Goal: Task Accomplishment & Management: Complete application form

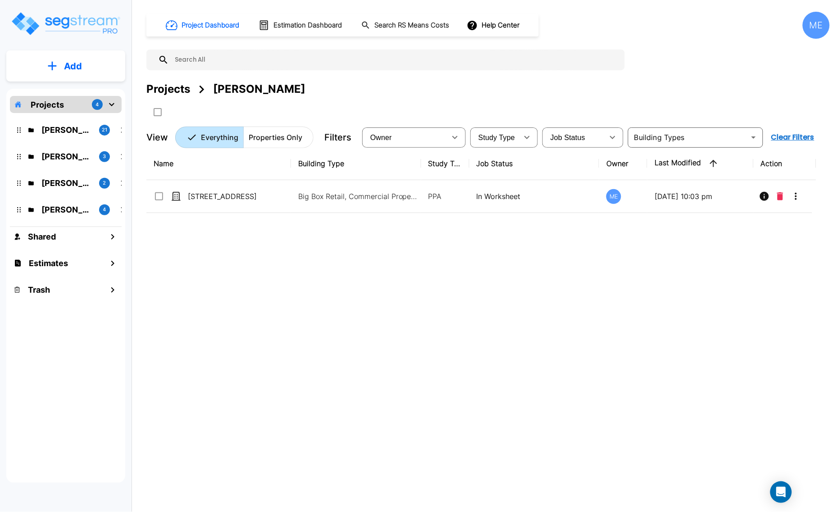
click at [61, 184] on p "M.E. Folder" at bounding box center [66, 183] width 50 height 12
click at [55, 61] on icon "mailbox folders" at bounding box center [52, 65] width 9 height 9
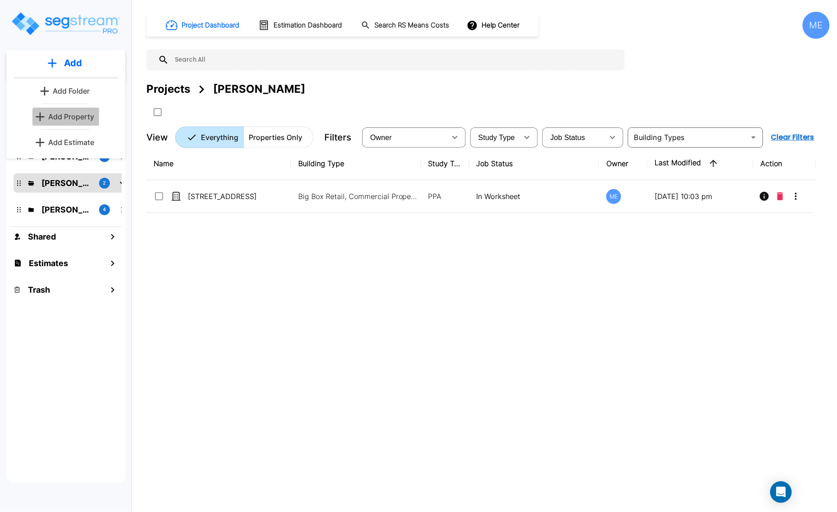
click at [75, 118] on p "Add Property" at bounding box center [71, 116] width 46 height 11
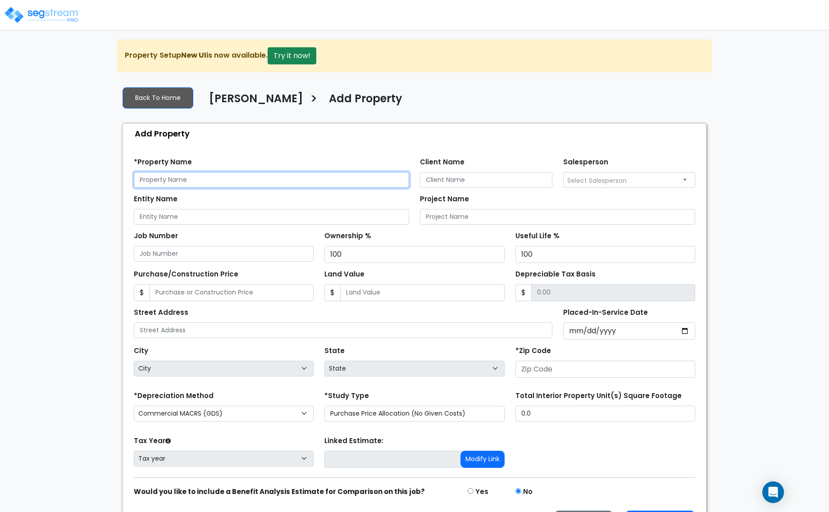
click at [217, 186] on input "text" at bounding box center [271, 180] width 275 height 16
type input "[STREET_ADDRESS][US_STATE]"
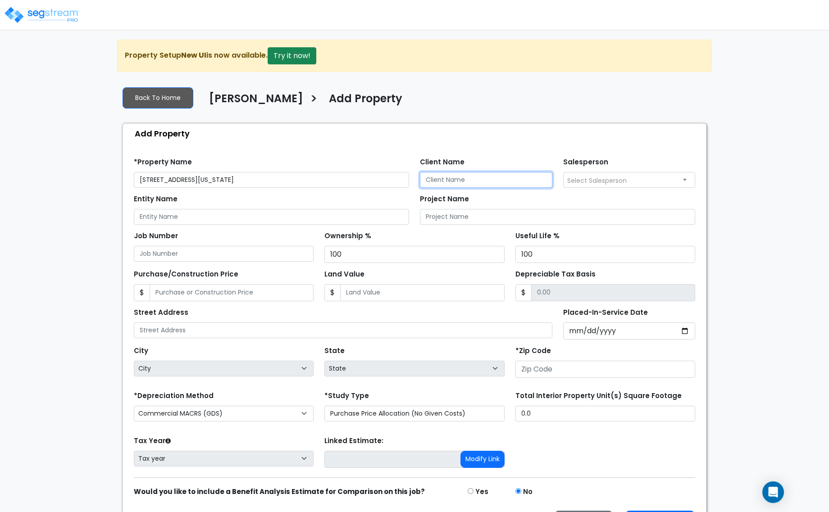
click at [466, 179] on input "Client Name" at bounding box center [486, 180] width 132 height 16
click at [429, 177] on input "Jmar Inc" at bounding box center [486, 180] width 132 height 16
type input "Jamar Inc"
click at [618, 177] on span "Select Salesperson" at bounding box center [596, 180] width 59 height 9
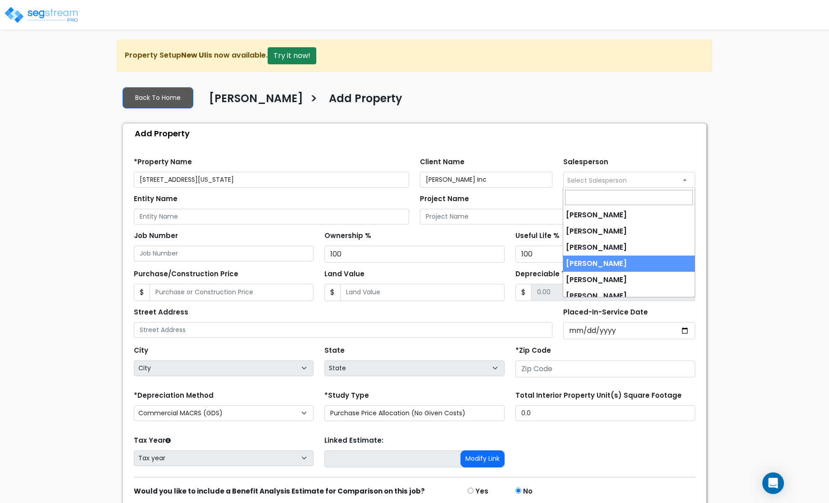
select select "237"
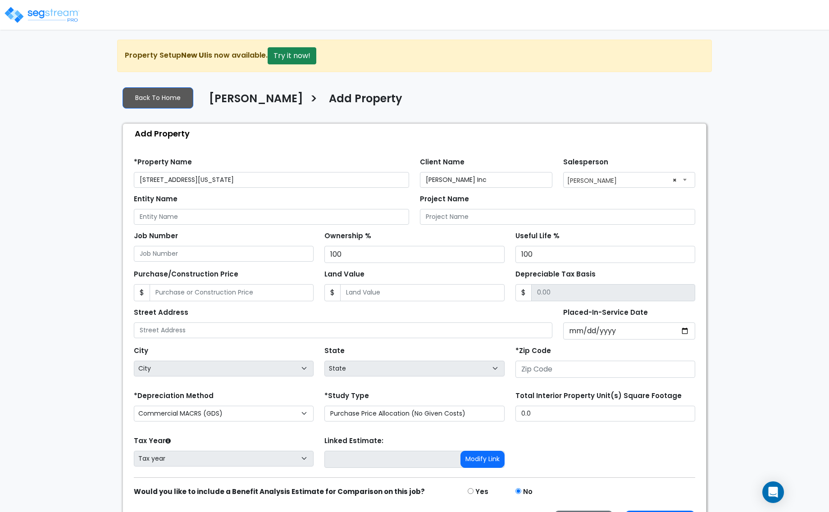
click at [192, 208] on div "Entity Name" at bounding box center [271, 208] width 275 height 32
click at [192, 222] on input "Entity Name" at bounding box center [271, 217] width 275 height 16
click at [149, 215] on input "PepBoys" at bounding box center [271, 217] width 275 height 16
click at [190, 218] on input "Pep Boys" at bounding box center [271, 217] width 275 height 16
type input "Pep Boys Auto Service & Tire"
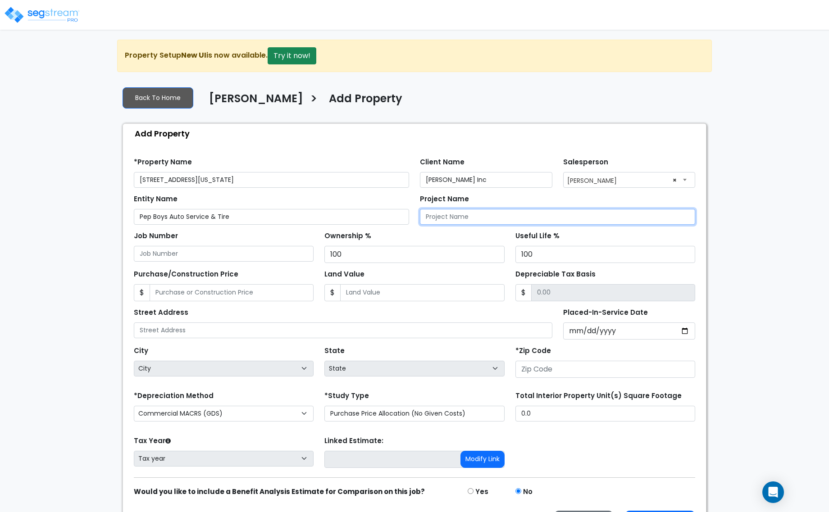
click at [429, 217] on input "Project Name" at bounding box center [557, 217] width 275 height 16
type input "[STREET_ADDRESS]"
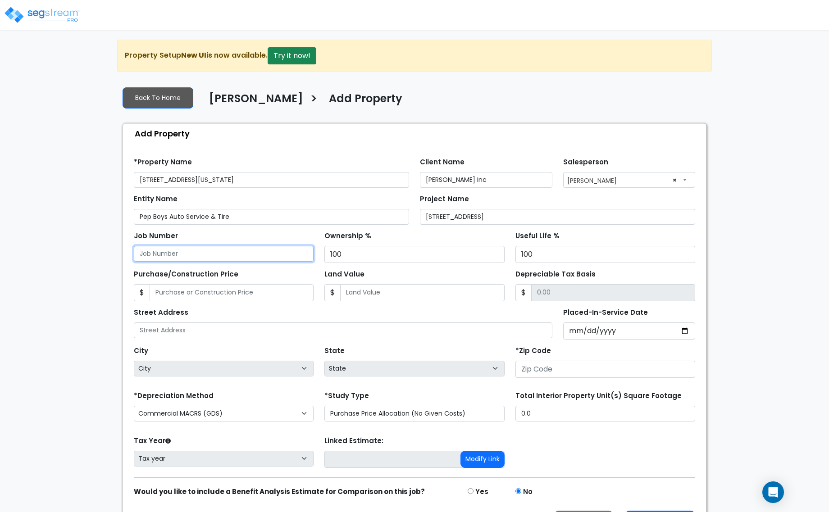
click at [192, 255] on input "Job Number" at bounding box center [224, 254] width 180 height 16
type input "7"
click at [588, 331] on input "Placed-In-Service Date" at bounding box center [629, 330] width 132 height 17
click at [572, 329] on input "Placed-In-Service Date" at bounding box center [629, 330] width 132 height 17
type input "0020-10-14"
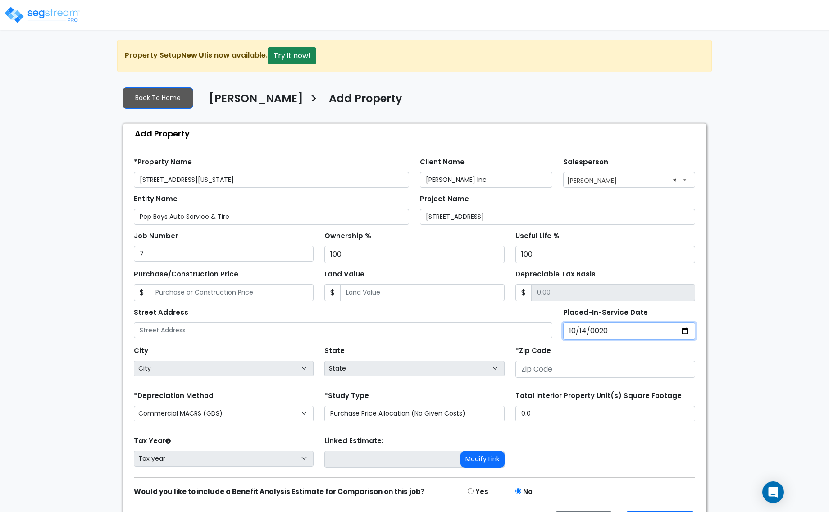
select select "20"
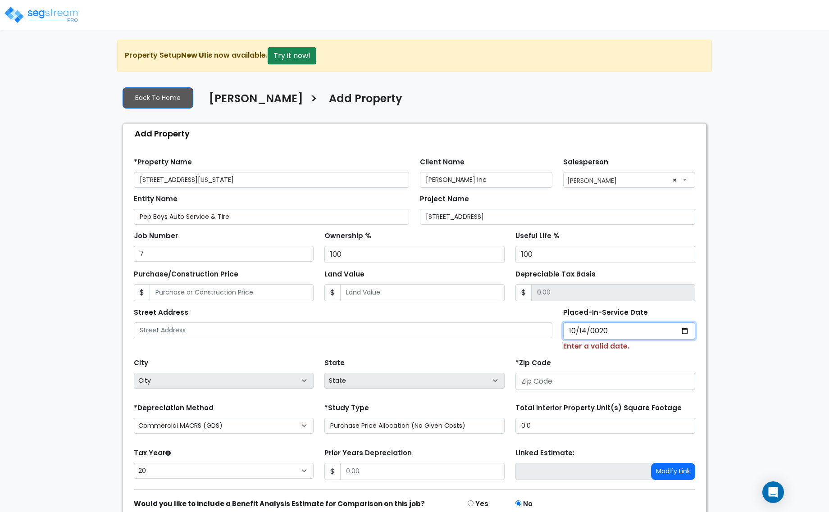
type input "0202-10-14"
select select "202"
type input "2020-10-14"
select select "2020"
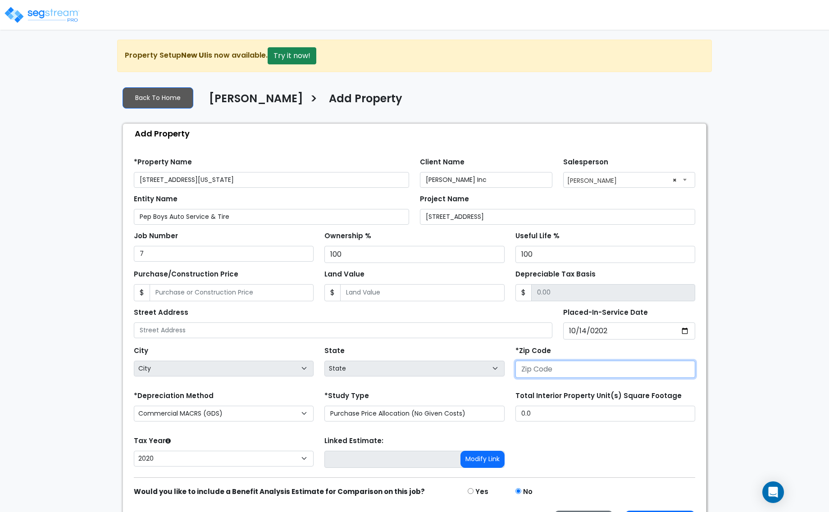
click at [532, 365] on input "number" at bounding box center [605, 369] width 180 height 17
type input "76"
select select "TX"
type input "76244"
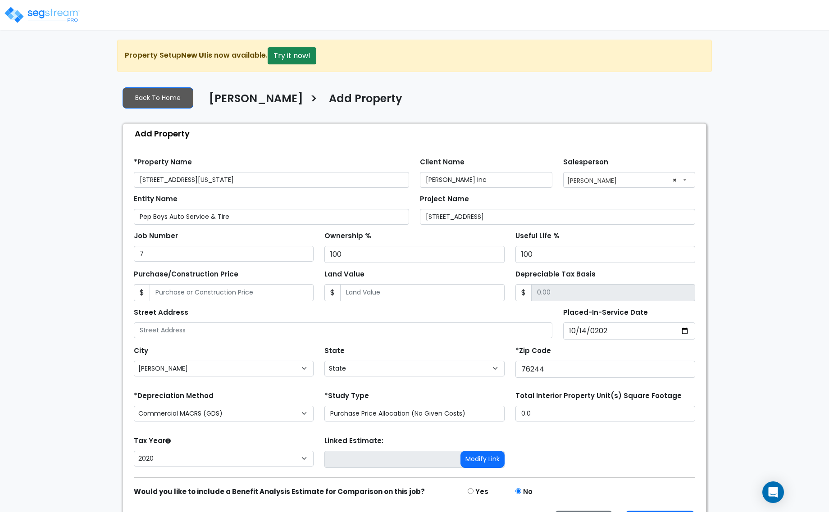
click at [444, 393] on div "*Study Type Purchase Price Allocation (No Given Costs) New Construction / Reno …" at bounding box center [414, 405] width 180 height 32
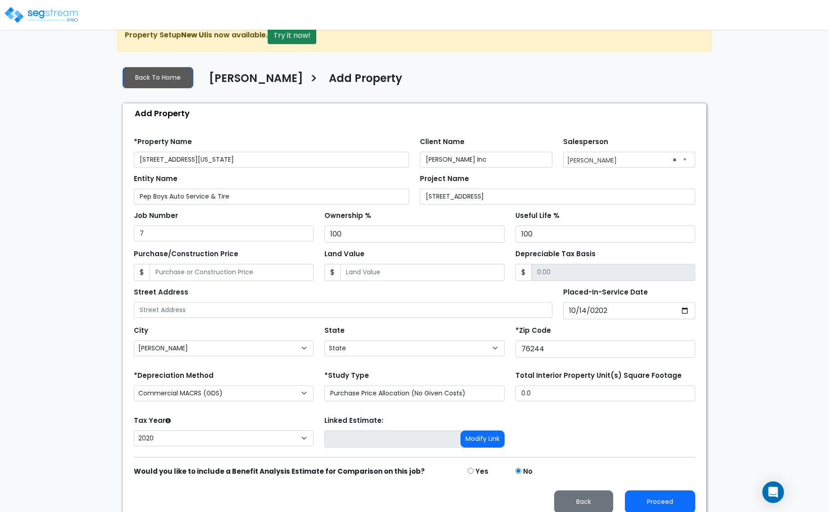
scroll to position [32, 0]
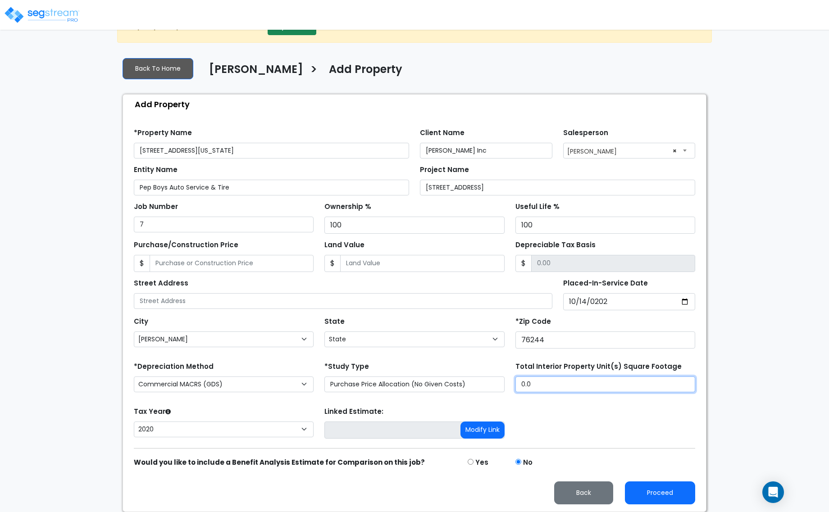
drag, startPoint x: 550, startPoint y: 386, endPoint x: 496, endPoint y: 374, distance: 55.3
click at [496, 374] on div "*Depreciation Method Commercial MACRS (GDS) Residential Rental MACRS (GDS) Comm…" at bounding box center [414, 378] width 572 height 36
type input "4,080"
click at [672, 495] on button "Proceed" at bounding box center [660, 492] width 70 height 23
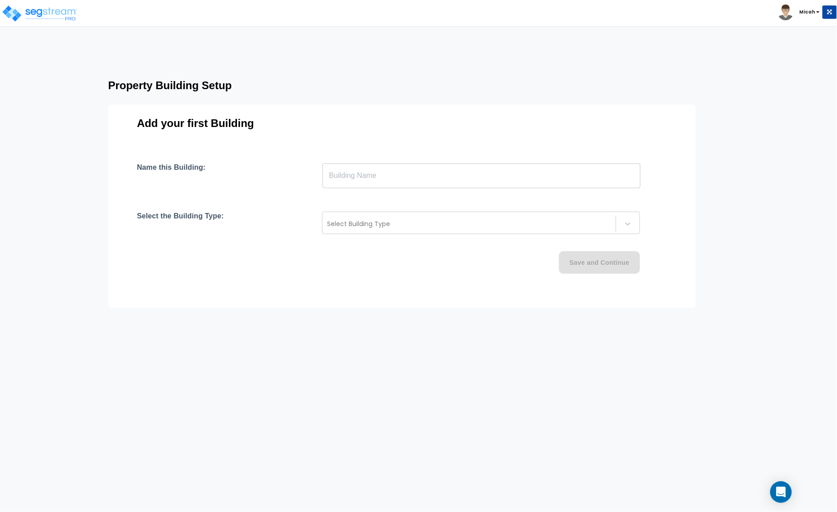
click at [385, 181] on input "text" at bounding box center [481, 175] width 318 height 25
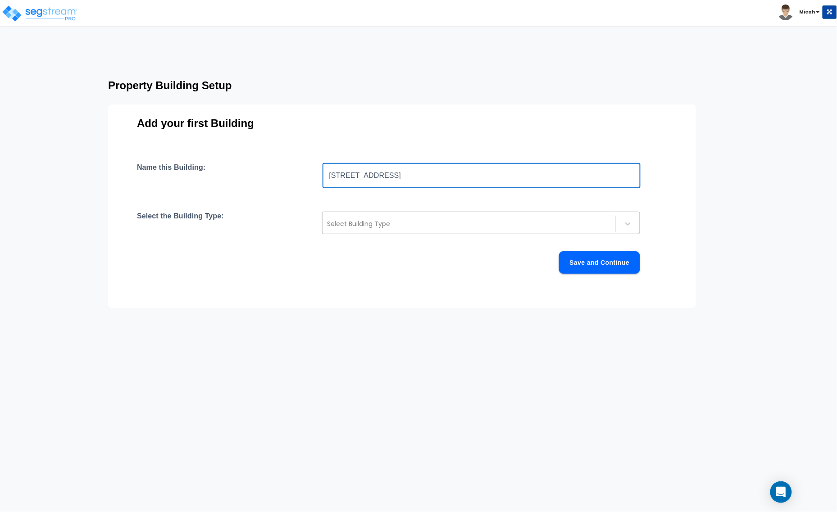
type input "[STREET_ADDRESS]"
click at [362, 224] on div at bounding box center [469, 223] width 284 height 11
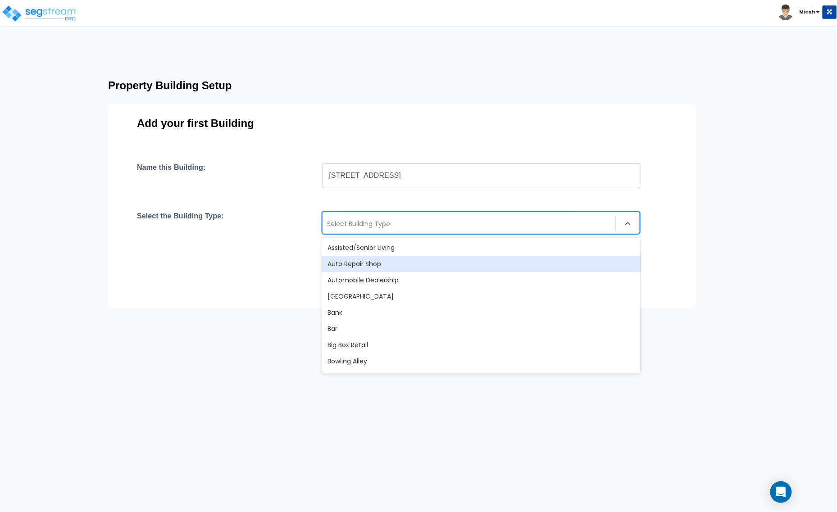
click at [470, 264] on div "Auto Repair Shop" at bounding box center [481, 264] width 318 height 16
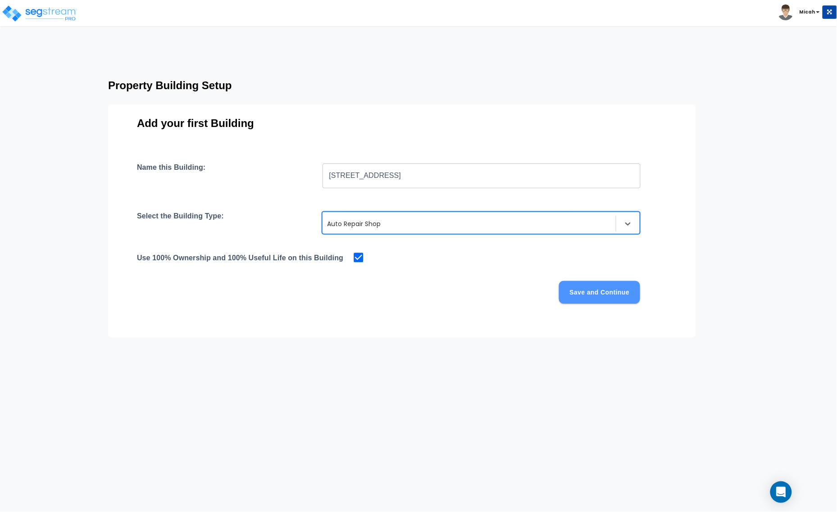
click at [614, 300] on button "Save and Continue" at bounding box center [599, 292] width 81 height 23
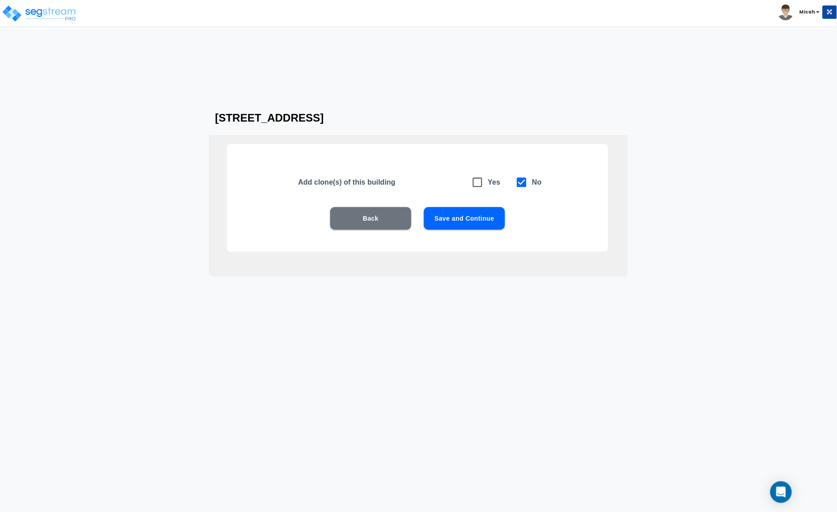
click at [453, 221] on button "Save and Continue" at bounding box center [464, 218] width 81 height 23
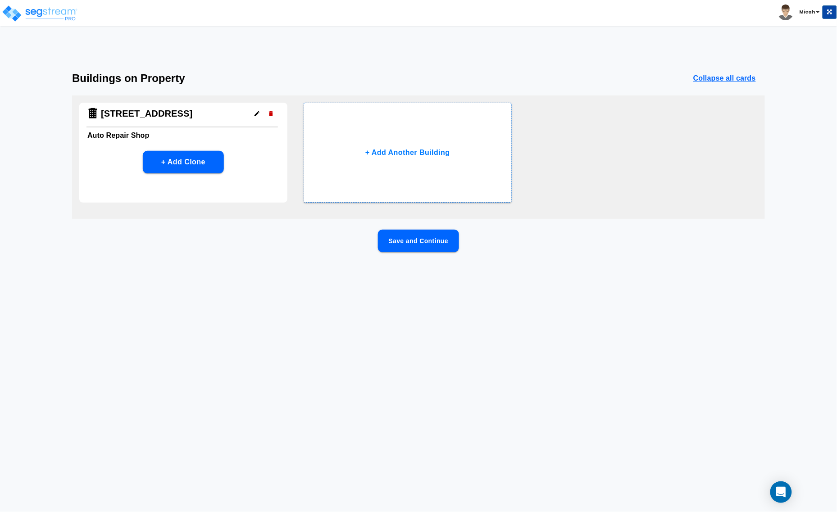
click at [412, 239] on button "Save and Continue" at bounding box center [418, 241] width 81 height 23
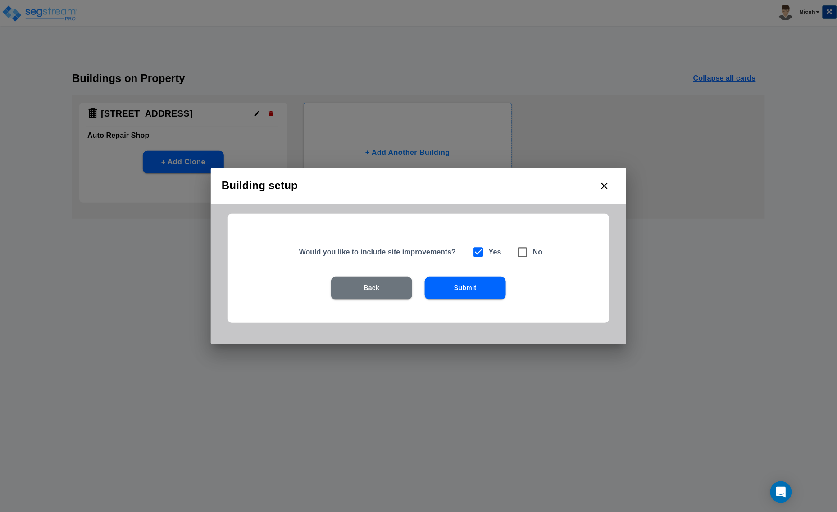
click at [488, 286] on button "Submit" at bounding box center [465, 288] width 81 height 23
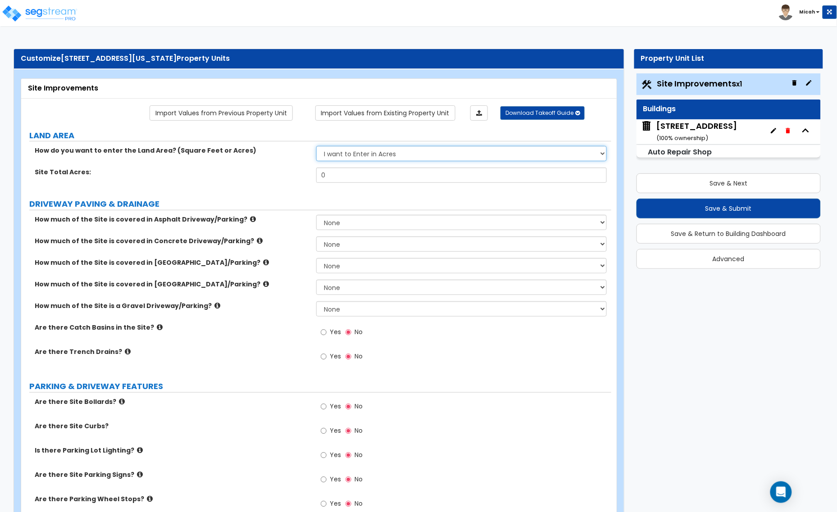
click at [349, 158] on select "I want to Enter in Acres I want to Enter in Square Feet" at bounding box center [461, 153] width 290 height 15
select select "2"
click at [316, 147] on select "I want to Enter in Acres I want to Enter in Square Feet" at bounding box center [461, 153] width 290 height 15
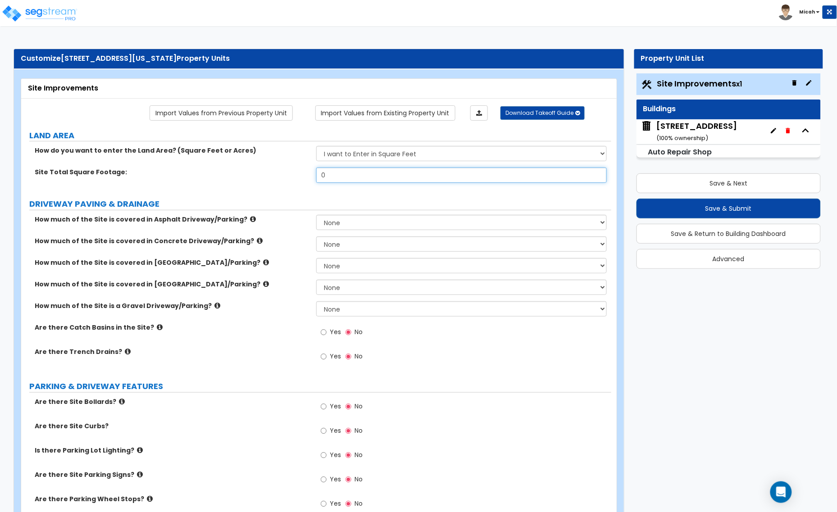
drag, startPoint x: 349, startPoint y: 177, endPoint x: 292, endPoint y: 179, distance: 57.2
click at [293, 179] on div "Site Total Square Footage: 0" at bounding box center [316, 179] width 590 height 22
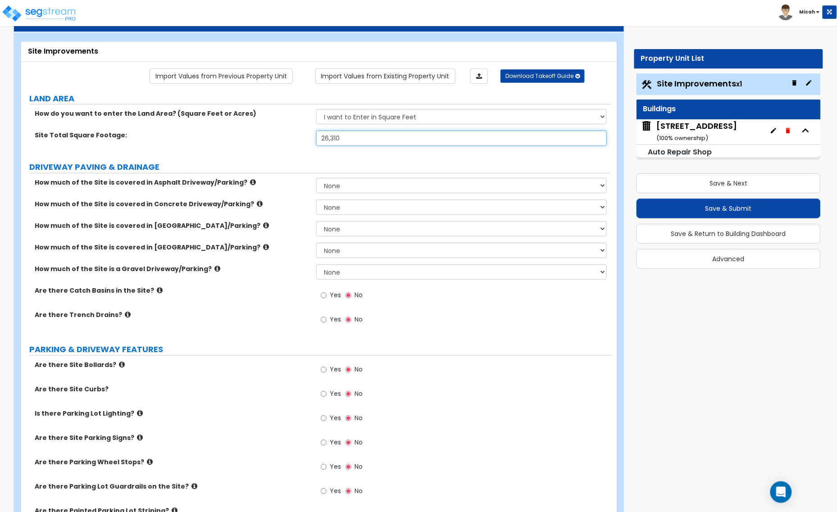
scroll to position [56, 0]
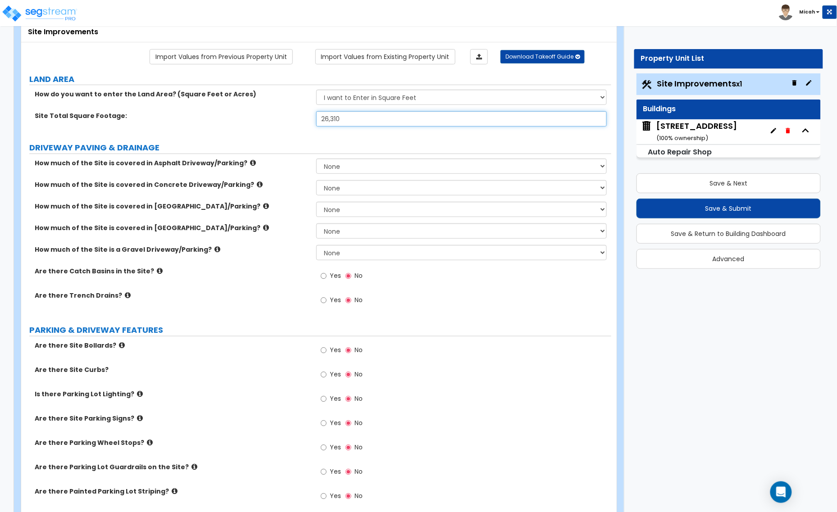
type input "26,310"
click at [257, 184] on icon at bounding box center [260, 184] width 6 height 7
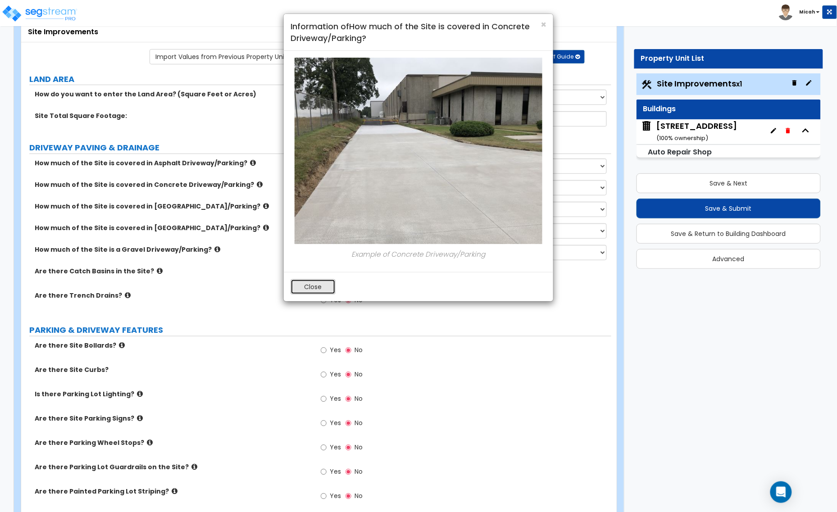
click at [316, 286] on button "Close" at bounding box center [312, 286] width 45 height 15
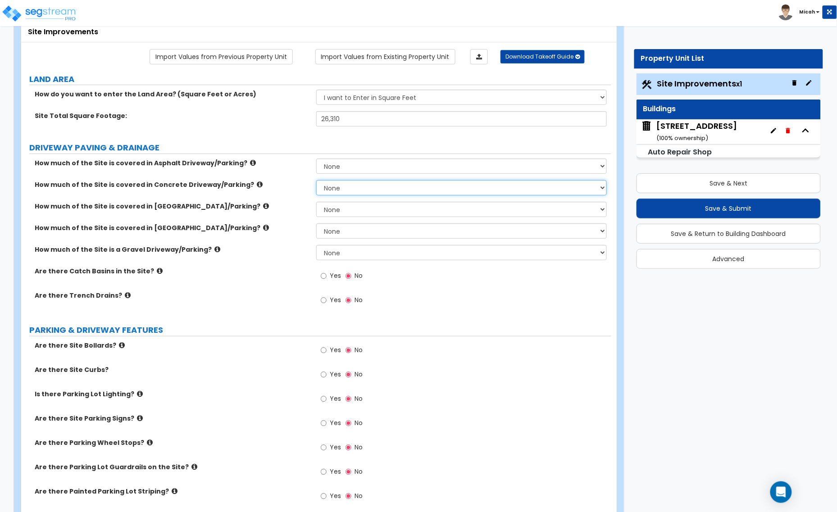
click at [329, 186] on select "None I want to Enter an Approximate Percentage I want to Enter the Square Foota…" at bounding box center [461, 187] width 290 height 15
select select "2"
click at [316, 181] on select "None I want to Enter an Approximate Percentage I want to Enter the Square Foota…" at bounding box center [461, 187] width 290 height 15
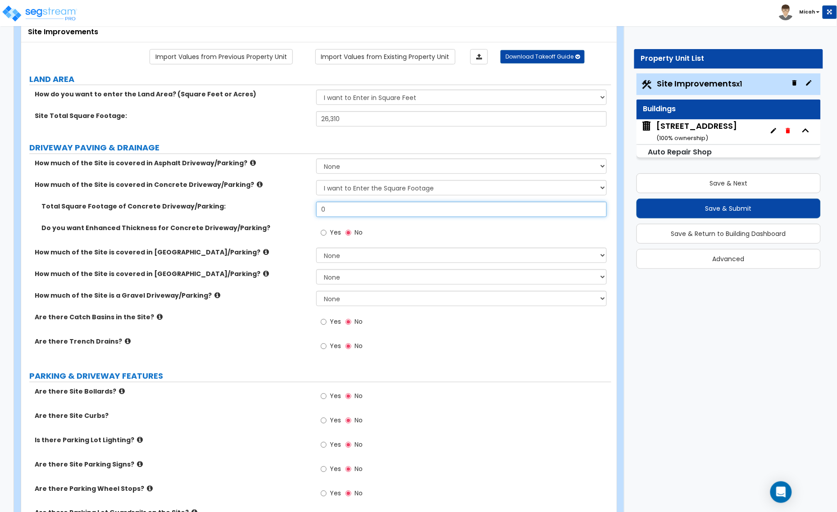
drag, startPoint x: 313, startPoint y: 208, endPoint x: 308, endPoint y: 208, distance: 5.9
click at [308, 208] on div "Total Square Footage of Concrete Driveway/Parking: 0" at bounding box center [316, 213] width 590 height 22
type input "16,023"
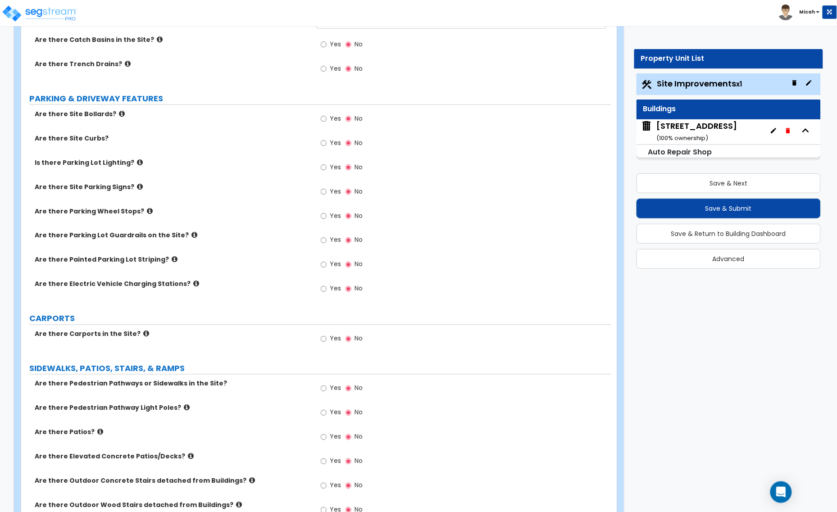
scroll to position [394, 0]
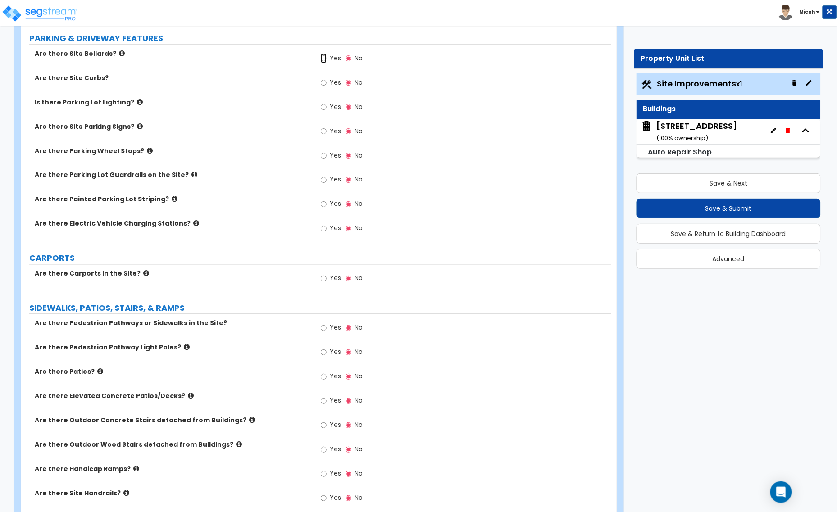
click at [325, 59] on input "Yes" at bounding box center [324, 59] width 6 height 10
radio input "true"
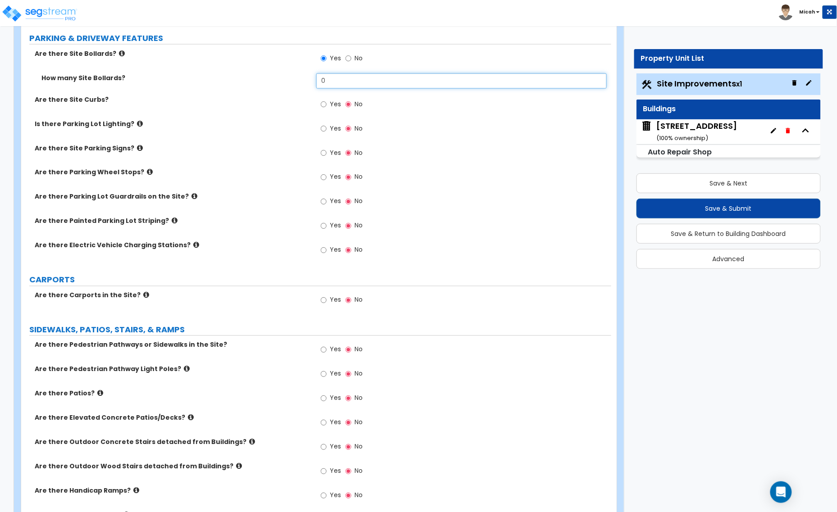
drag, startPoint x: 332, startPoint y: 80, endPoint x: 310, endPoint y: 85, distance: 22.6
click at [310, 85] on div "How many Site Bollards? 0" at bounding box center [316, 84] width 590 height 22
type input "12"
click at [321, 106] on input "Yes" at bounding box center [324, 105] width 6 height 10
radio input "true"
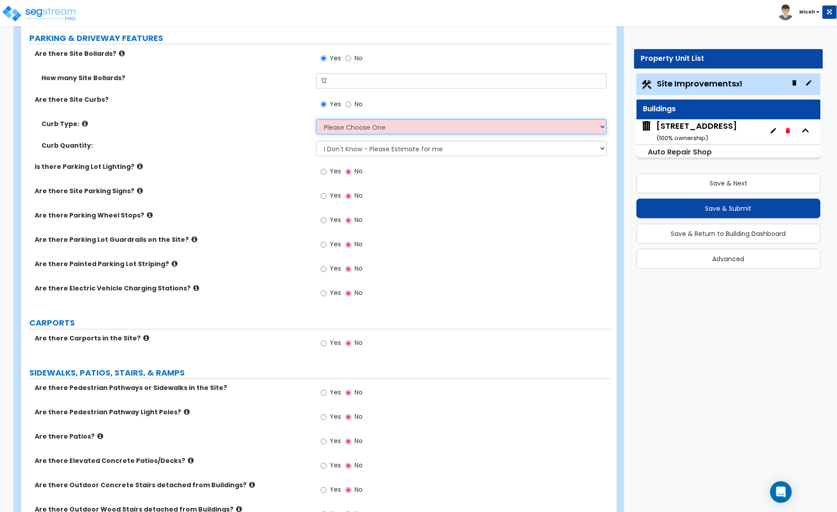
click at [332, 129] on select "Please Choose One Curb (Only) Curb & Gutter Asphalt Berm" at bounding box center [461, 126] width 290 height 15
select select "1"
click at [316, 120] on select "Please Choose One Curb (Only) Curb & Gutter Asphalt Berm" at bounding box center [461, 126] width 290 height 15
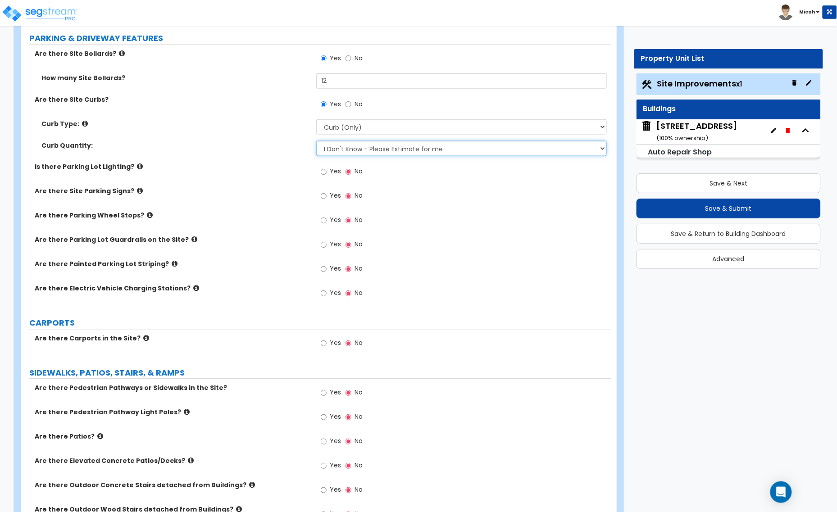
click at [340, 149] on select "I Don't Know - Please Estimate for me I want to Enter the Linear Footage" at bounding box center [461, 148] width 290 height 15
select select "1"
click at [316, 141] on select "I Don't Know - Please Estimate for me I want to Enter the Linear Footage" at bounding box center [461, 148] width 290 height 15
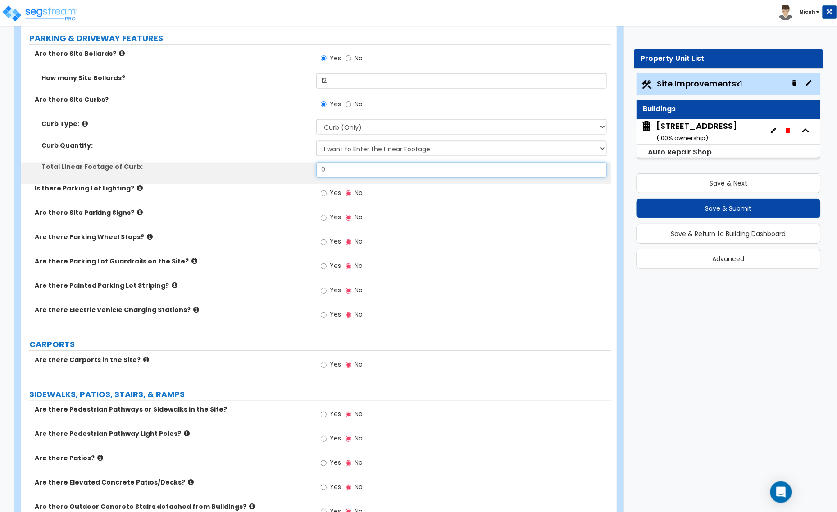
drag, startPoint x: 327, startPoint y: 172, endPoint x: 292, endPoint y: 172, distance: 35.6
click at [292, 172] on div "Total Linear Footage of Curb: 0" at bounding box center [316, 174] width 590 height 22
type input "497"
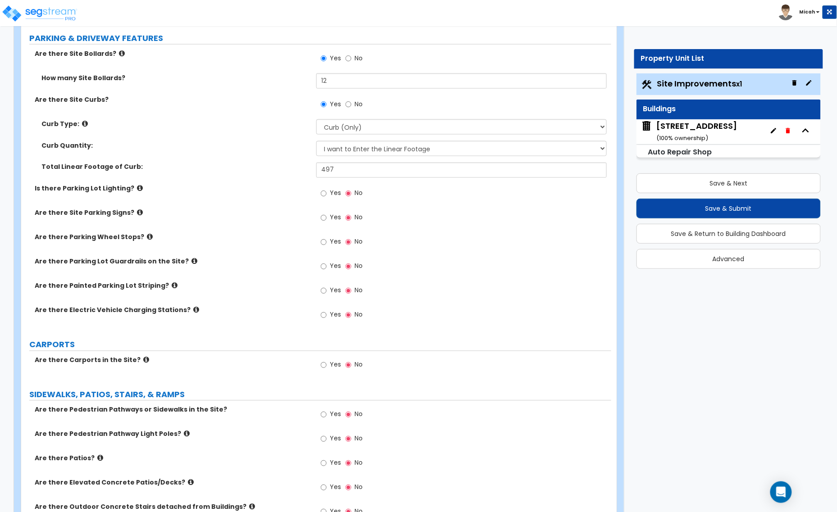
click at [137, 186] on icon at bounding box center [140, 188] width 6 height 7
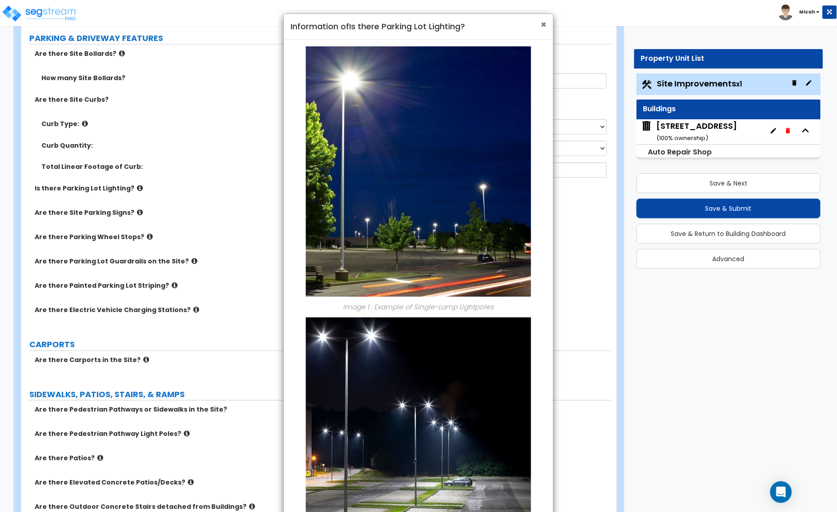
click at [541, 23] on span "×" at bounding box center [543, 24] width 6 height 13
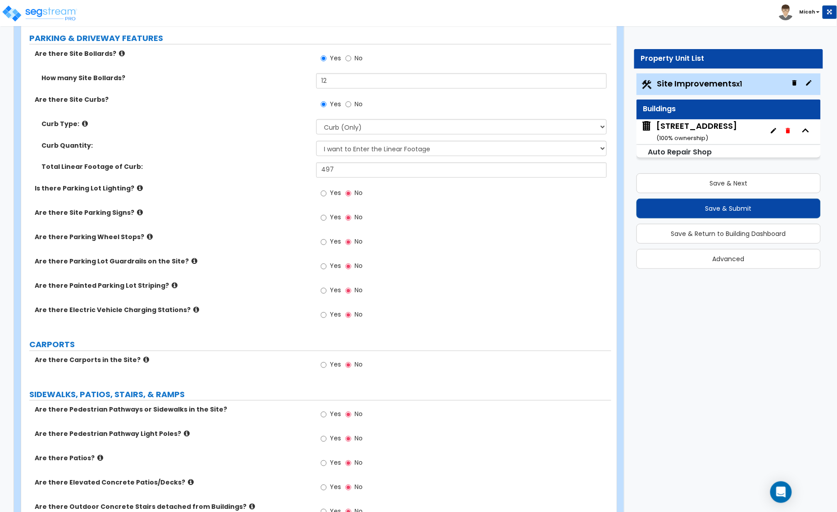
click at [328, 194] on label "Yes" at bounding box center [331, 194] width 20 height 15
click at [326, 194] on input "Yes" at bounding box center [324, 194] width 6 height 10
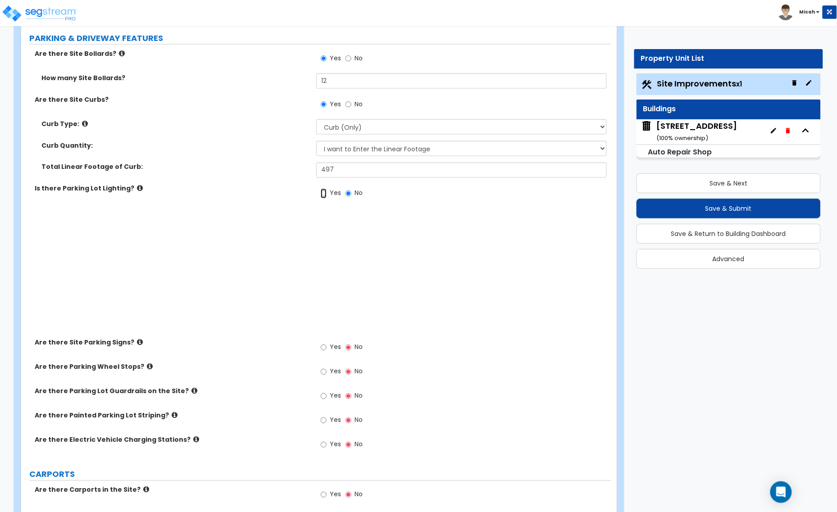
radio input "true"
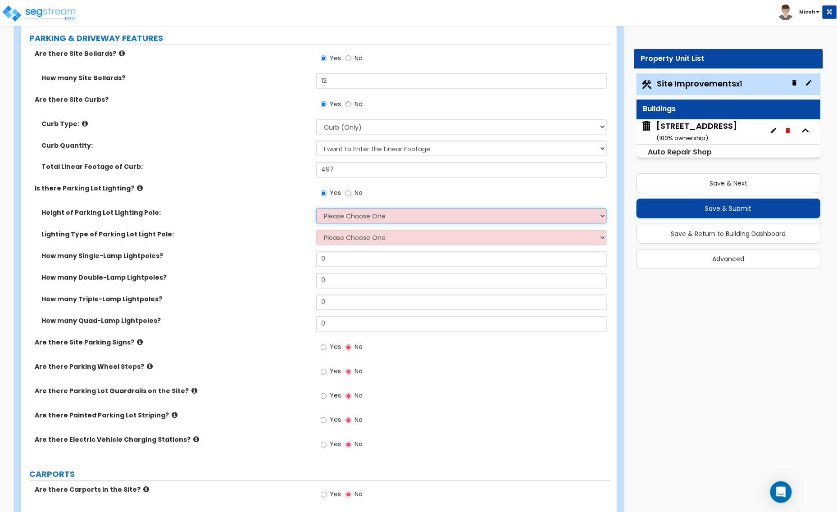
click at [346, 220] on select "Please Choose One 20' high 30' high 40' high" at bounding box center [461, 215] width 290 height 15
select select "1"
click at [316, 209] on select "Please Choose One 20' high 30' high 40' high" at bounding box center [461, 215] width 290 height 15
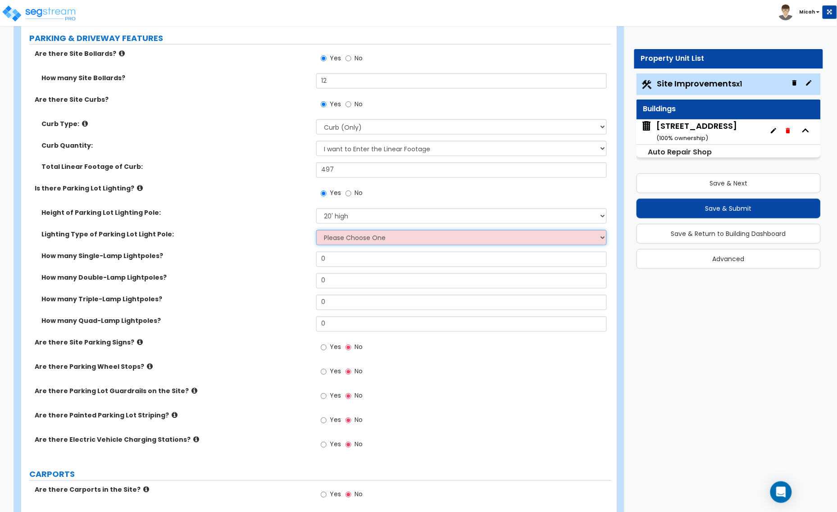
click at [340, 237] on select "Please Choose One LED Metal Halide High Pressure Sodium Please Choose for me" at bounding box center [461, 237] width 290 height 15
select select "1"
click at [316, 231] on select "Please Choose One LED Metal Halide High Pressure Sodium Please Choose for me" at bounding box center [461, 237] width 290 height 15
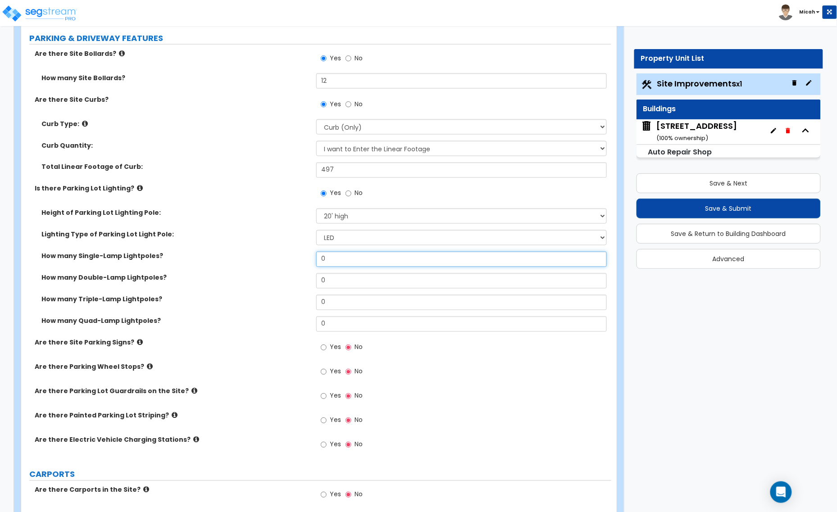
drag, startPoint x: 329, startPoint y: 260, endPoint x: 294, endPoint y: 260, distance: 35.6
click at [294, 260] on div "How many Single-Lamp Lightpoles? 0" at bounding box center [316, 263] width 590 height 22
type input "1"
click at [137, 343] on icon at bounding box center [140, 342] width 6 height 7
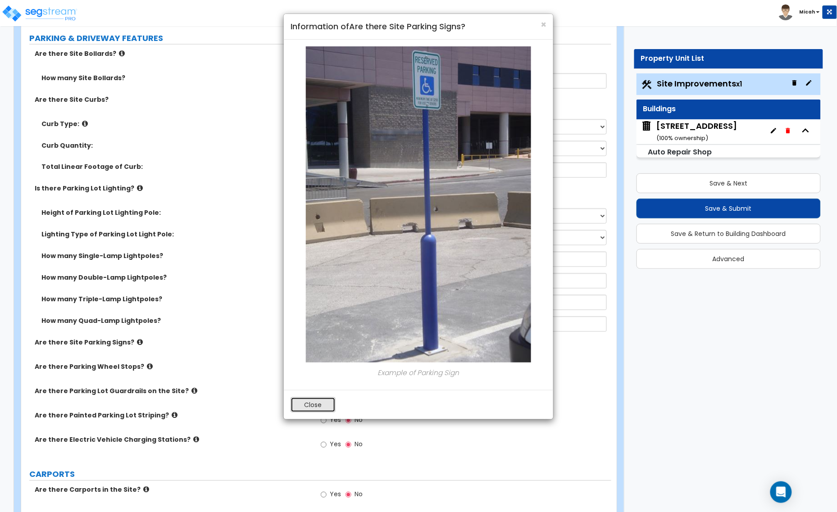
click at [332, 411] on button "Close" at bounding box center [312, 404] width 45 height 15
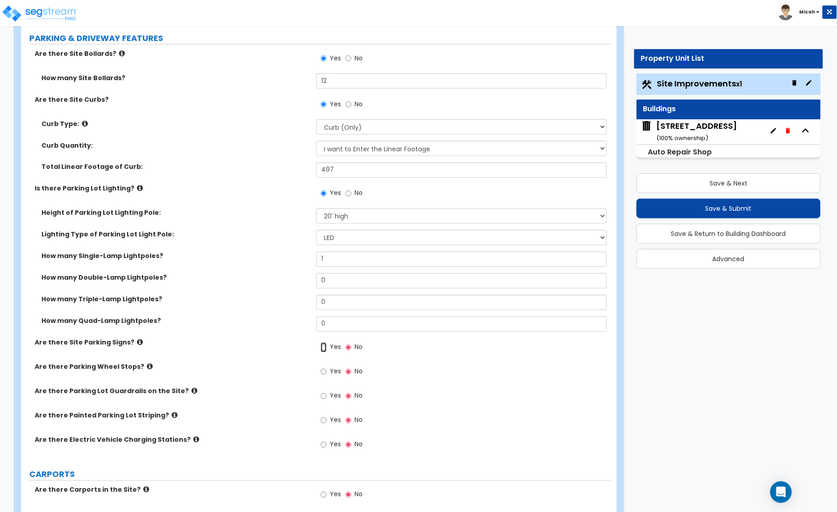
click at [325, 348] on input "Yes" at bounding box center [324, 348] width 6 height 10
radio input "true"
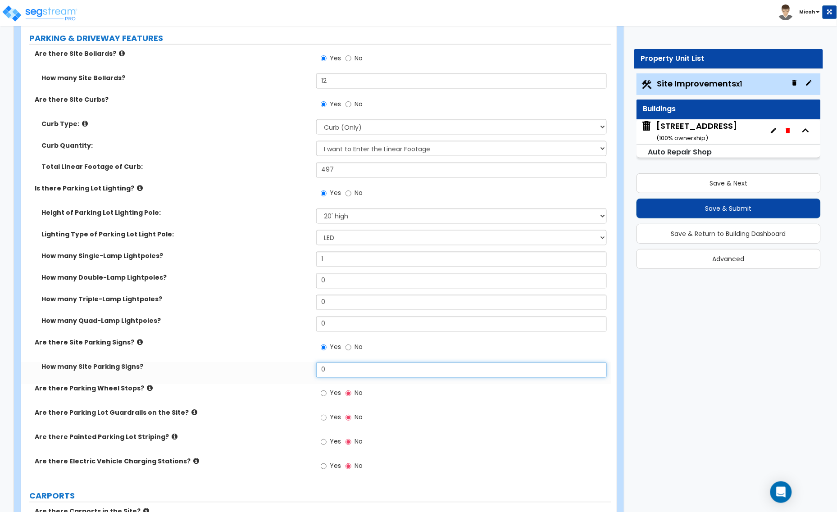
drag, startPoint x: 314, startPoint y: 369, endPoint x: 308, endPoint y: 369, distance: 5.9
click at [308, 369] on div "How many Site Parking Signs? 0" at bounding box center [316, 373] width 590 height 22
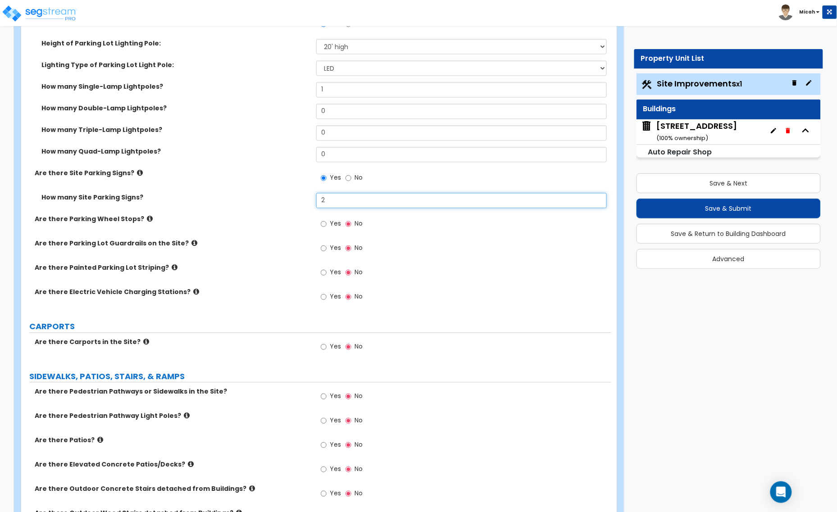
scroll to position [619, 0]
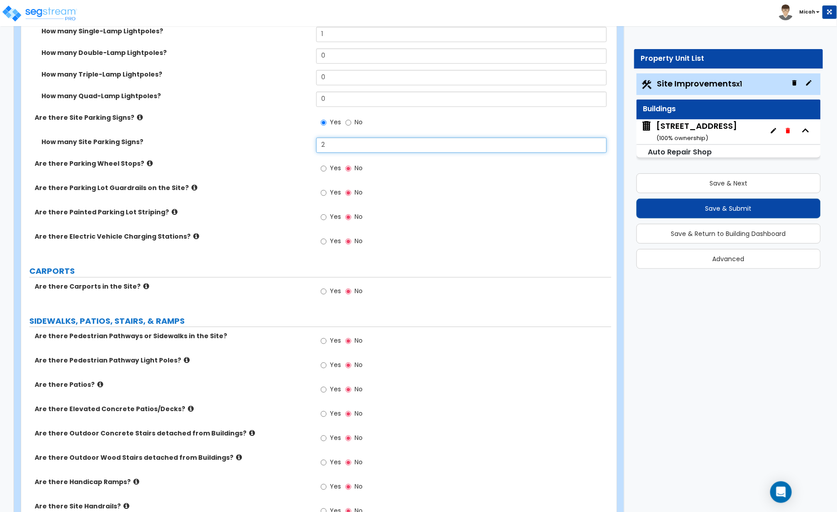
type input "2"
click at [322, 169] on input "Yes" at bounding box center [324, 168] width 6 height 10
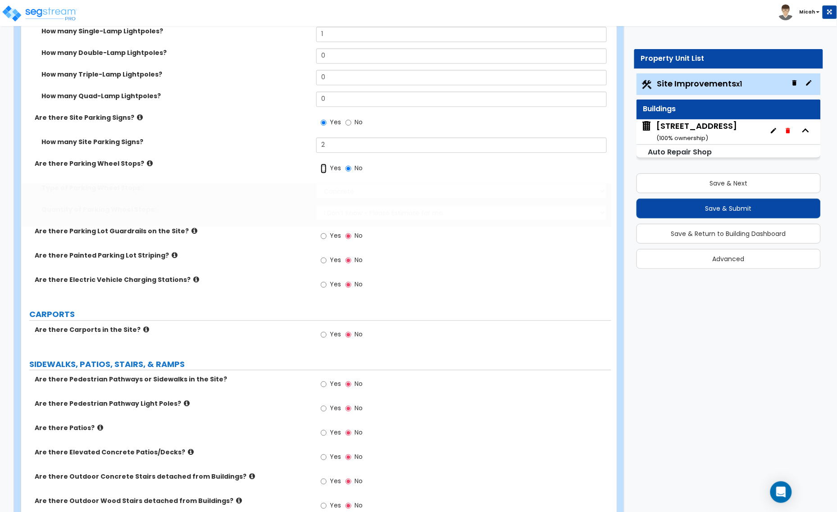
radio input "true"
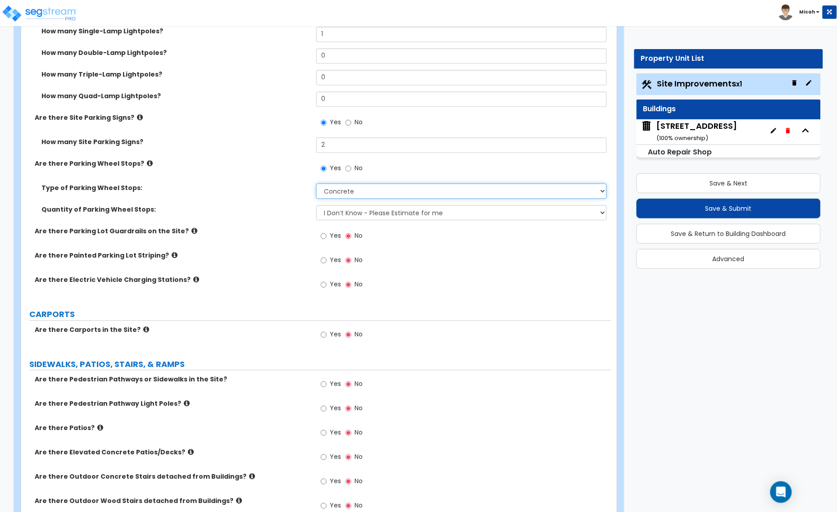
click at [343, 192] on select "Concrete Rubber/Plastic" at bounding box center [461, 190] width 290 height 15
click at [316, 184] on select "Concrete Rubber/Plastic" at bounding box center [461, 190] width 290 height 15
click at [347, 215] on select "I Don’t Know - Please Estimate for me I Want to Enter the Number of Wheel Stops" at bounding box center [461, 212] width 290 height 15
select select "1"
click at [316, 205] on select "I Don’t Know - Please Estimate for me I Want to Enter the Number of Wheel Stops" at bounding box center [461, 212] width 290 height 15
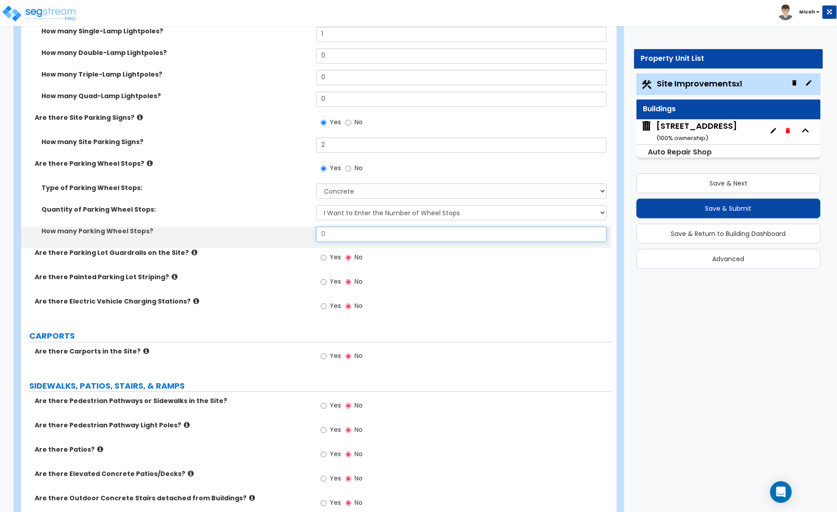
drag, startPoint x: 328, startPoint y: 233, endPoint x: 311, endPoint y: 237, distance: 17.3
click at [311, 237] on div "How many Parking Wheel Stops? 0" at bounding box center [316, 237] width 590 height 22
type input "5"
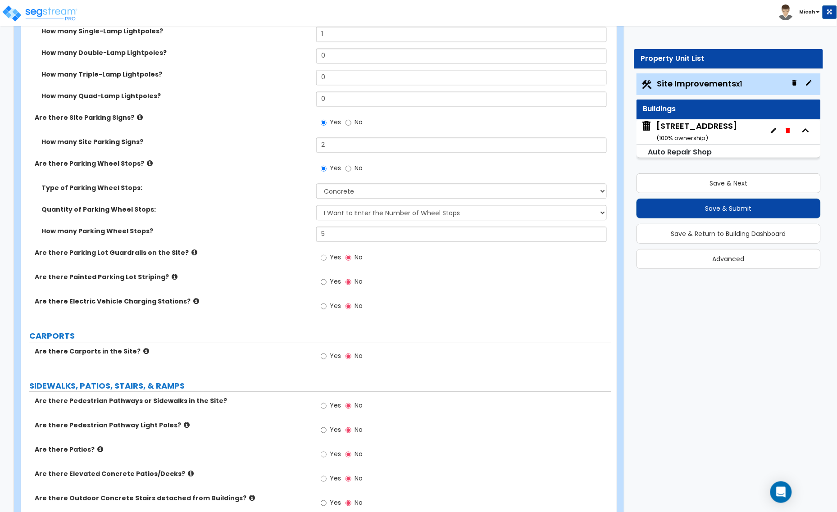
click at [327, 281] on label "Yes" at bounding box center [331, 282] width 20 height 15
click at [326, 281] on input "Yes" at bounding box center [324, 282] width 6 height 10
radio input "true"
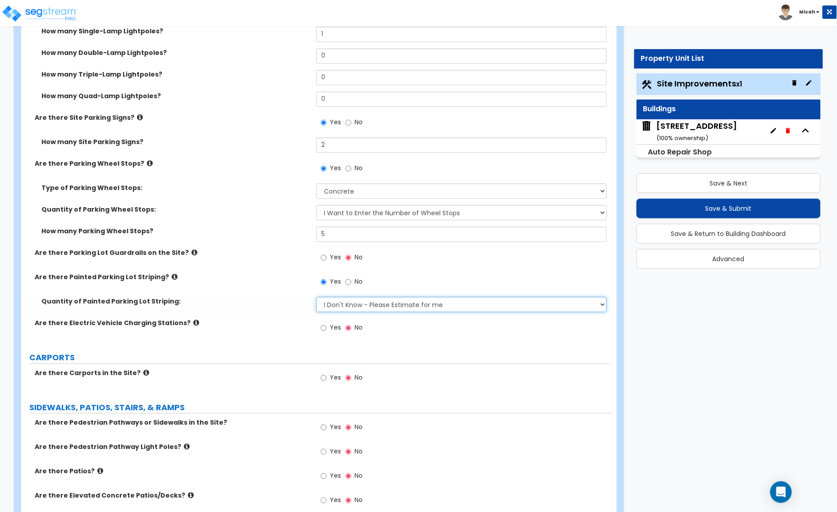
click at [332, 305] on select "I Don't Know - Please Estimate for me I Want to Enter the Number of Parking Spa…" at bounding box center [461, 304] width 290 height 15
select select "1"
click at [316, 297] on select "I Don't Know - Please Estimate for me I Want to Enter the Number of Parking Spa…" at bounding box center [461, 304] width 290 height 15
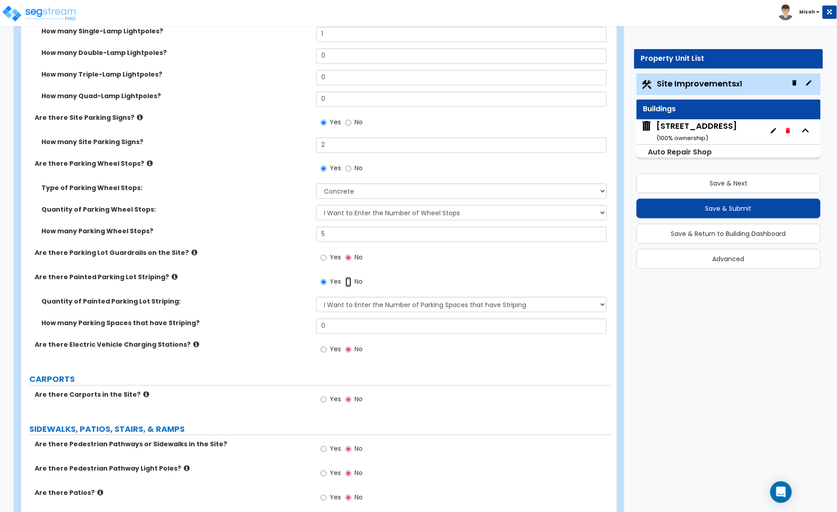
click at [346, 279] on input "No" at bounding box center [348, 282] width 6 height 10
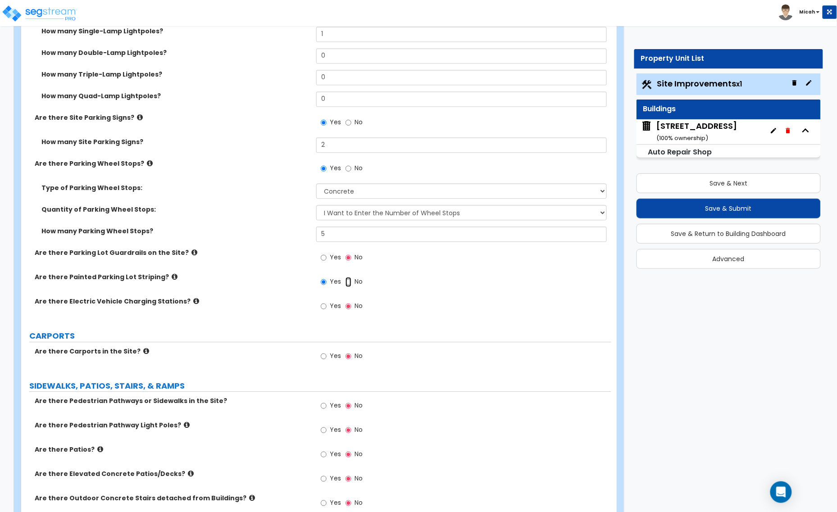
radio input "false"
radio input "true"
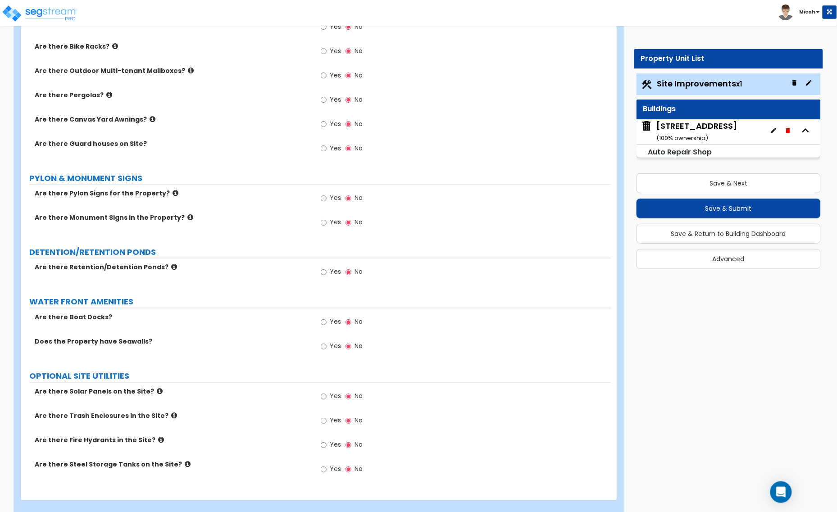
scroll to position [1502, 0]
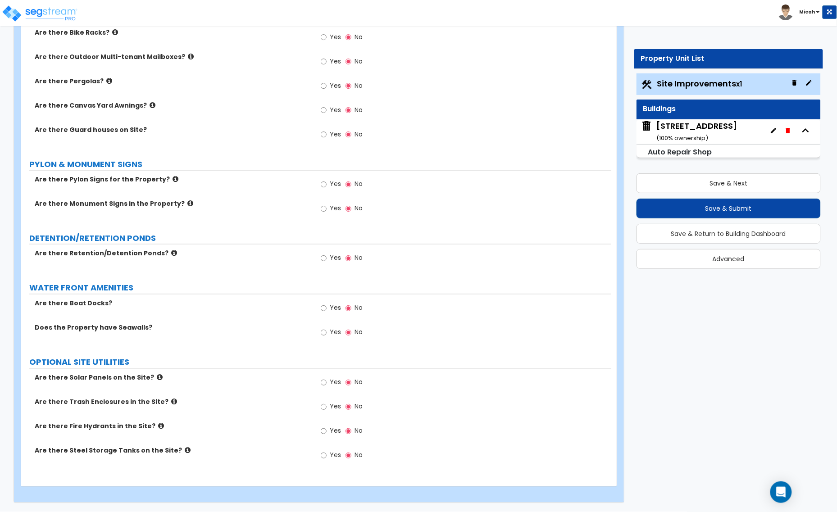
click at [187, 203] on icon at bounding box center [190, 203] width 6 height 7
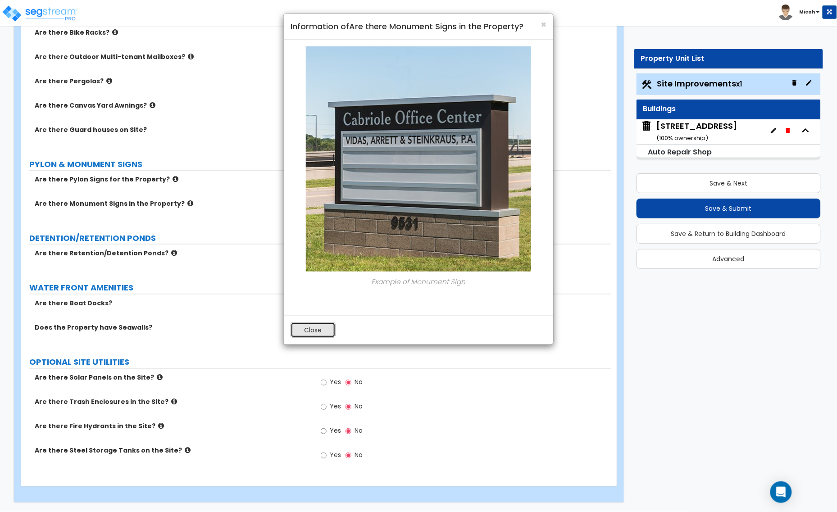
click at [319, 331] on button "Close" at bounding box center [312, 329] width 45 height 15
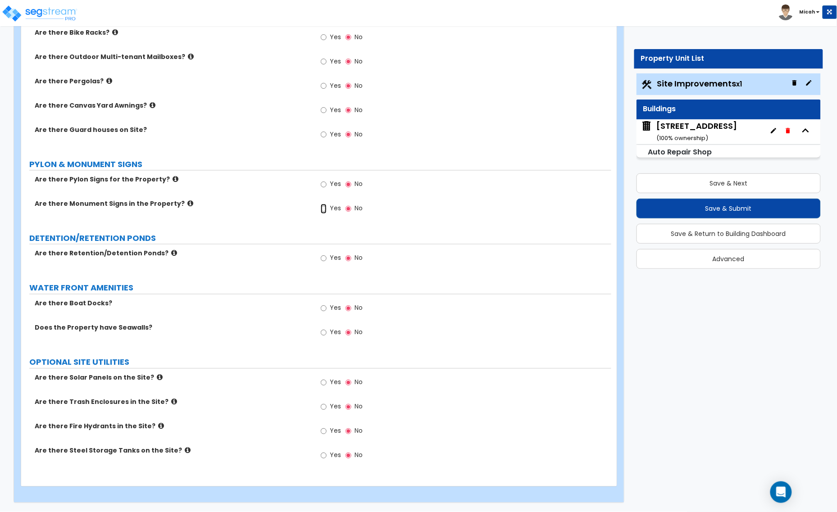
click at [324, 211] on input "Yes" at bounding box center [324, 209] width 6 height 10
radio input "true"
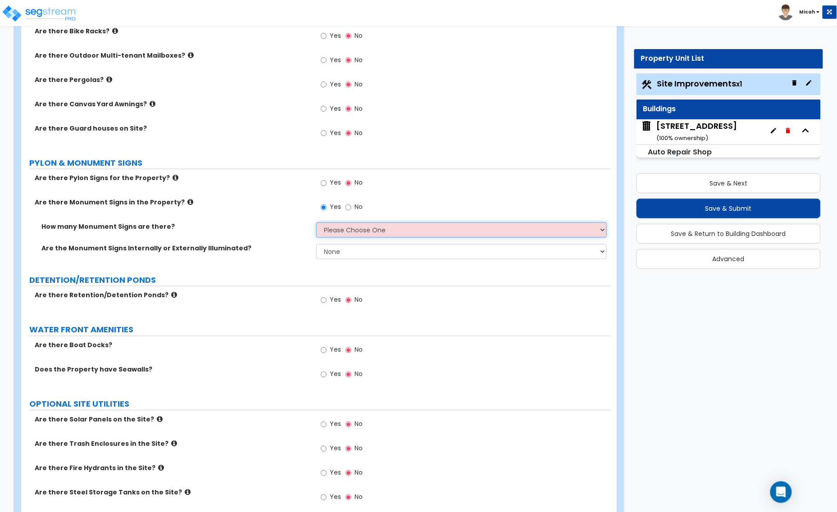
click at [335, 233] on select "Please Choose One 1 2 3" at bounding box center [461, 229] width 290 height 15
select select "1"
click at [316, 223] on select "Please Choose One 1 2 3" at bounding box center [461, 229] width 290 height 15
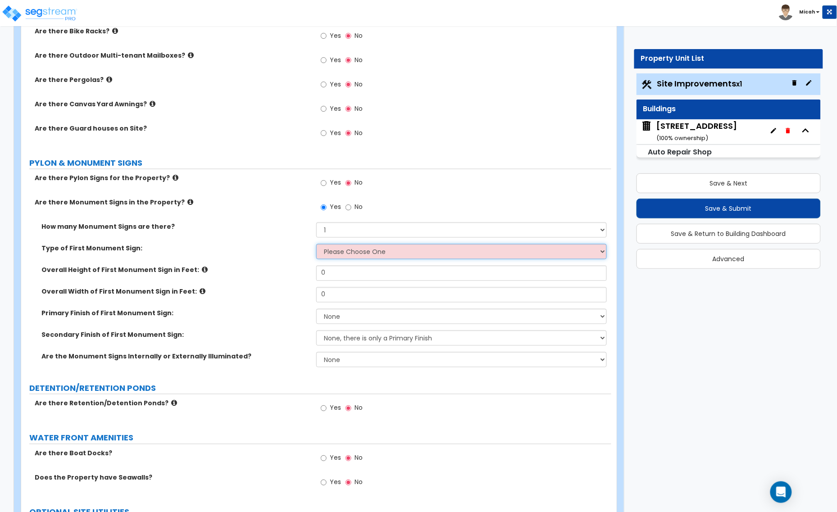
click at [336, 254] on select "Please Choose One Flat Signboard on top of a Base Flat Signboard attached to a …" at bounding box center [461, 251] width 290 height 15
select select "1"
click at [316, 245] on select "Please Choose One Flat Signboard on top of a Base Flat Signboard attached to a …" at bounding box center [461, 251] width 290 height 15
click at [202, 272] on icon at bounding box center [205, 270] width 6 height 7
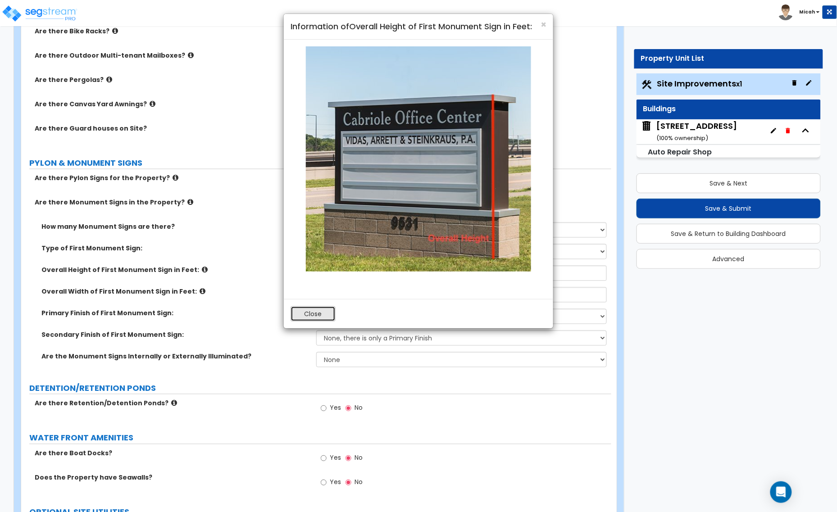
click at [298, 318] on button "Close" at bounding box center [312, 313] width 45 height 15
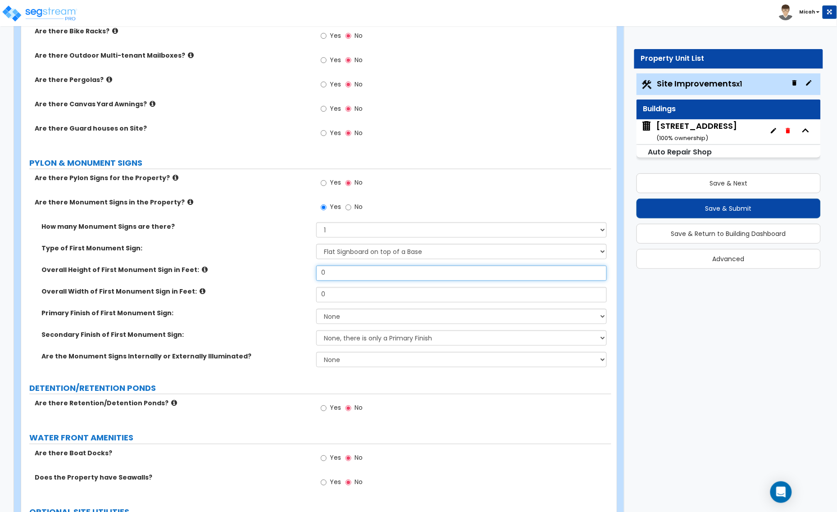
drag, startPoint x: 328, startPoint y: 278, endPoint x: 313, endPoint y: 281, distance: 14.9
click at [313, 281] on div "Overall Height of First Monument Sign in Feet: 0" at bounding box center [316, 277] width 590 height 22
type input "6"
click at [302, 300] on div "Overall Width of First Monument Sign in Feet: 0" at bounding box center [316, 298] width 590 height 22
type input "12"
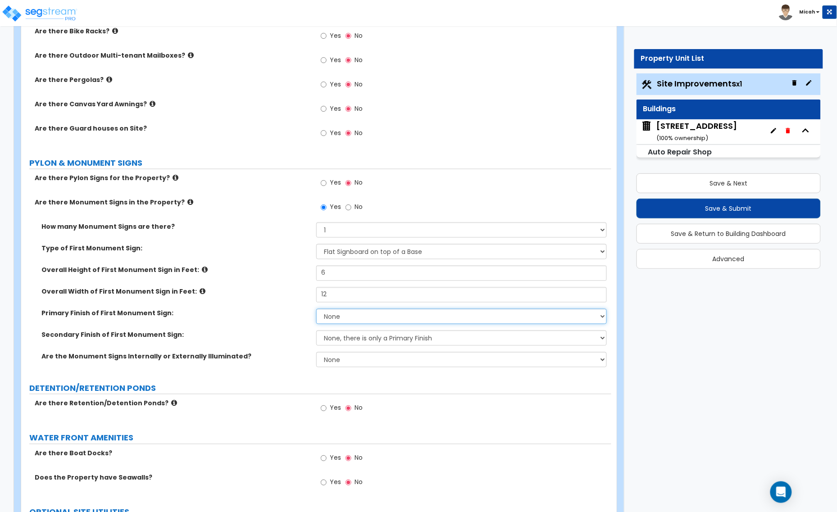
click at [359, 320] on select "None Paint/Stucco Finish Brick Finish Stone Finish Metal Composite Finish Vinyl…" at bounding box center [461, 316] width 290 height 15
select select "5"
click at [316, 310] on select "None Paint/Stucco Finish Brick Finish Stone Finish Metal Composite Finish Vinyl…" at bounding box center [461, 316] width 290 height 15
click at [334, 341] on select "None, there is only a Primary Finish Paint/Stucco Finish Brick Finish Stone Fin…" at bounding box center [461, 338] width 290 height 15
select select "3"
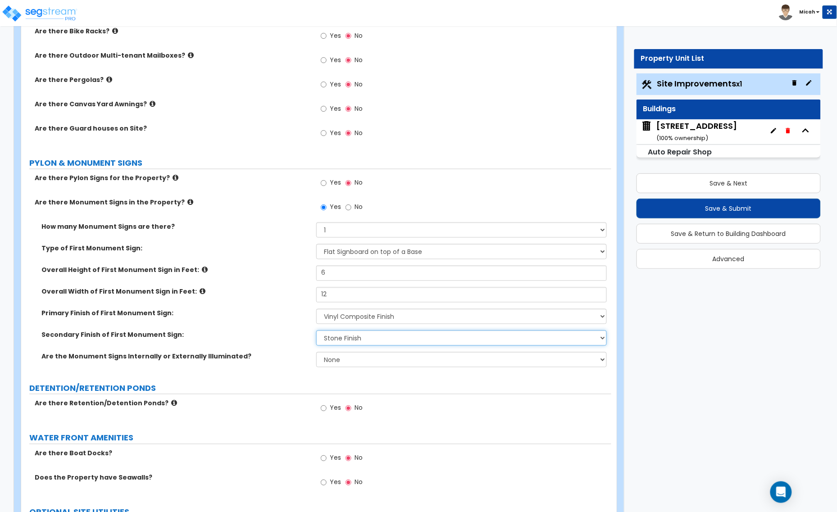
click at [316, 331] on select "None, there is only a Primary Finish Paint/Stucco Finish Brick Finish Stone Fin…" at bounding box center [461, 338] width 290 height 15
click at [331, 360] on select "None Internally Illuminated Externally Illuminated" at bounding box center [461, 359] width 290 height 15
select select "1"
click at [316, 353] on select "None Internally Illuminated Externally Illuminated" at bounding box center [461, 359] width 290 height 15
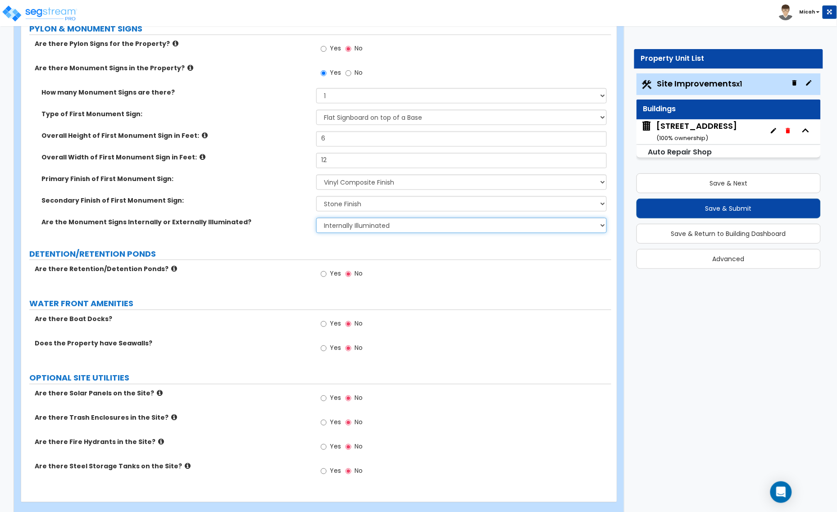
scroll to position [1653, 0]
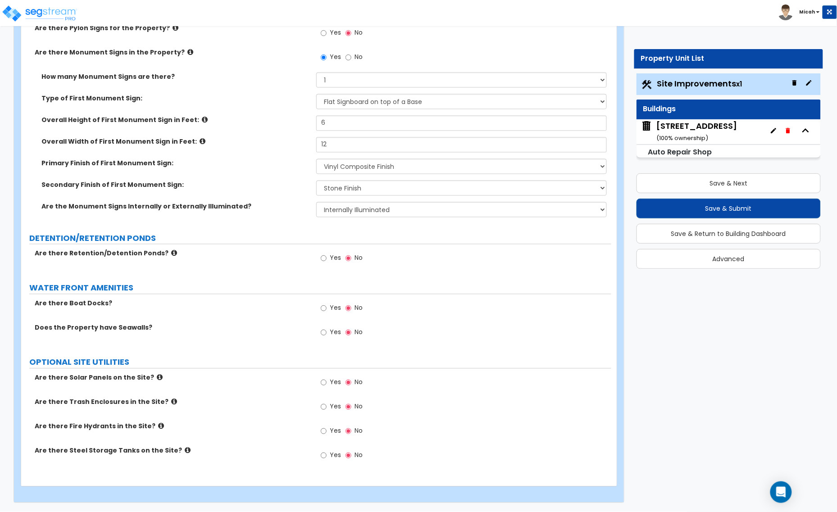
click at [171, 402] on icon at bounding box center [174, 401] width 6 height 7
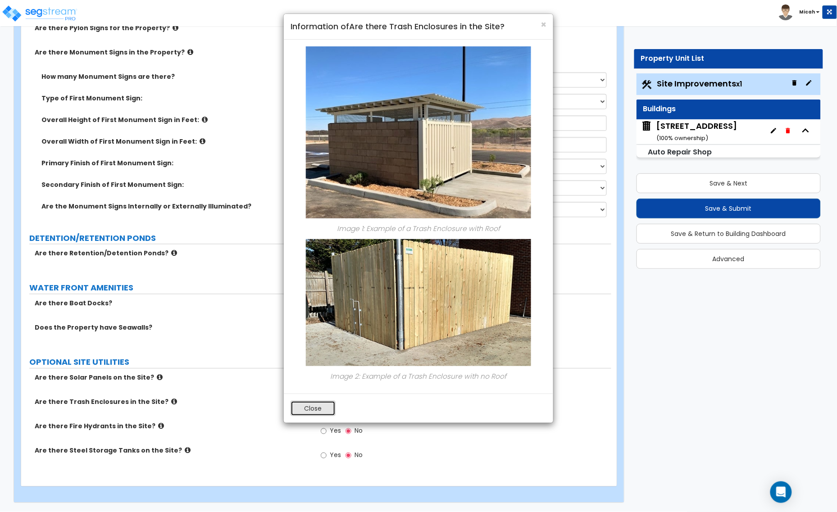
click at [312, 413] on button "Close" at bounding box center [312, 408] width 45 height 15
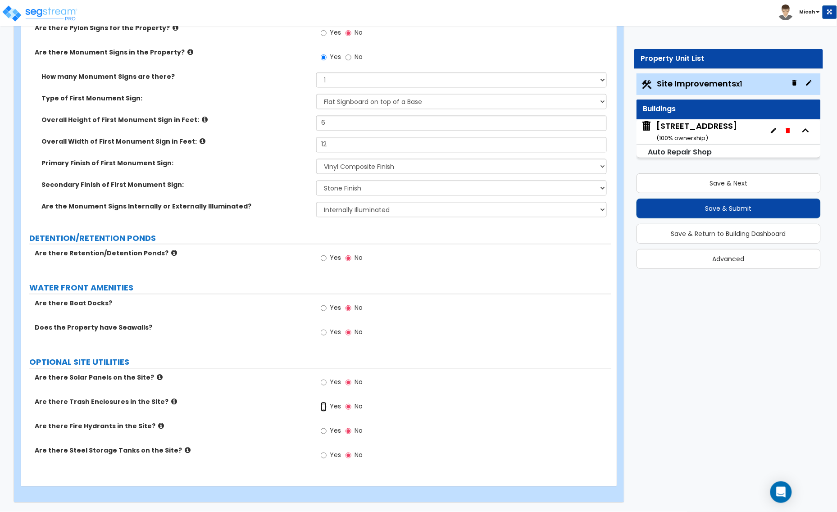
click at [325, 404] on input "Yes" at bounding box center [324, 407] width 6 height 10
radio input "true"
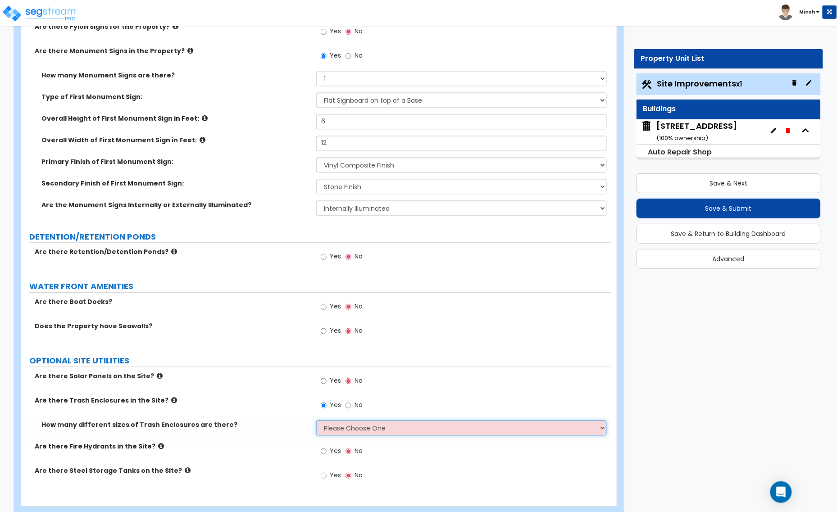
click at [342, 430] on select "Please Choose One 1 2 3" at bounding box center [461, 428] width 290 height 15
select select "1"
click at [316, 421] on select "Please Choose One 1 2 3" at bounding box center [461, 428] width 290 height 15
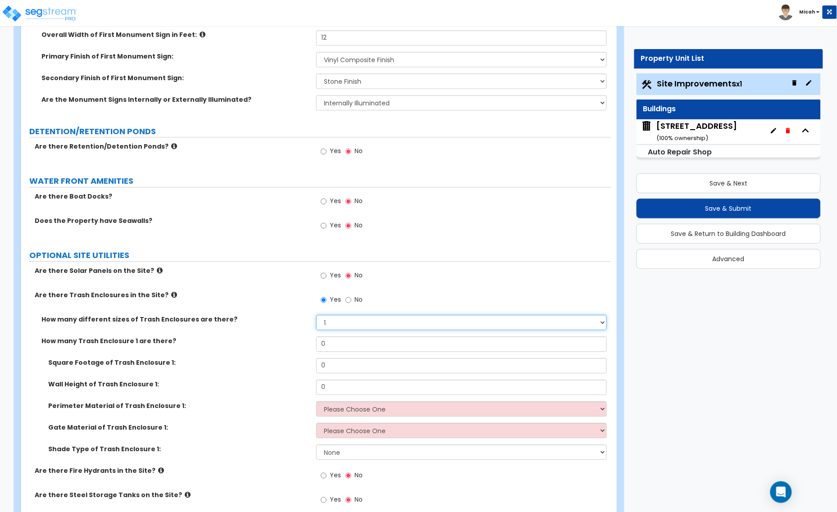
scroll to position [1766, 0]
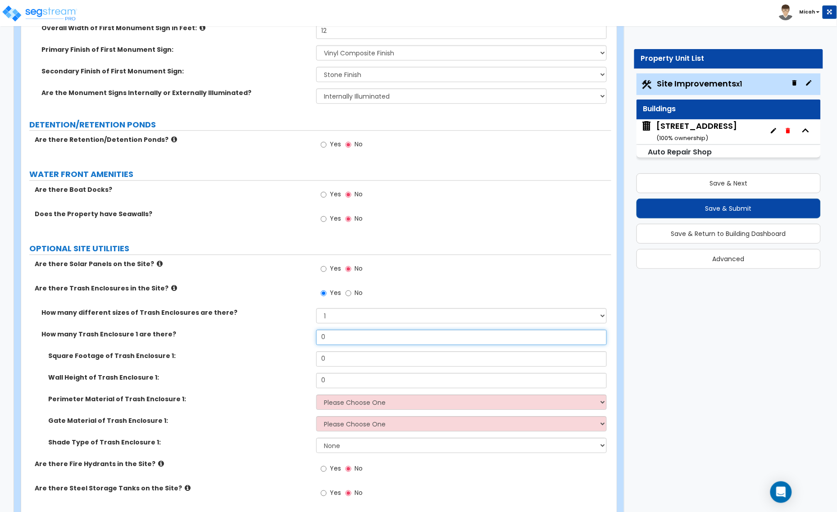
drag, startPoint x: 329, startPoint y: 339, endPoint x: 313, endPoint y: 339, distance: 15.8
click at [313, 339] on div "How many Trash Enclosure 1 are there? 0" at bounding box center [316, 341] width 590 height 22
type input "1"
drag, startPoint x: 313, startPoint y: 360, endPoint x: 284, endPoint y: 359, distance: 29.3
click at [287, 360] on div "Square Footage of Trash Enclosure 1: 0" at bounding box center [316, 362] width 590 height 22
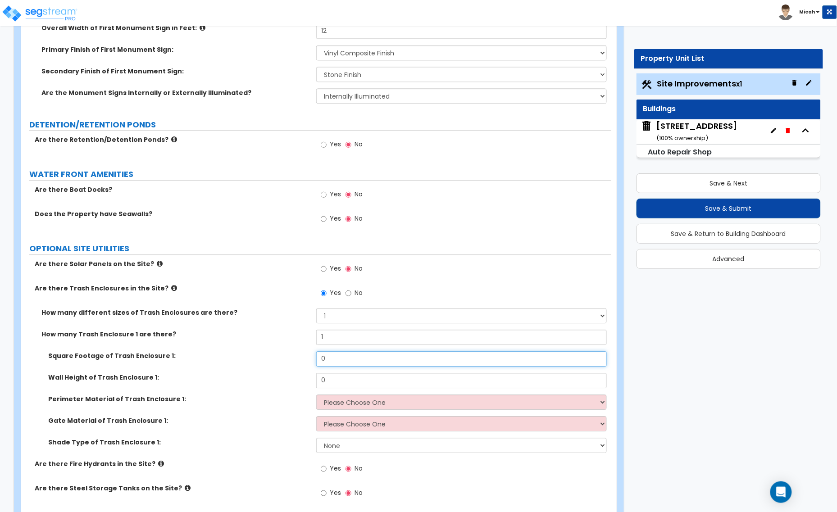
click at [343, 358] on input "0" at bounding box center [461, 358] width 290 height 15
drag, startPoint x: 325, startPoint y: 358, endPoint x: 316, endPoint y: 358, distance: 9.5
click at [316, 358] on input "238" at bounding box center [461, 358] width 290 height 15
type input "138"
drag, startPoint x: 334, startPoint y: 385, endPoint x: 309, endPoint y: 381, distance: 24.7
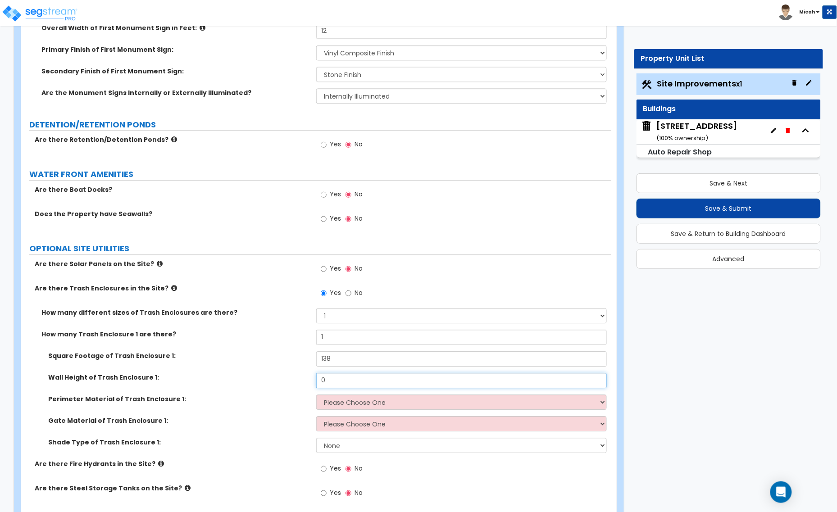
click at [311, 381] on div "Wall Height of Trash Enclosure 1: 0" at bounding box center [316, 384] width 590 height 22
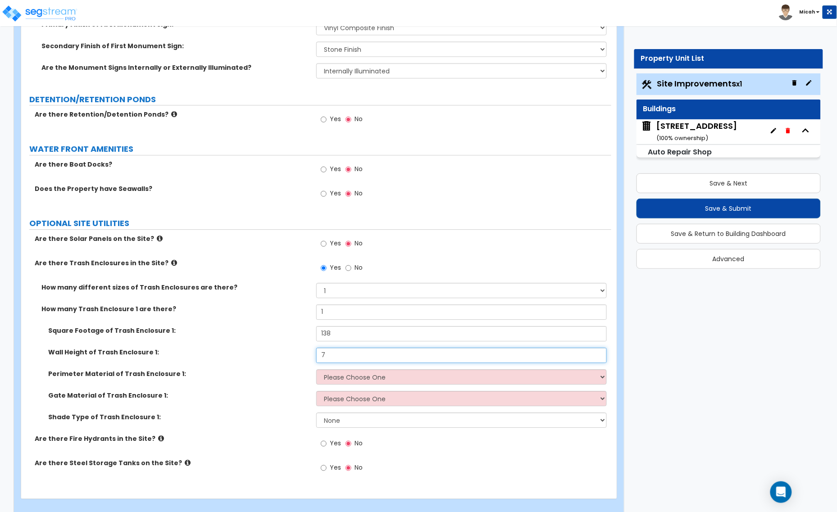
scroll to position [1804, 0]
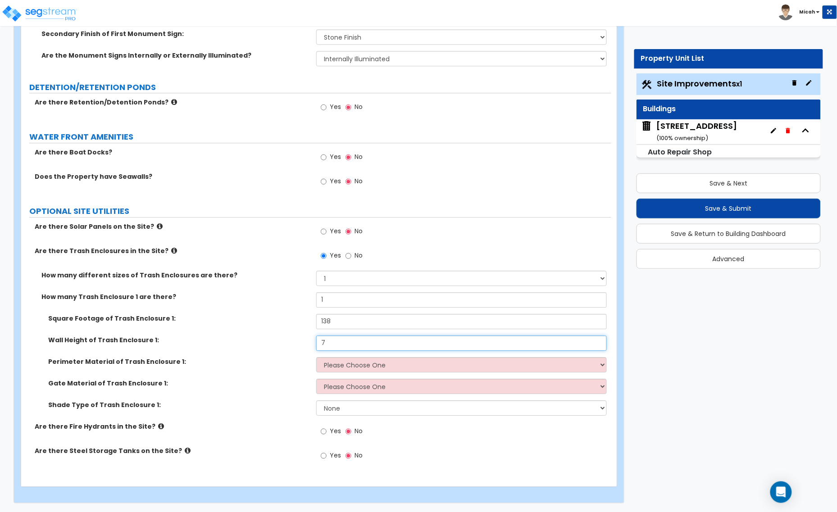
type input "7"
click at [342, 365] on select "Please Choose One Chain Link Wood Metal CMU" at bounding box center [461, 364] width 290 height 15
select select "4"
click at [316, 357] on select "Please Choose One Chain Link Wood Metal CMU" at bounding box center [461, 364] width 290 height 15
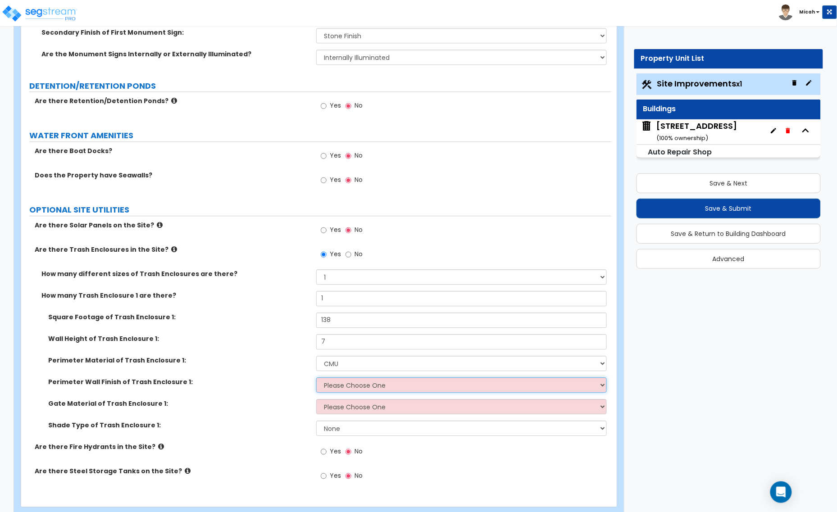
click at [337, 385] on select "Please Choose One Stone Veneer Brick Veneer Stucco Paint" at bounding box center [461, 384] width 290 height 15
select select "4"
click at [316, 378] on select "Please Choose One Stone Veneer Brick Veneer Stucco Paint" at bounding box center [461, 384] width 290 height 15
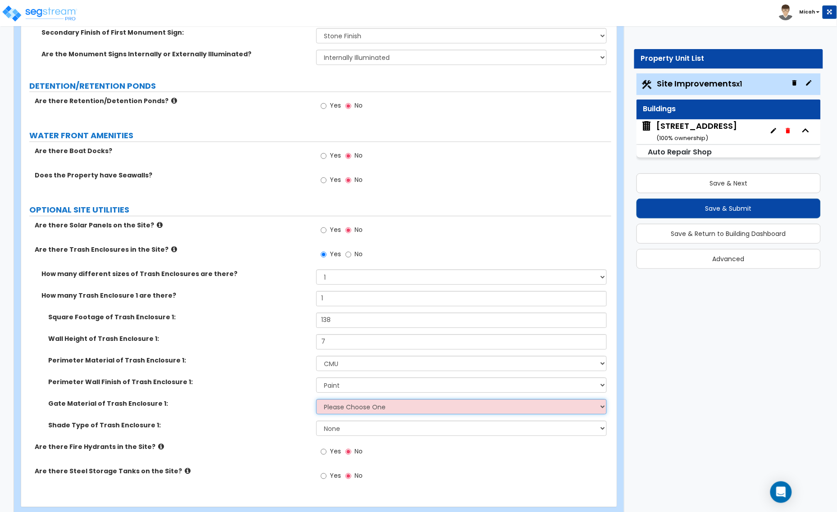
click at [355, 402] on select "Please Choose One Wood Metal" at bounding box center [461, 406] width 290 height 15
click at [351, 411] on select "Please Choose One Wood Metal" at bounding box center [461, 406] width 290 height 15
select select "2"
click at [316, 400] on select "Please Choose One Wood Metal" at bounding box center [461, 406] width 290 height 15
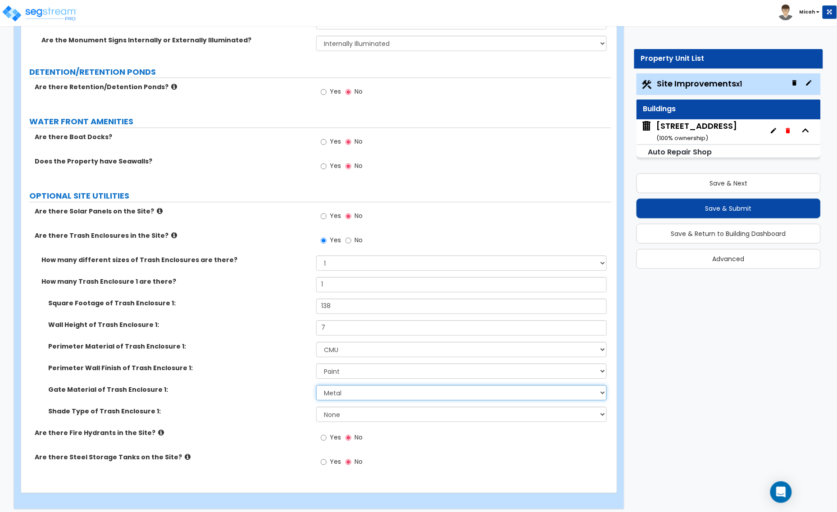
scroll to position [1826, 0]
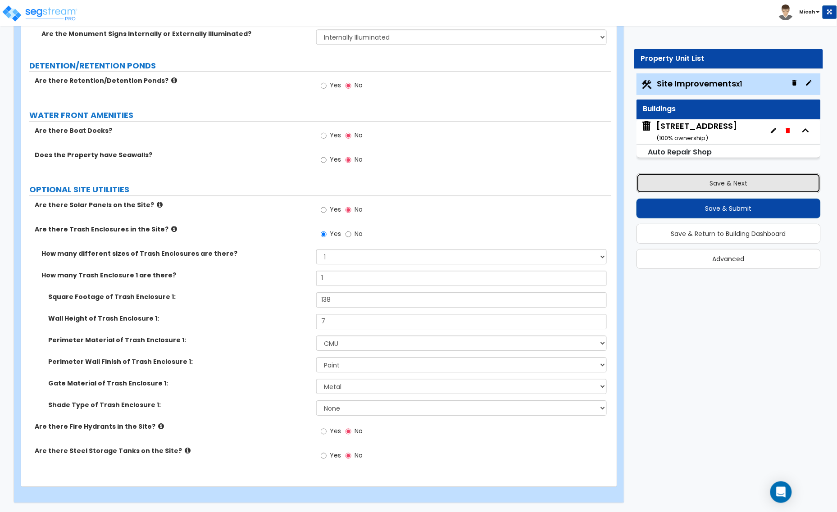
click at [667, 181] on button "Save & Next" at bounding box center [728, 183] width 185 height 20
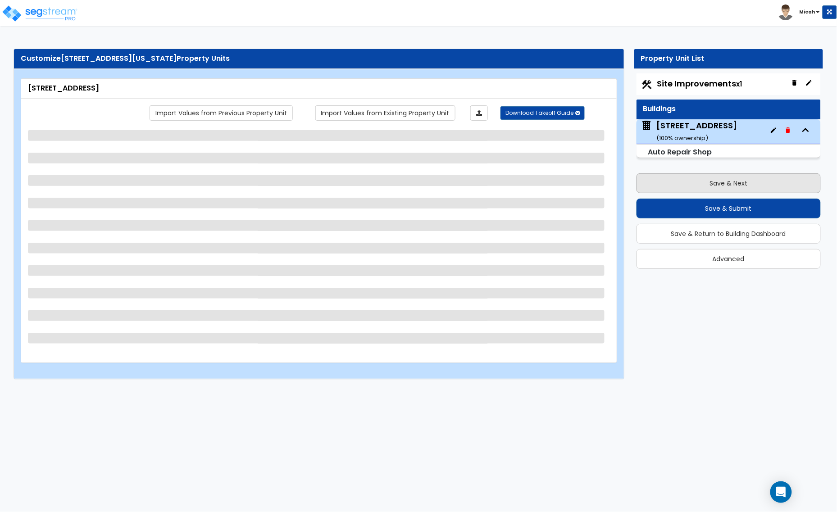
scroll to position [0, 0]
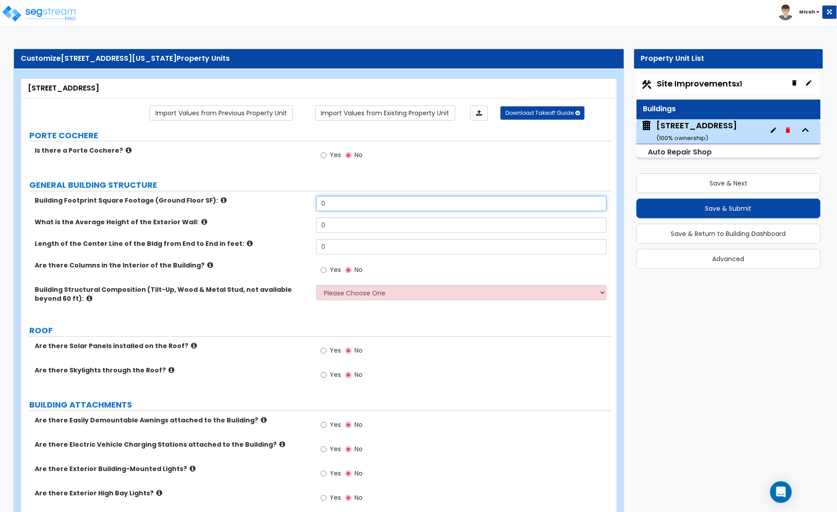
click at [294, 206] on div "Building Footprint Square Footage (Ground Floor SF): 0" at bounding box center [316, 207] width 590 height 22
type input "4,080"
drag, startPoint x: 340, startPoint y: 227, endPoint x: 298, endPoint y: 227, distance: 42.3
click at [298, 227] on div "What is the Average Height of the Exterior Wall: 0" at bounding box center [316, 228] width 590 height 22
type input "20"
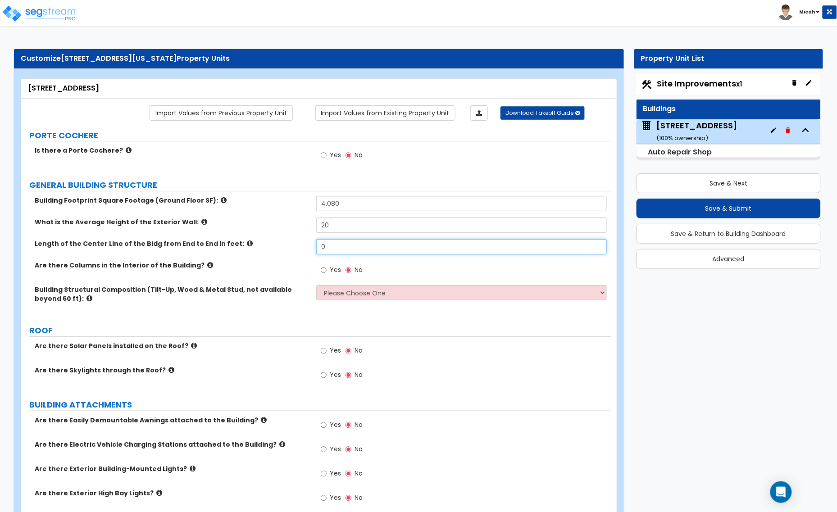
drag, startPoint x: 314, startPoint y: 249, endPoint x: 294, endPoint y: 249, distance: 20.7
click at [294, 249] on div "Length of the Center Line of the Bldg from End to End in feet: 0" at bounding box center [316, 250] width 590 height 22
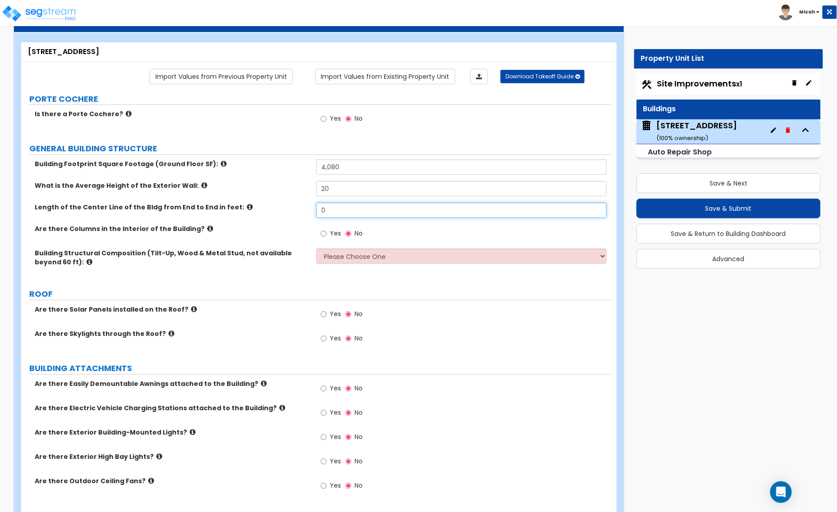
scroll to position [56, 0]
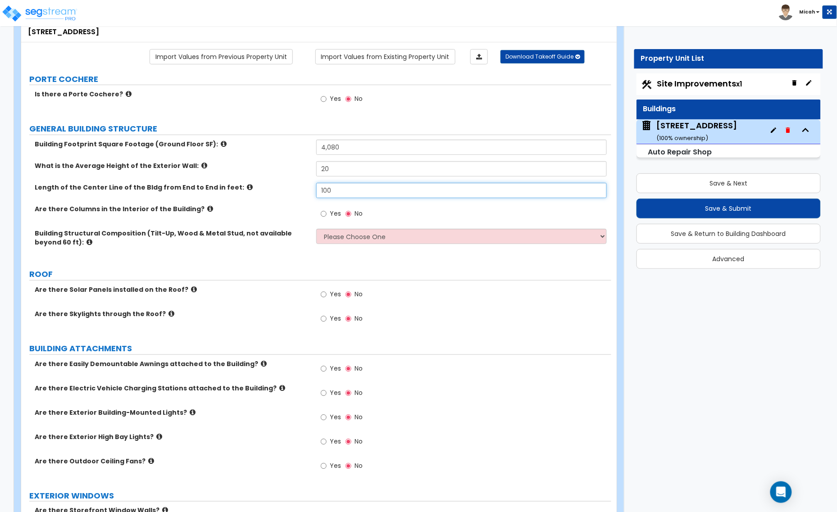
type input "100"
click at [325, 213] on input "Yes" at bounding box center [324, 214] width 6 height 10
radio input "true"
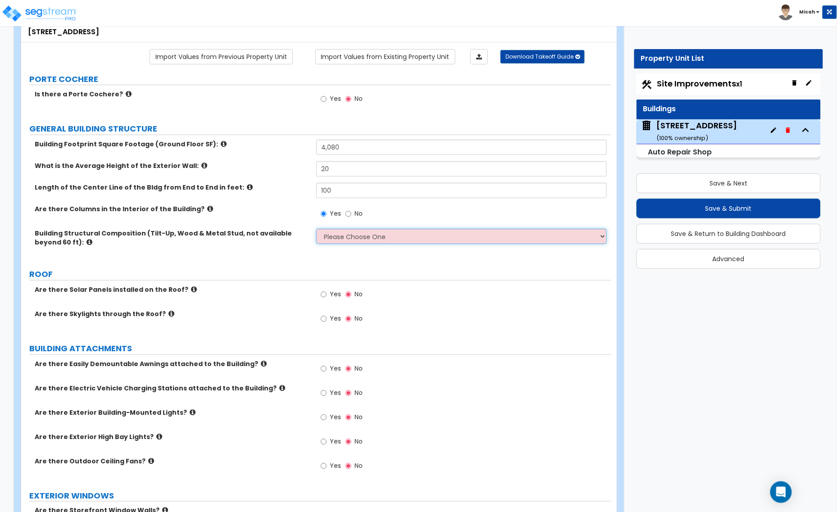
click at [366, 237] on select "Please Choose One Pre-Engineered Metal Building Tilt-up Wall Construction Reinf…" at bounding box center [461, 236] width 290 height 15
select select "6"
click at [316, 230] on select "Please Choose One Pre-Engineered Metal Building Tilt-up Wall Construction Reinf…" at bounding box center [461, 236] width 290 height 15
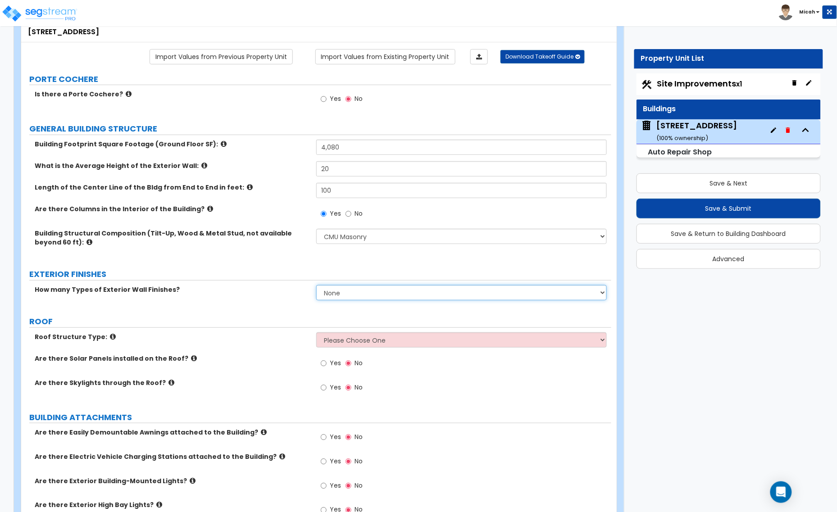
click at [327, 290] on select "None 1 2 3" at bounding box center [461, 292] width 290 height 15
select select "1"
click at [316, 285] on select "None 1 2 3" at bounding box center [461, 292] width 290 height 15
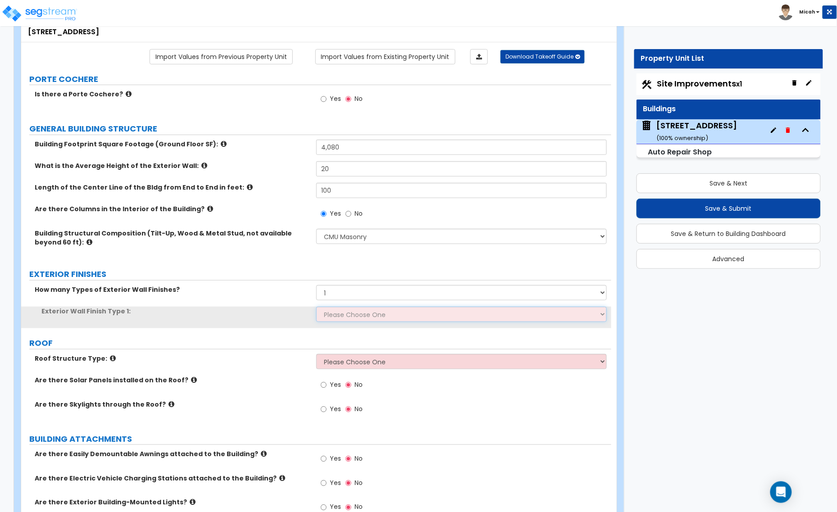
click at [334, 319] on select "Please Choose One No Finish/Shared Wall No Wall Brick Veneer Stone Veneer Wood …" at bounding box center [461, 314] width 290 height 15
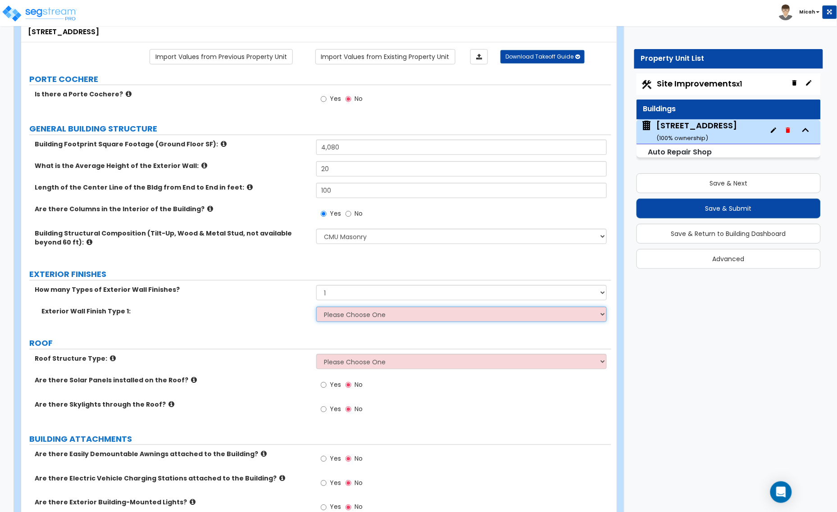
select select "10"
click at [316, 307] on select "Please Choose One No Finish/Shared Wall No Wall Brick Veneer Stone Veneer Wood …" at bounding box center [461, 314] width 290 height 15
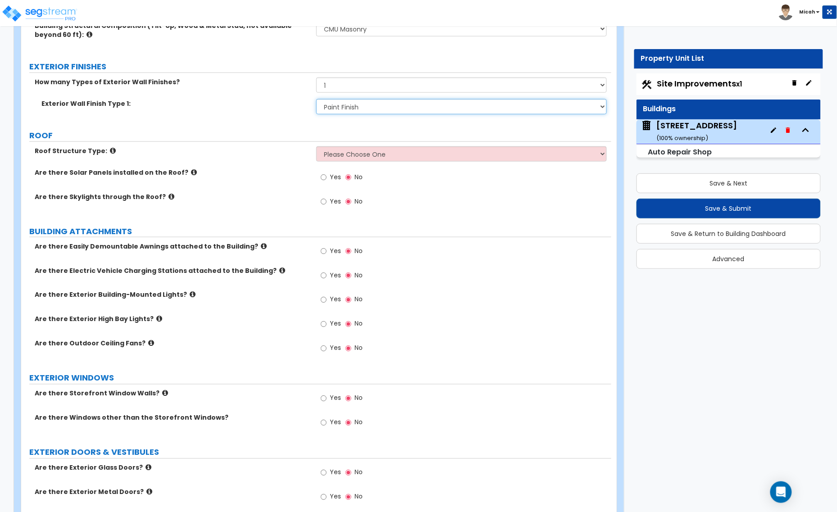
scroll to position [281, 0]
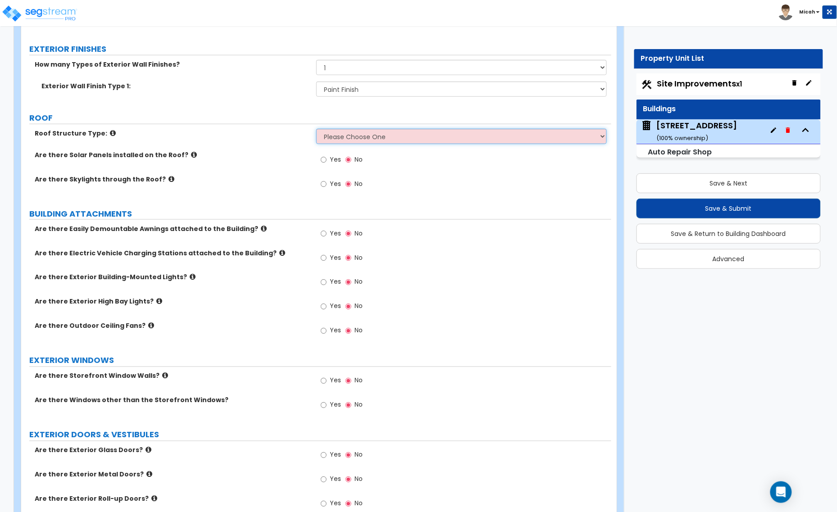
click at [328, 140] on select "Please Choose One Gable Roof Flat Roof Hybrid Gable & Flat Roof" at bounding box center [461, 136] width 290 height 15
select select "2"
click at [316, 129] on select "Please Choose One Gable Roof Flat Roof Hybrid Gable & Flat Roof" at bounding box center [461, 136] width 290 height 15
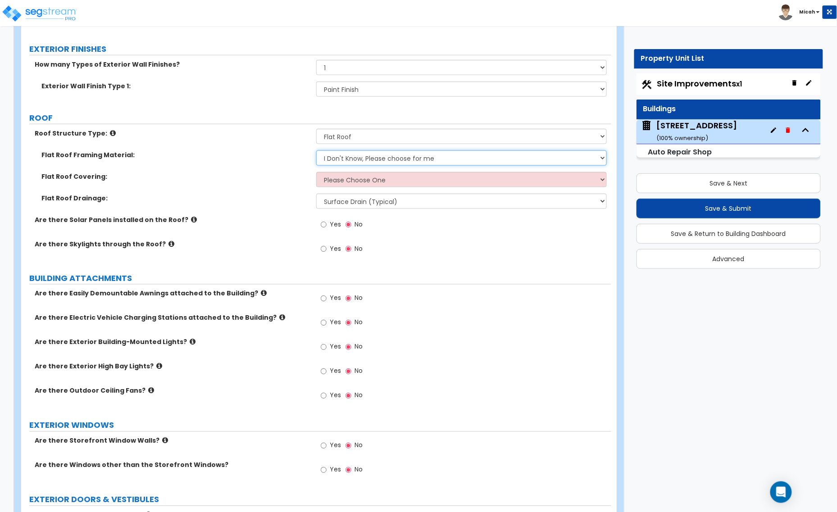
click at [326, 155] on select "I Don't Know, Please choose for me Metal Wood" at bounding box center [461, 157] width 290 height 15
select select "1"
click at [316, 151] on select "I Don't Know, Please choose for me Metal Wood" at bounding box center [461, 157] width 290 height 15
click at [337, 176] on select "Please Choose One Rolled Asphalt PVC Membrane Plastic (EPDM) Membrane Asphalt F…" at bounding box center [461, 179] width 290 height 15
select select "1"
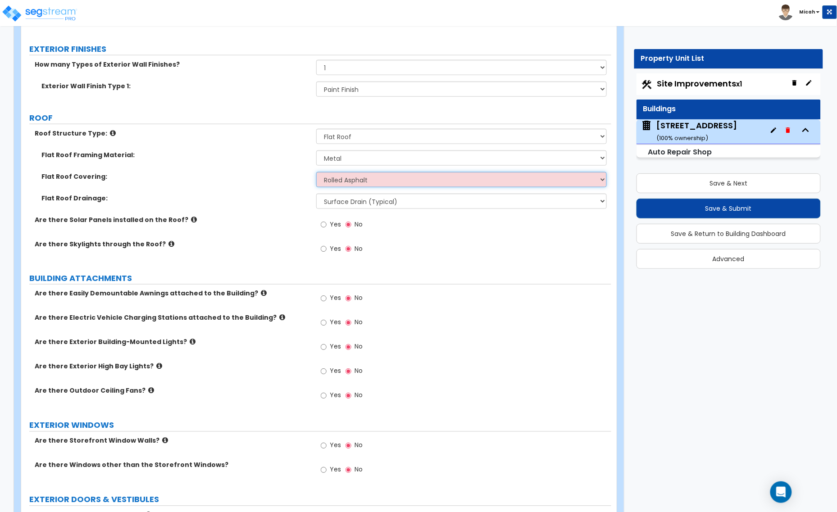
click at [316, 172] on select "Please Choose One Rolled Asphalt PVC Membrane Plastic (EPDM) Membrane Asphalt F…" at bounding box center [461, 179] width 290 height 15
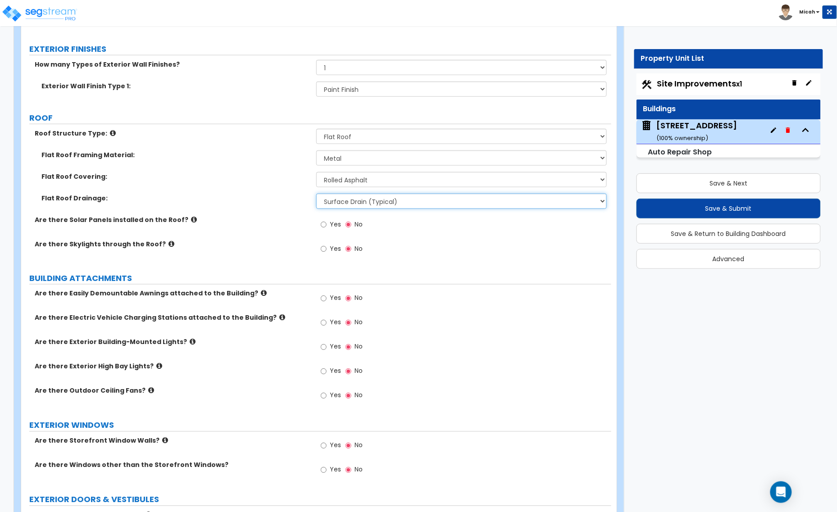
click at [336, 205] on select "Surface Drain (Typical) Gutters Downspout Only" at bounding box center [461, 201] width 290 height 15
select select "2"
click at [316, 194] on select "Surface Drain (Typical) Gutters Downspout Only" at bounding box center [461, 201] width 290 height 15
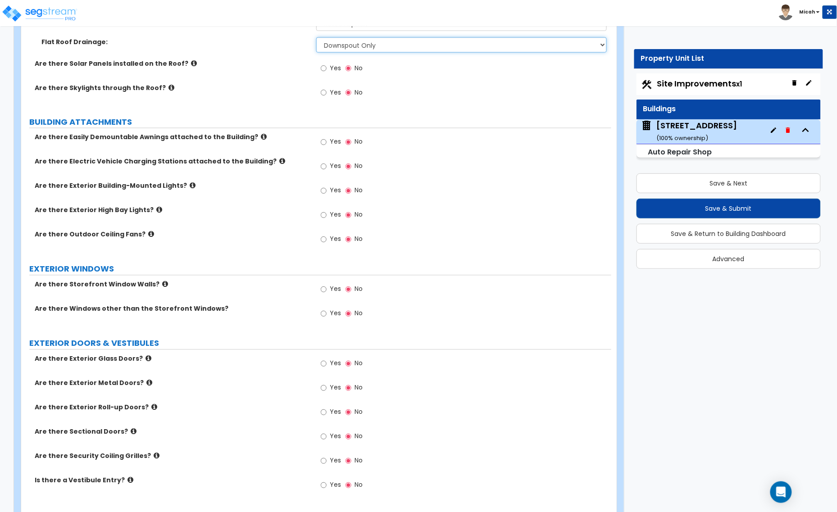
scroll to position [450, 0]
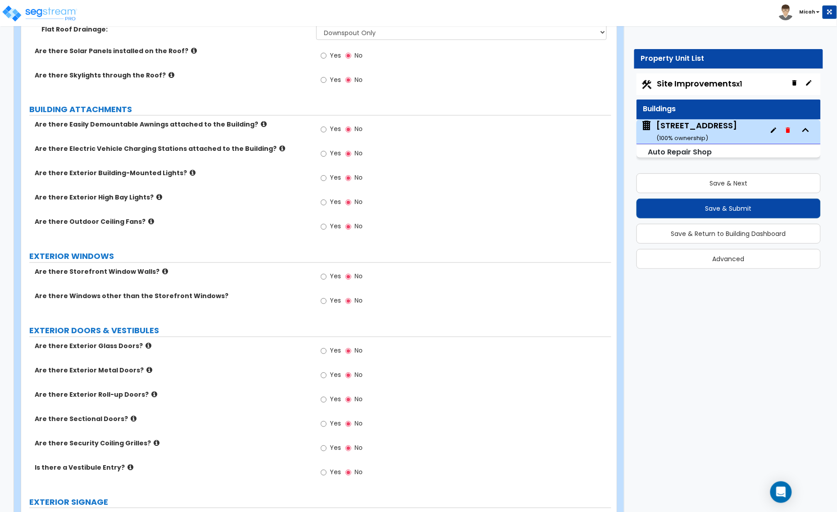
click at [190, 174] on icon at bounding box center [193, 173] width 6 height 7
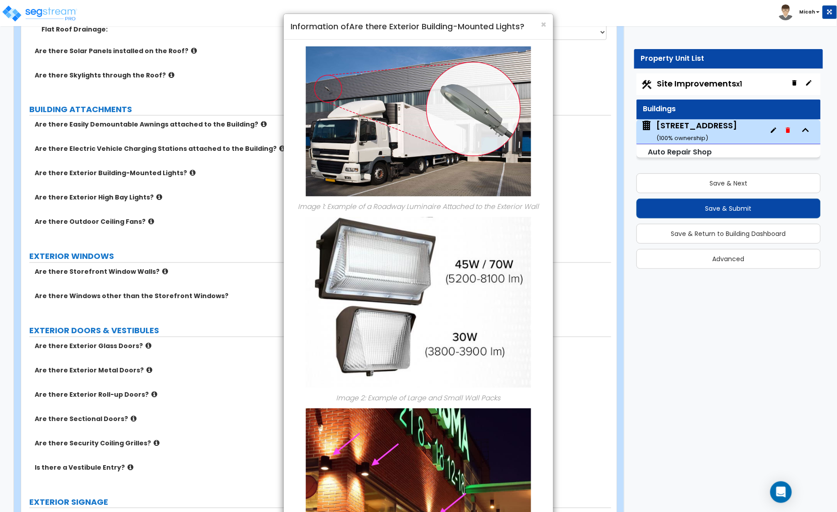
click at [547, 23] on div "× Information of Are there Exterior Building-Mounted Lights?" at bounding box center [418, 27] width 269 height 26
click at [541, 21] on span "×" at bounding box center [543, 24] width 6 height 13
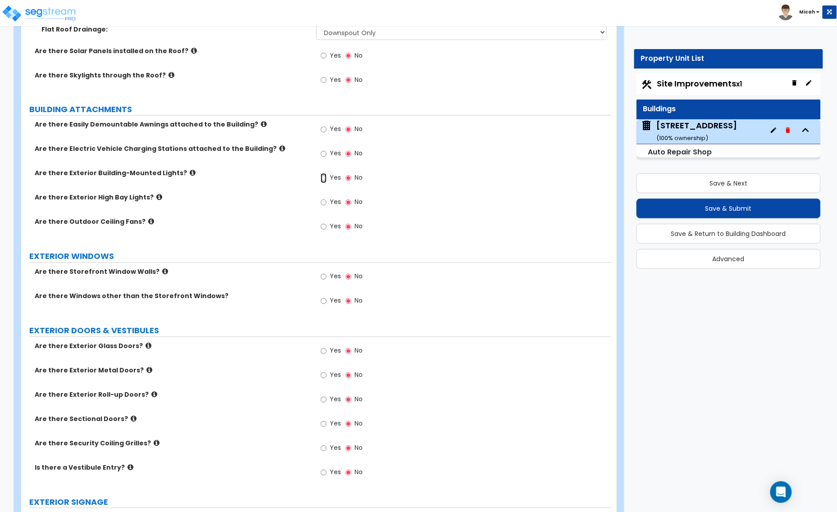
click at [323, 178] on input "Yes" at bounding box center [324, 178] width 6 height 10
radio input "true"
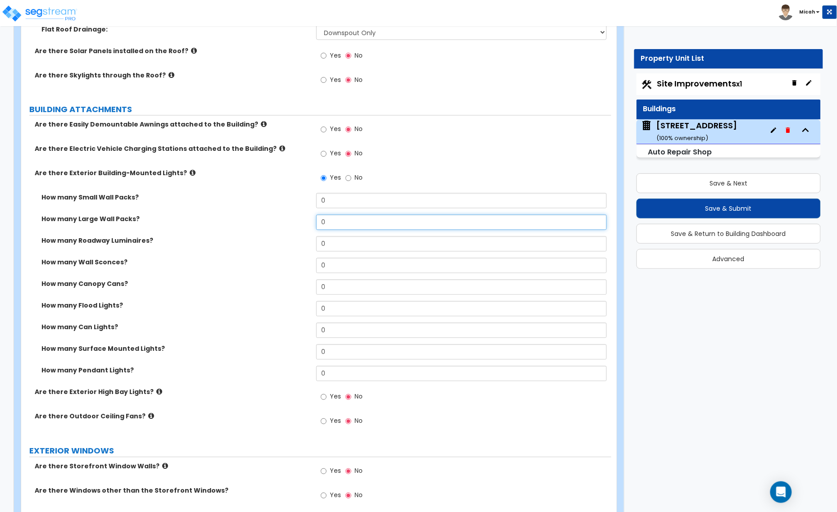
drag, startPoint x: 329, startPoint y: 221, endPoint x: 295, endPoint y: 224, distance: 34.0
click at [296, 224] on div "How many Large Wall Packs? 0" at bounding box center [316, 226] width 590 height 22
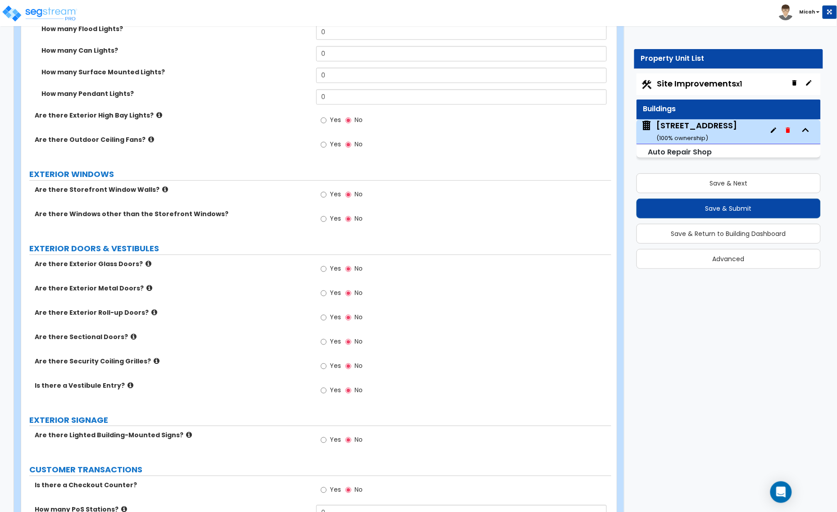
scroll to position [732, 0]
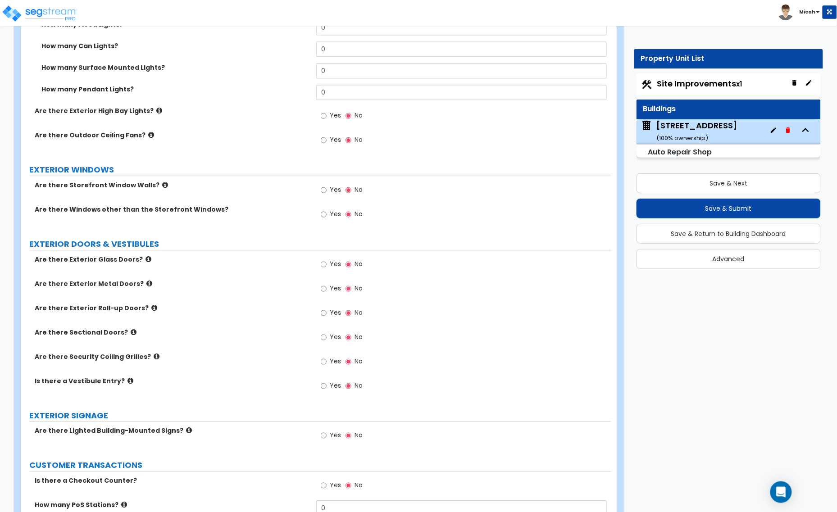
type input "7"
click at [162, 186] on icon at bounding box center [165, 184] width 6 height 7
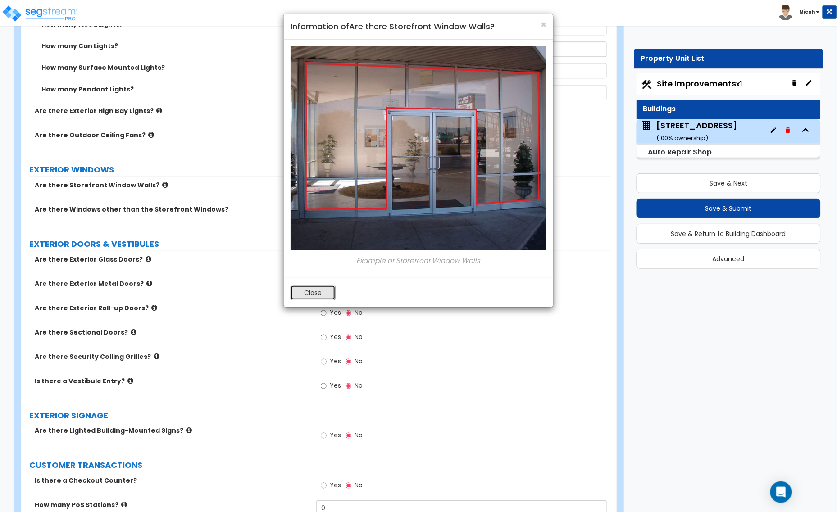
click at [315, 294] on button "Close" at bounding box center [312, 292] width 45 height 15
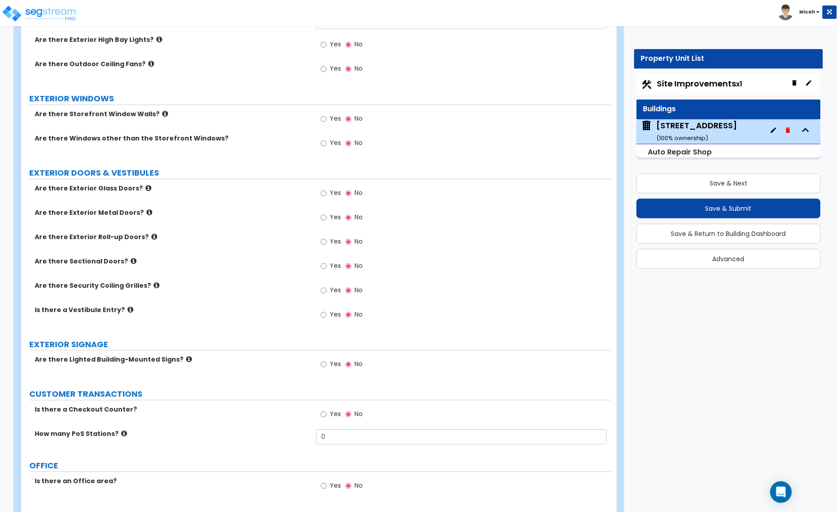
scroll to position [844, 0]
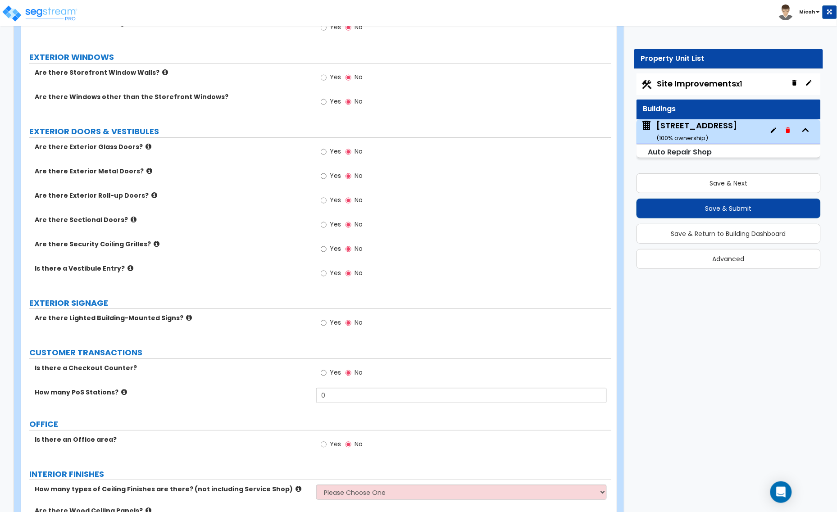
click at [145, 148] on icon at bounding box center [148, 146] width 6 height 7
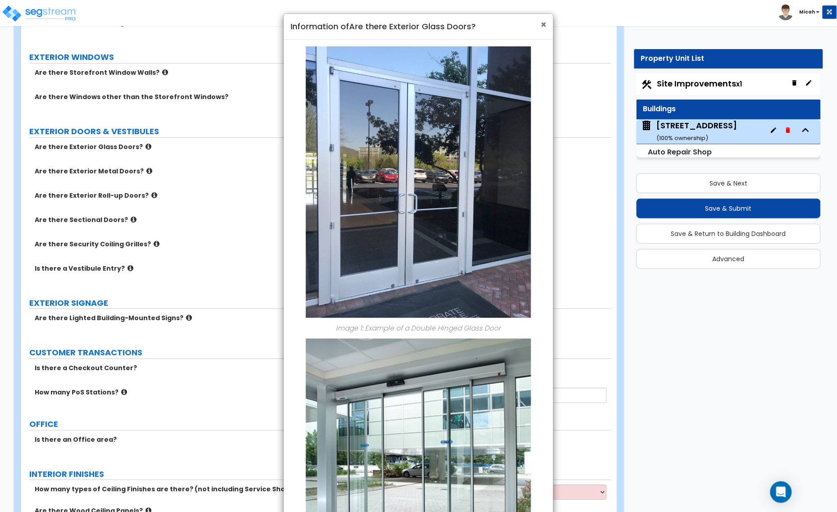
click at [544, 24] on span "×" at bounding box center [543, 24] width 6 height 13
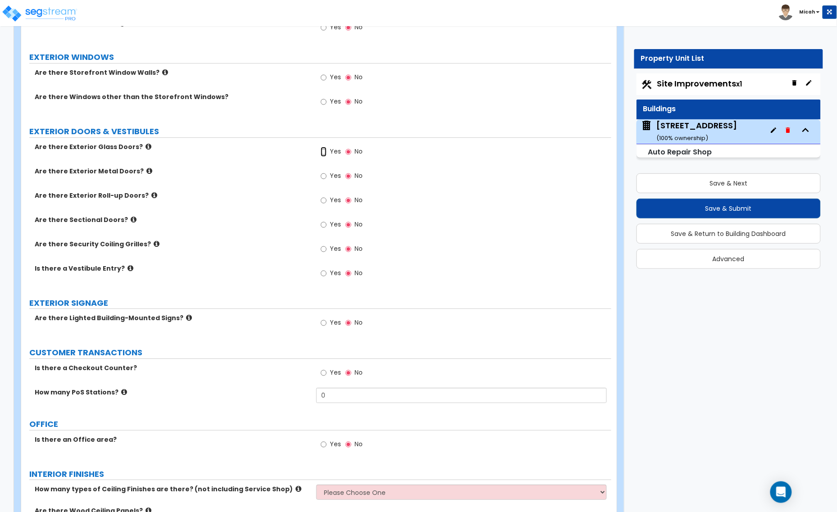
click at [322, 149] on input "Yes" at bounding box center [324, 152] width 6 height 10
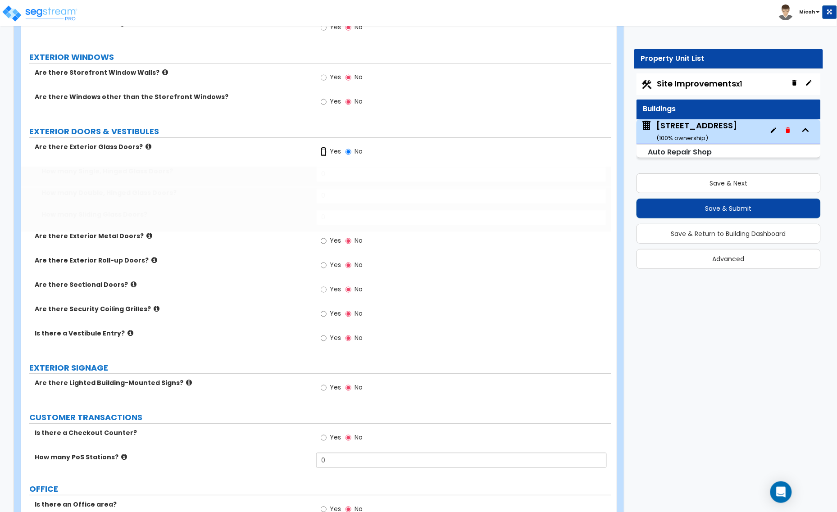
radio input "true"
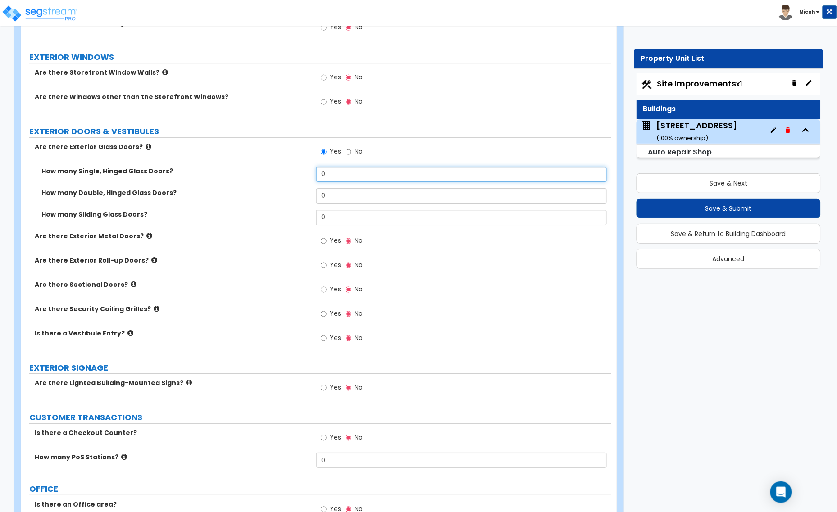
drag, startPoint x: 328, startPoint y: 174, endPoint x: 295, endPoint y: 175, distance: 32.9
click at [295, 175] on div "How many Single, Hinged Glass Doors? 0" at bounding box center [316, 178] width 590 height 22
type input "1"
click at [146, 236] on icon at bounding box center [149, 235] width 6 height 7
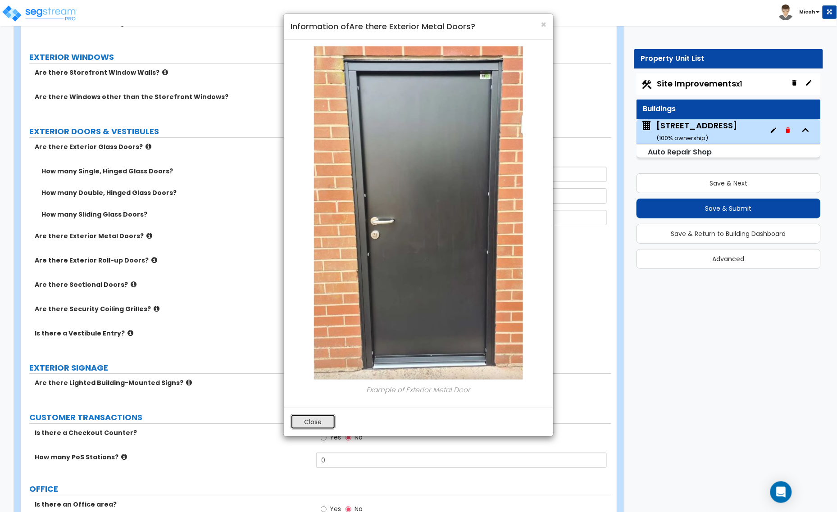
click at [304, 420] on button "Close" at bounding box center [312, 421] width 45 height 15
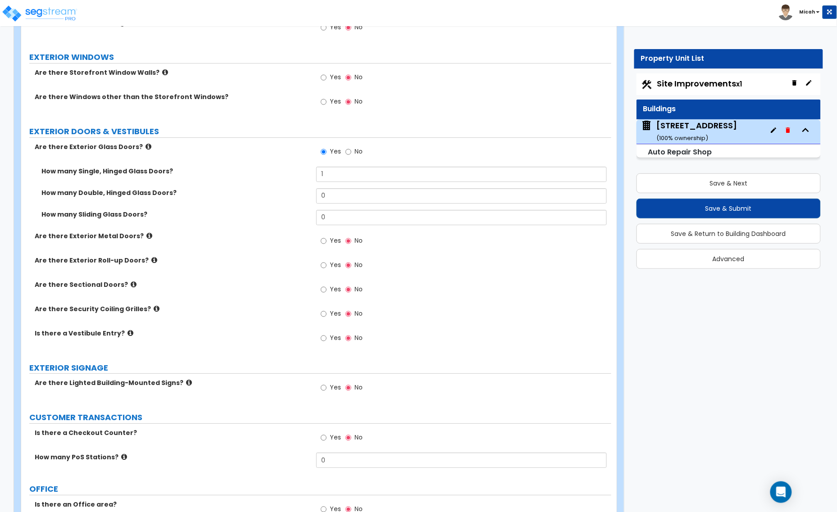
click at [131, 287] on icon at bounding box center [134, 284] width 6 height 7
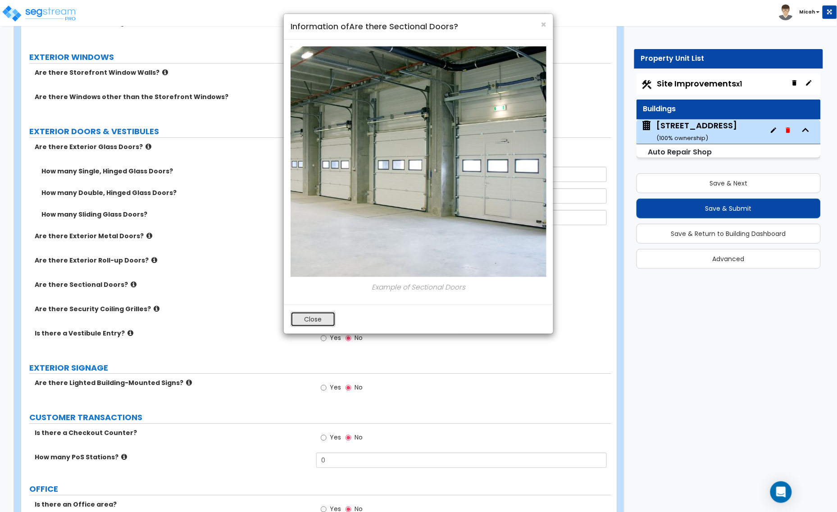
click at [311, 323] on button "Close" at bounding box center [312, 319] width 45 height 15
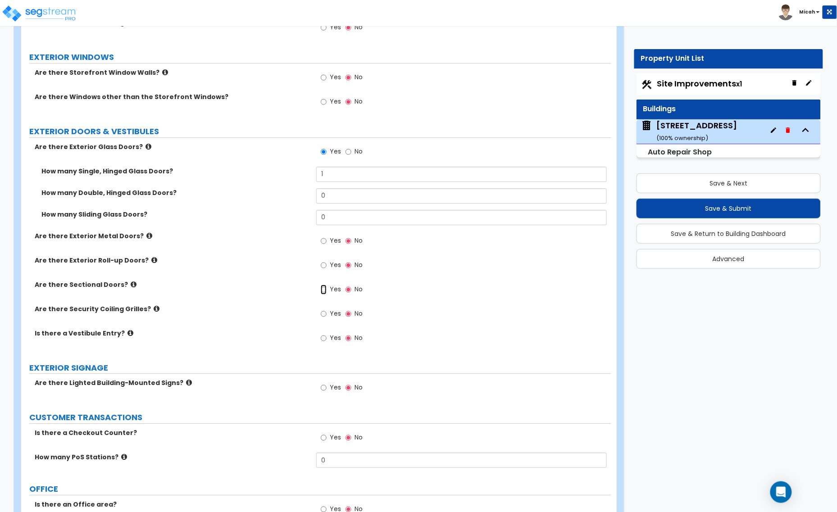
click at [321, 291] on input "Yes" at bounding box center [324, 290] width 6 height 10
radio input "true"
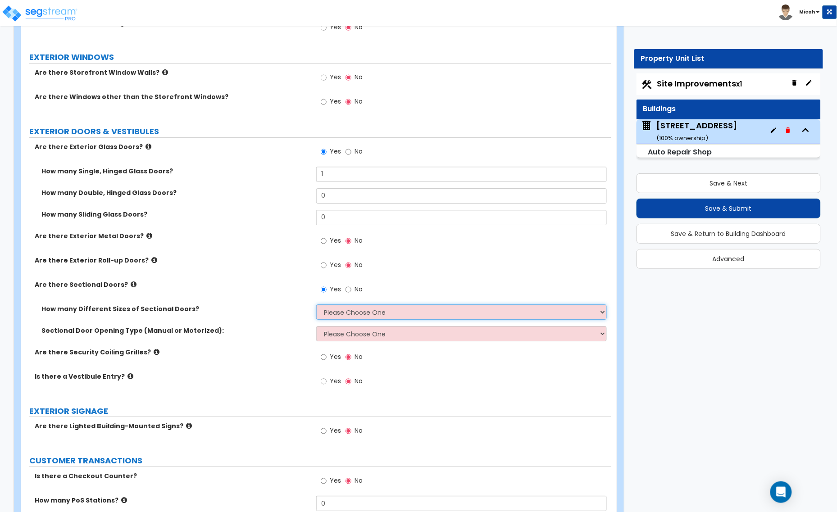
click at [339, 313] on select "Please Choose One 1 2 3" at bounding box center [461, 311] width 290 height 15
select select "2"
click at [316, 305] on select "Please Choose One 1 2 3" at bounding box center [461, 311] width 290 height 15
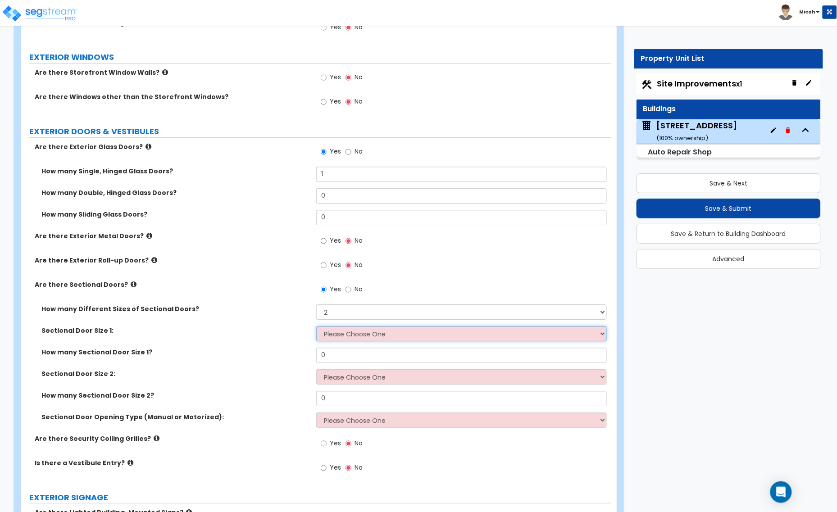
click at [332, 331] on select "Please Choose One 8' x 8' 10' x 10' 12' x 12' 20' x 14'" at bounding box center [461, 333] width 290 height 15
click at [348, 339] on select "Please Choose One 8' x 8' 10' x 10' 12' x 12' 20' x 14'" at bounding box center [461, 333] width 290 height 15
select select "2"
click at [316, 327] on select "Please Choose One 8' x 8' 10' x 10' 12' x 12' 20' x 14'" at bounding box center [461, 333] width 290 height 15
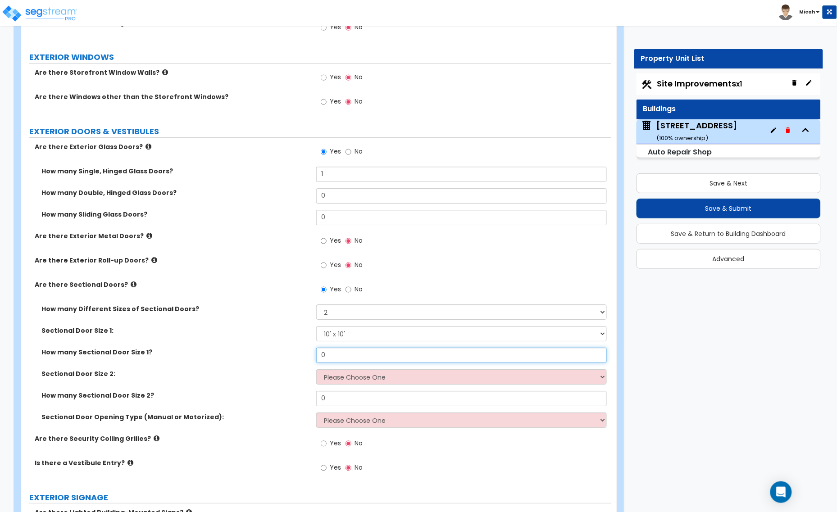
click at [302, 357] on div "How many Sectional Door Size 1? 0" at bounding box center [316, 359] width 590 height 22
type input "5"
click at [331, 378] on select "Please Choose One 8' x 8' 10' x 10' 12' x 12' 20' x 14'" at bounding box center [461, 376] width 290 height 15
select select "3"
click at [316, 370] on select "Please Choose One 8' x 8' 10' x 10' 12' x 12' 20' x 14'" at bounding box center [461, 376] width 290 height 15
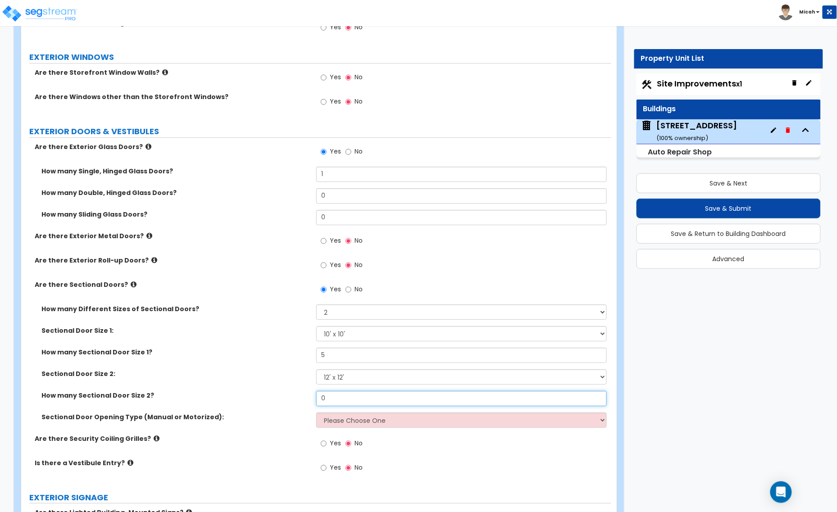
drag, startPoint x: 309, startPoint y: 399, endPoint x: 290, endPoint y: 399, distance: 19.8
click at [290, 399] on div "How many Sectional Door Size 2? 0" at bounding box center [316, 402] width 590 height 22
type input "1"
click at [331, 377] on select "Please Choose One 8' x 8' 10' x 10' 12' x 12' 20' x 14'" at bounding box center [461, 376] width 290 height 15
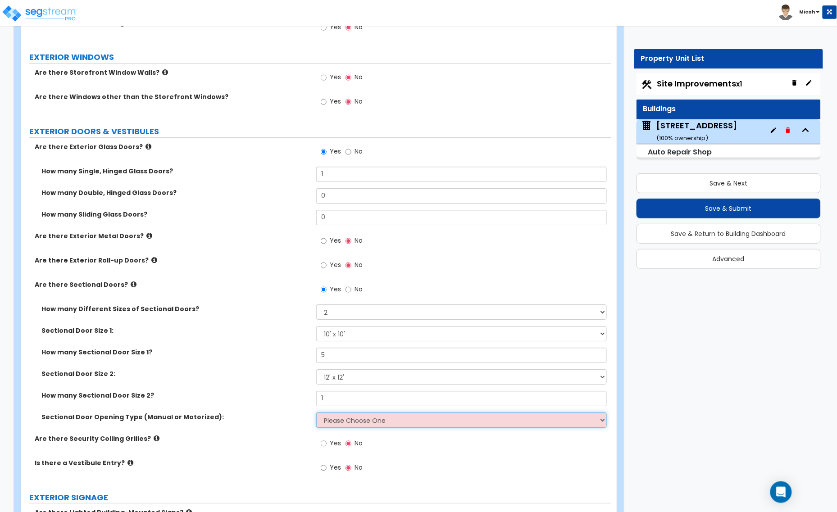
click at [337, 421] on select "Please Choose One All Manual All Motorized Some are Motorized" at bounding box center [461, 419] width 290 height 15
select select "1"
click at [316, 413] on select "Please Choose One All Manual All Motorized Some are Motorized" at bounding box center [461, 419] width 290 height 15
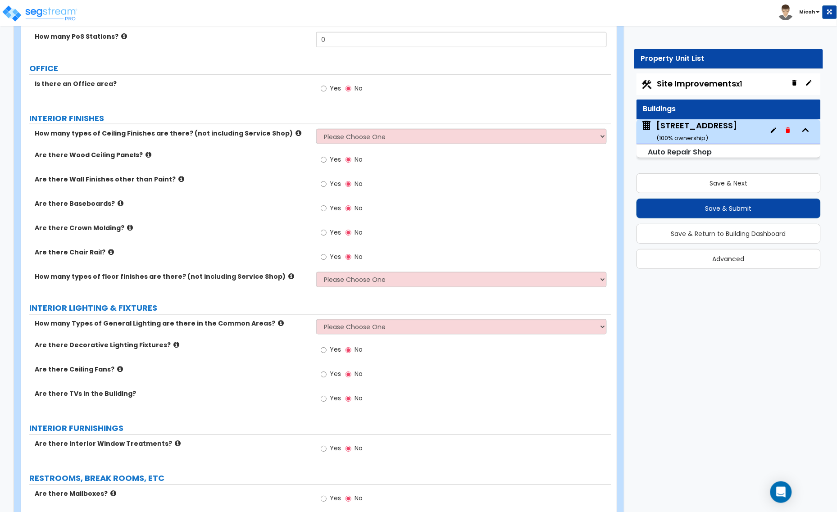
scroll to position [1407, 0]
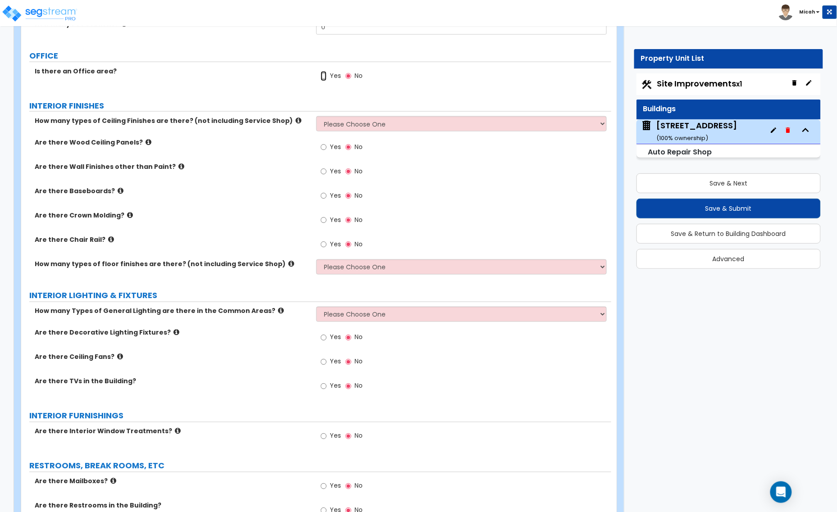
click at [321, 77] on input "Yes" at bounding box center [324, 76] width 6 height 10
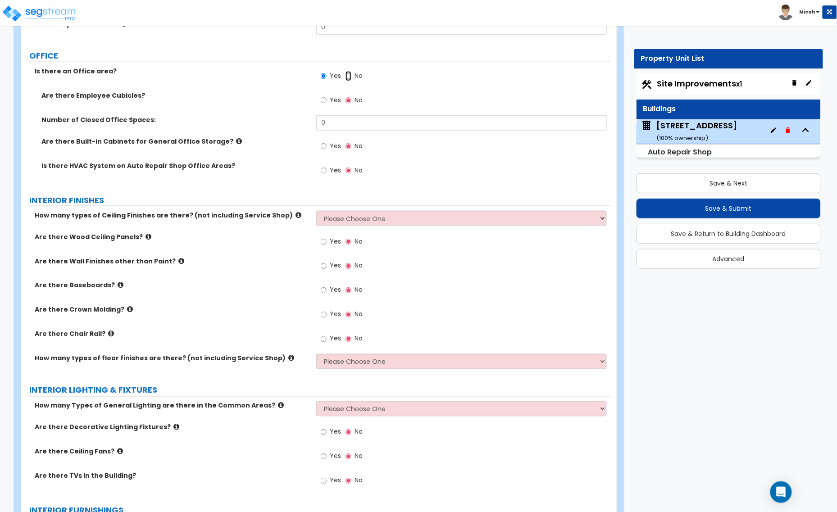
click at [348, 77] on input "No" at bounding box center [348, 76] width 6 height 10
radio input "false"
radio input "true"
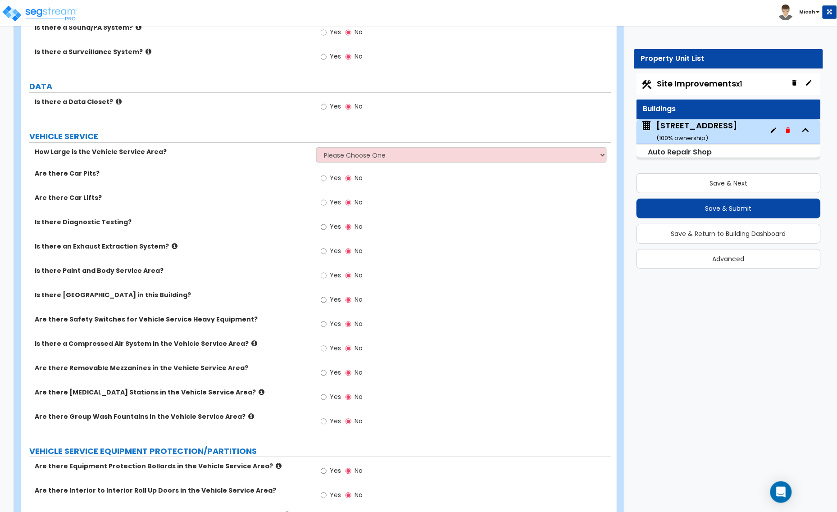
scroll to position [2083, 0]
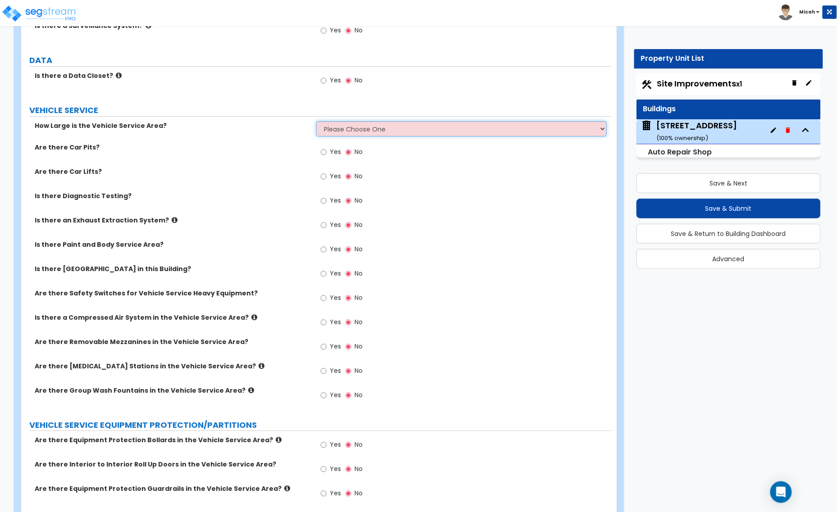
click at [337, 127] on select "Please Choose One I want to Enter Square Footage I want to Enter Percentage" at bounding box center [461, 128] width 290 height 15
click at [316, 122] on select "Please Choose One I want to Enter Square Footage I want to Enter Percentage" at bounding box center [461, 128] width 290 height 15
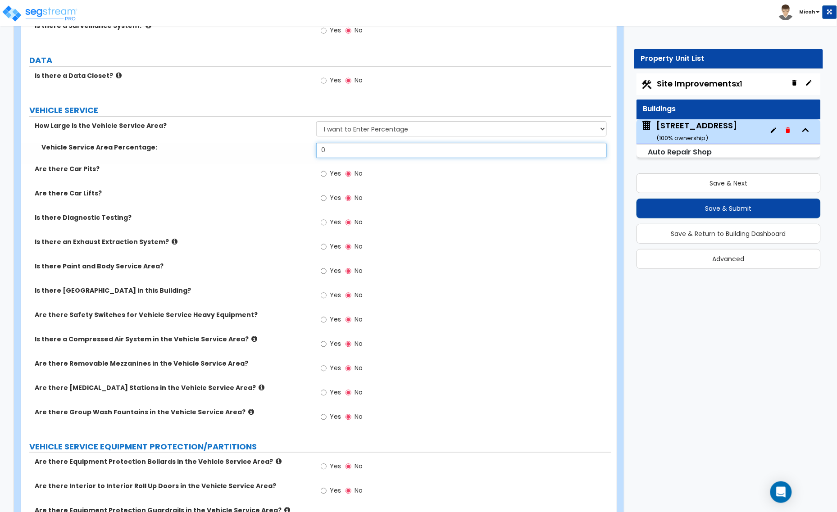
drag, startPoint x: 331, startPoint y: 152, endPoint x: 325, endPoint y: 152, distance: 6.3
click at [327, 152] on input "0" at bounding box center [461, 150] width 290 height 15
click at [362, 131] on select "Please Choose One I want to Enter Square Footage I want to Enter Percentage" at bounding box center [461, 128] width 290 height 15
select select "1"
click at [316, 122] on select "Please Choose One I want to Enter Square Footage I want to Enter Percentage" at bounding box center [461, 128] width 290 height 15
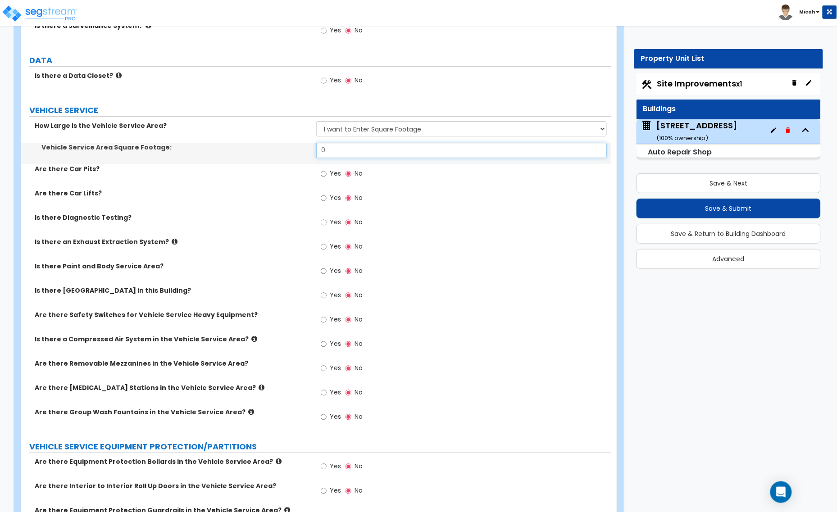
drag, startPoint x: 336, startPoint y: 151, endPoint x: 278, endPoint y: 154, distance: 57.7
click at [281, 154] on div "Vehicle Service Area Square Footage: 0" at bounding box center [316, 154] width 590 height 22
type input "91.7"
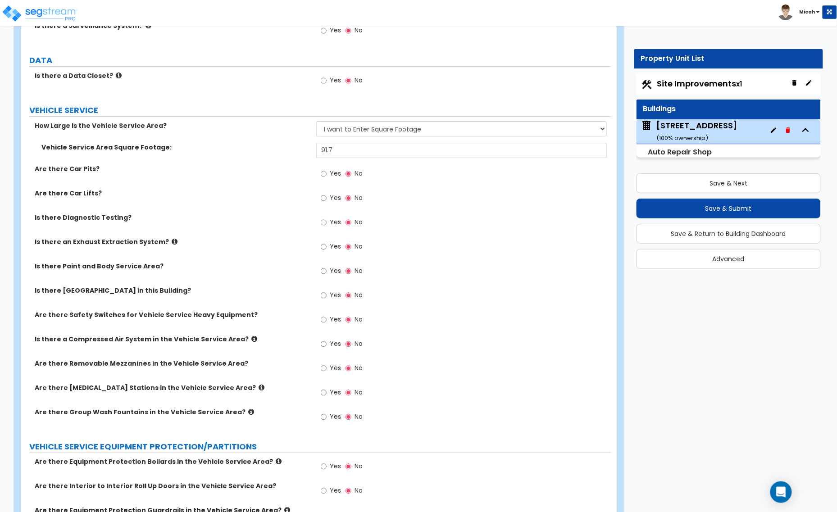
click at [172, 244] on icon at bounding box center [175, 241] width 6 height 7
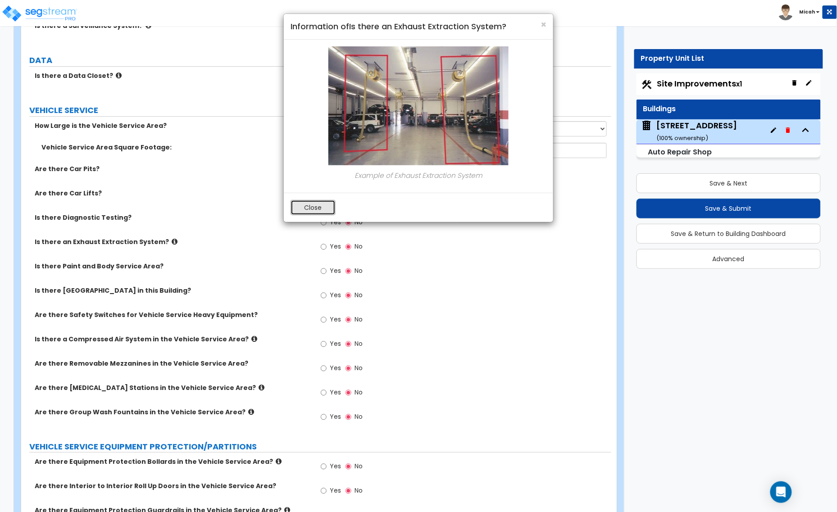
click at [313, 204] on button "Close" at bounding box center [312, 207] width 45 height 15
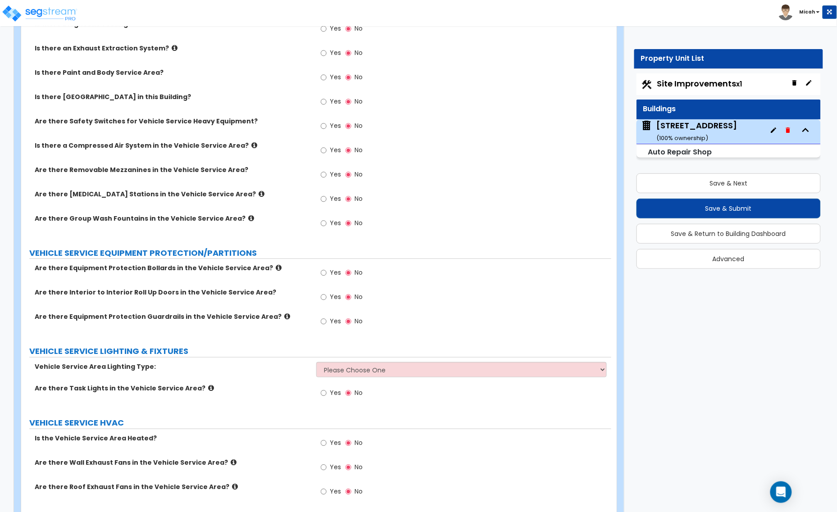
scroll to position [2308, 0]
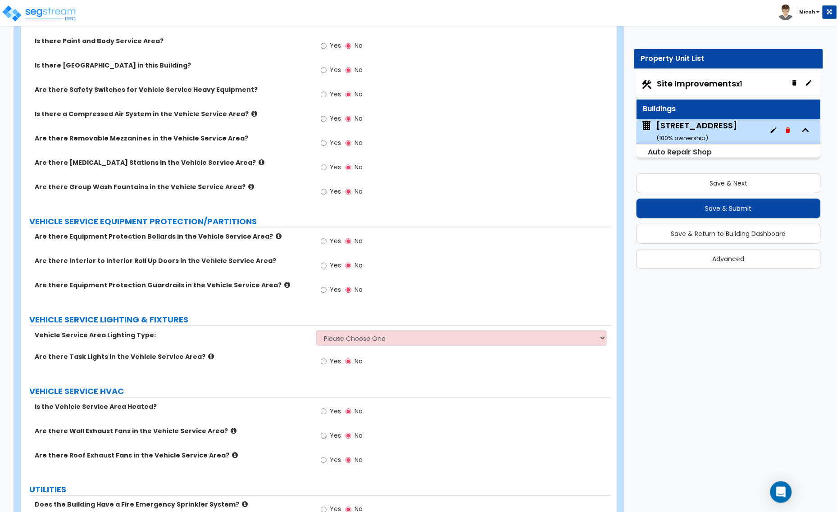
click at [276, 236] on icon at bounding box center [279, 236] width 6 height 7
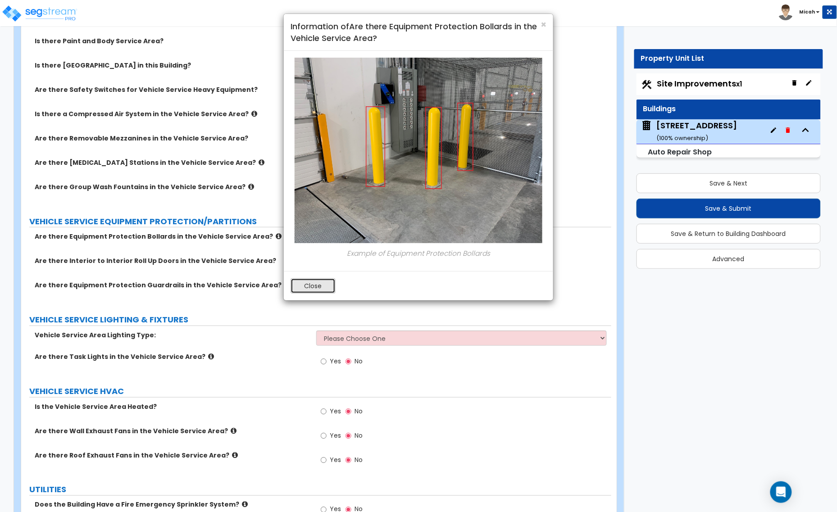
click at [321, 280] on button "Close" at bounding box center [312, 285] width 45 height 15
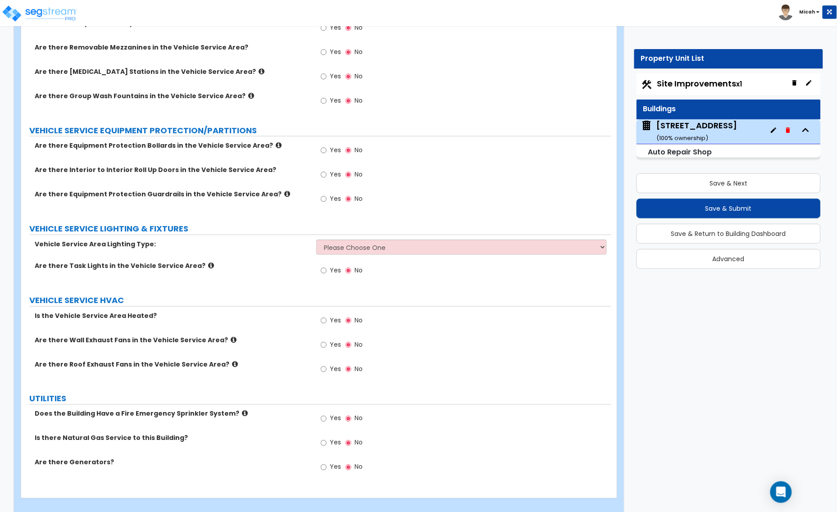
scroll to position [2412, 0]
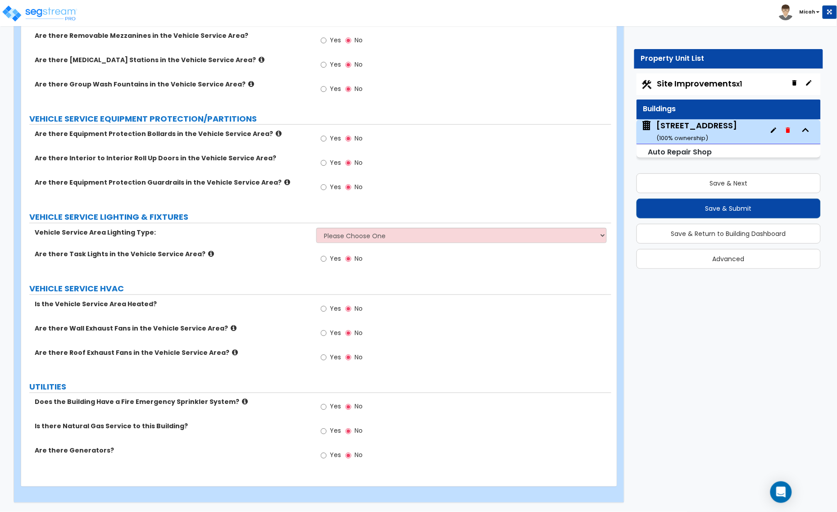
click at [231, 328] on icon at bounding box center [234, 328] width 6 height 7
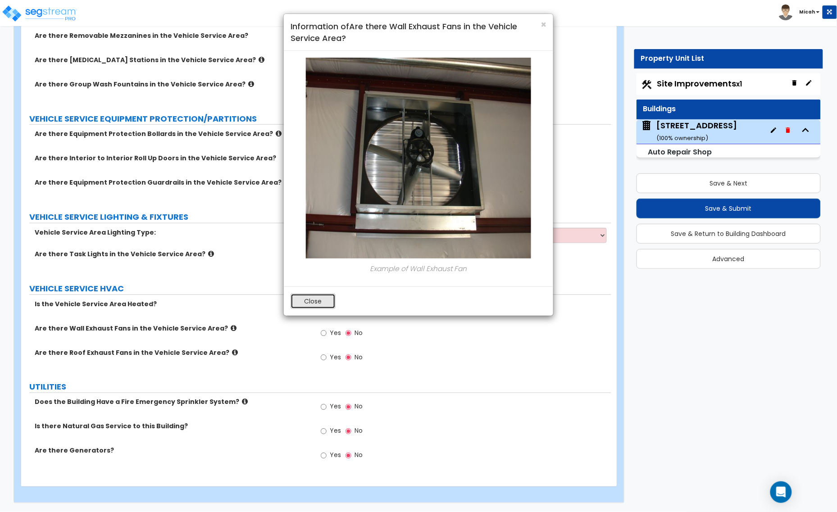
click at [309, 300] on button "Close" at bounding box center [312, 301] width 45 height 15
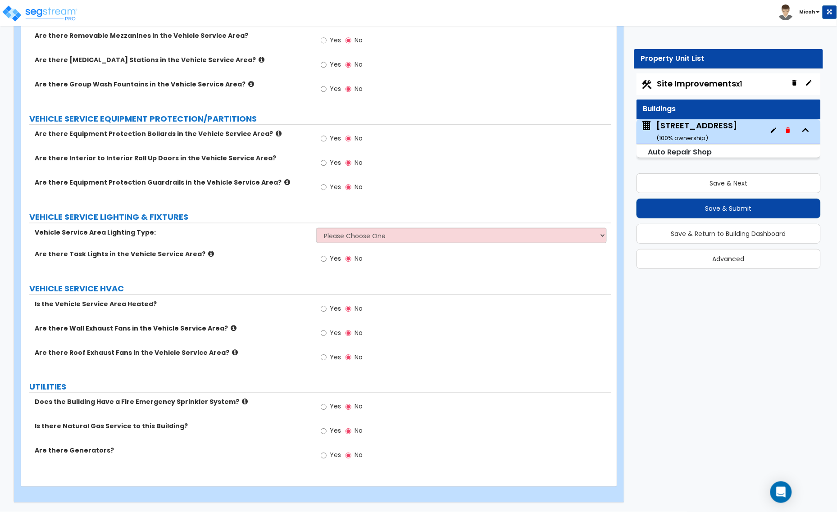
click at [320, 332] on div "Yes No" at bounding box center [341, 334] width 51 height 21
click at [324, 333] on input "Yes" at bounding box center [324, 333] width 6 height 10
radio input "true"
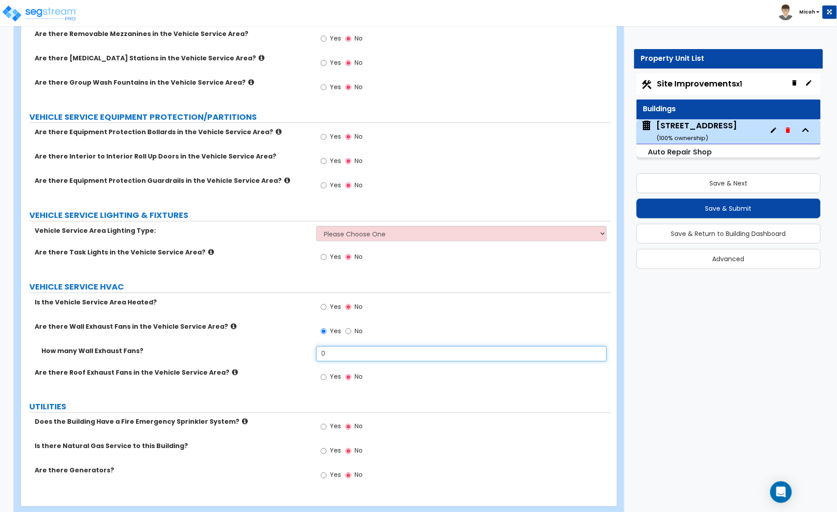
drag, startPoint x: 344, startPoint y: 351, endPoint x: 303, endPoint y: 351, distance: 41.4
click at [303, 351] on div "How many Wall Exhaust Fans? 0" at bounding box center [316, 357] width 590 height 22
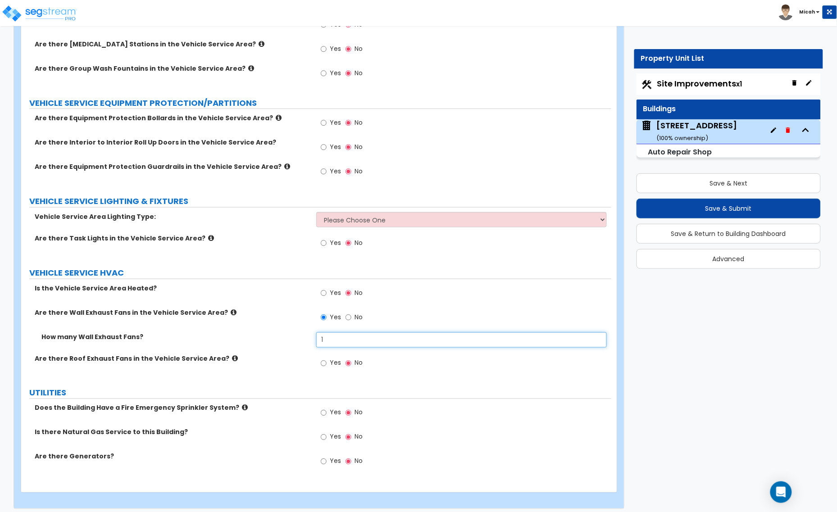
scroll to position [2434, 0]
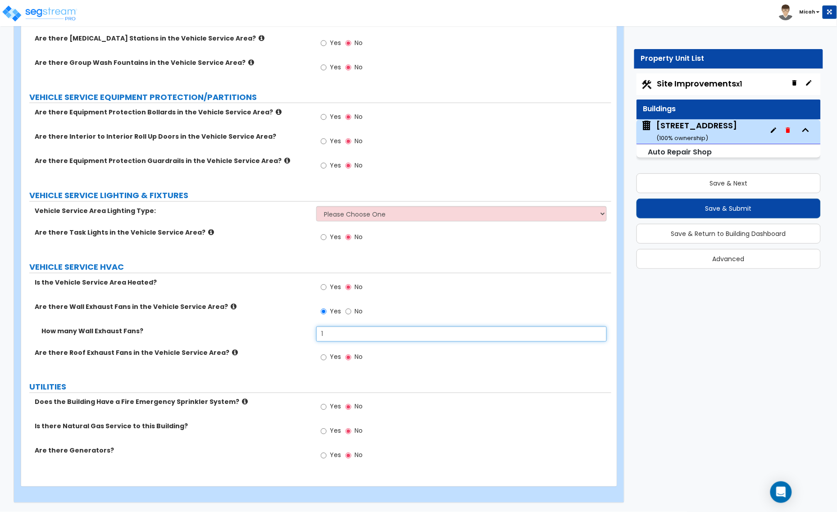
type input "1"
click at [326, 431] on input "Yes" at bounding box center [324, 431] width 6 height 10
radio input "true"
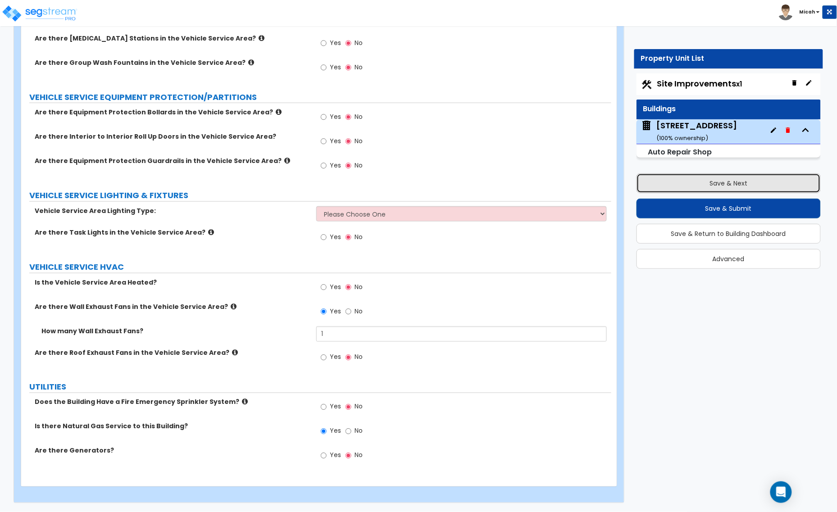
click at [679, 185] on button "Save & Next" at bounding box center [728, 183] width 185 height 20
select select "2"
select select "1"
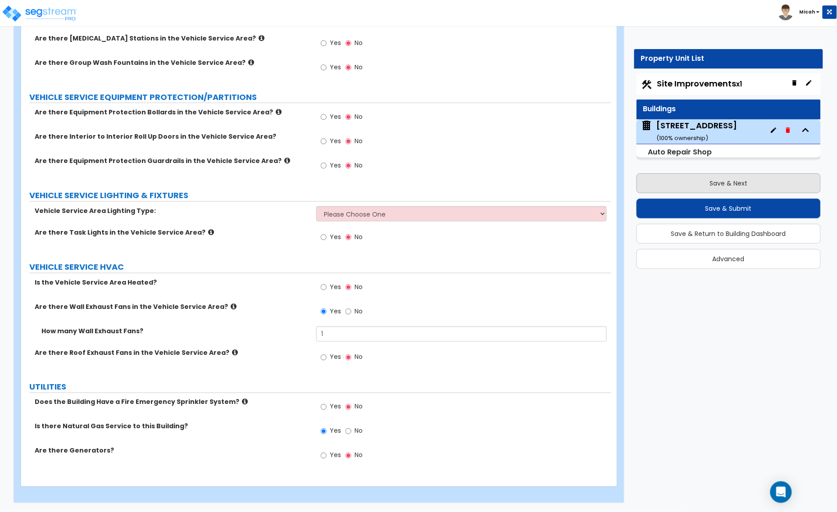
select select "1"
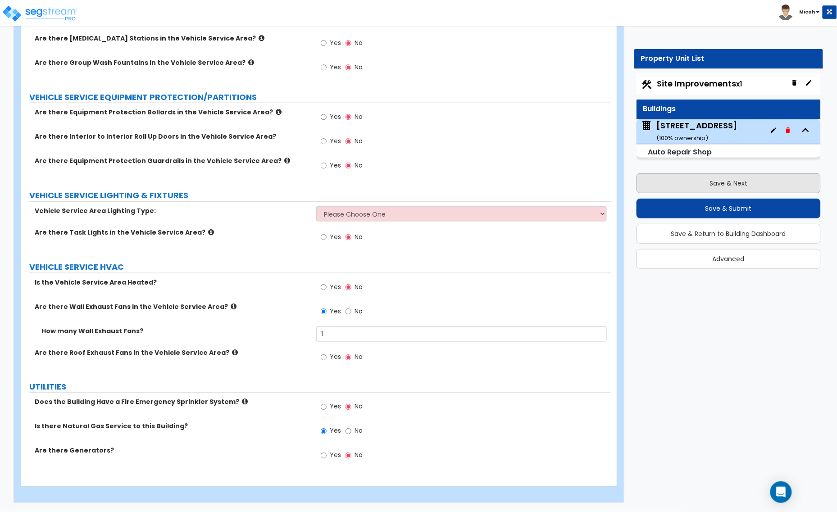
select select "5"
select select "3"
select select "1"
select select "4"
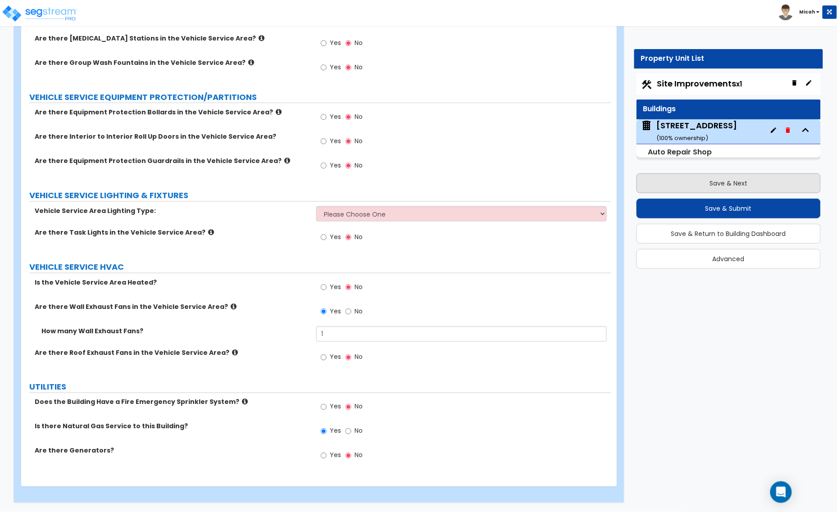
select select "4"
select select "2"
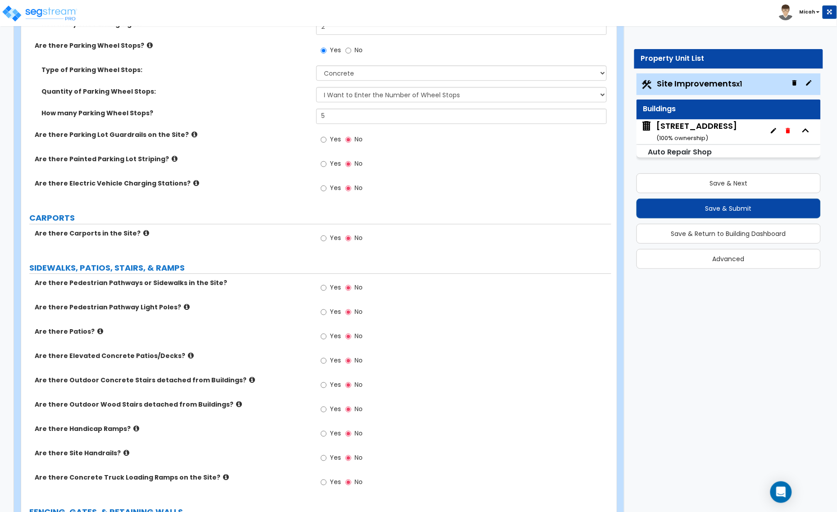
scroll to position [844, 0]
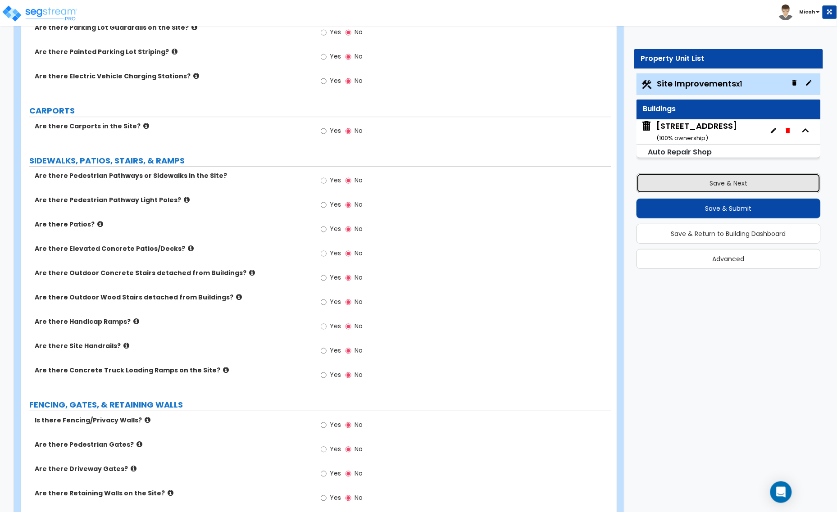
click at [696, 181] on button "Save & Next" at bounding box center [728, 183] width 185 height 20
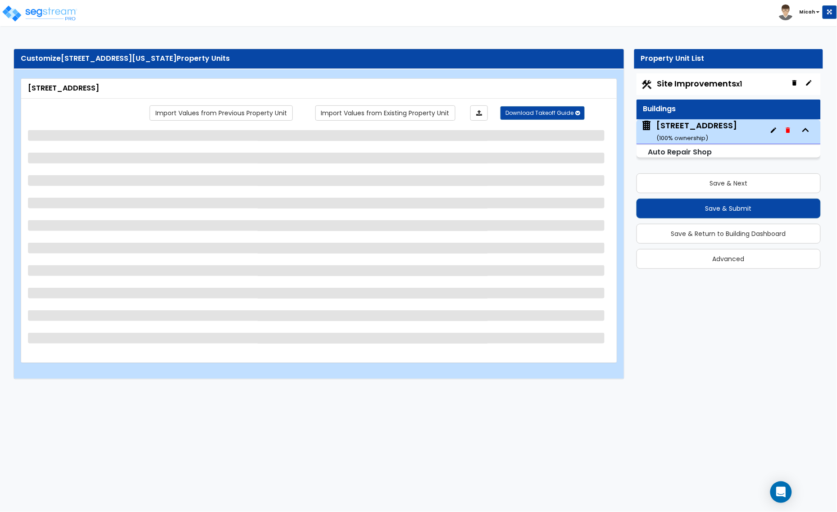
select select "6"
select select "1"
select select "10"
select select "2"
select select "1"
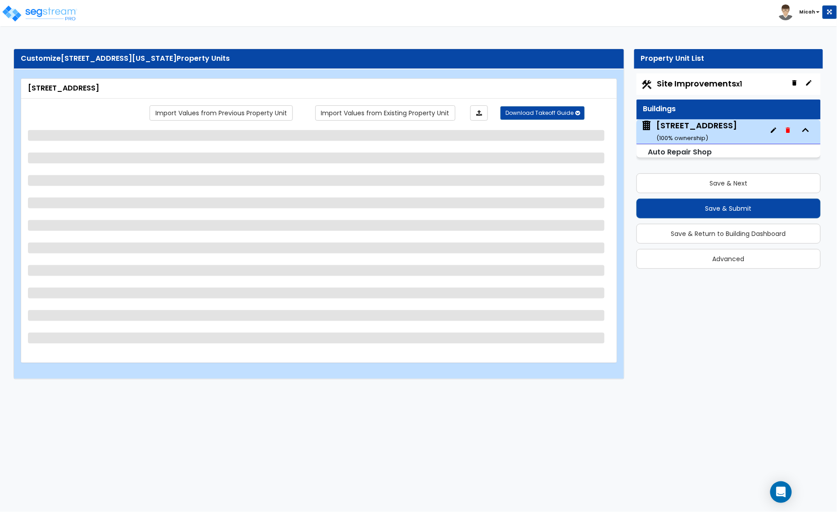
select select "1"
select select "2"
select select "3"
select select "1"
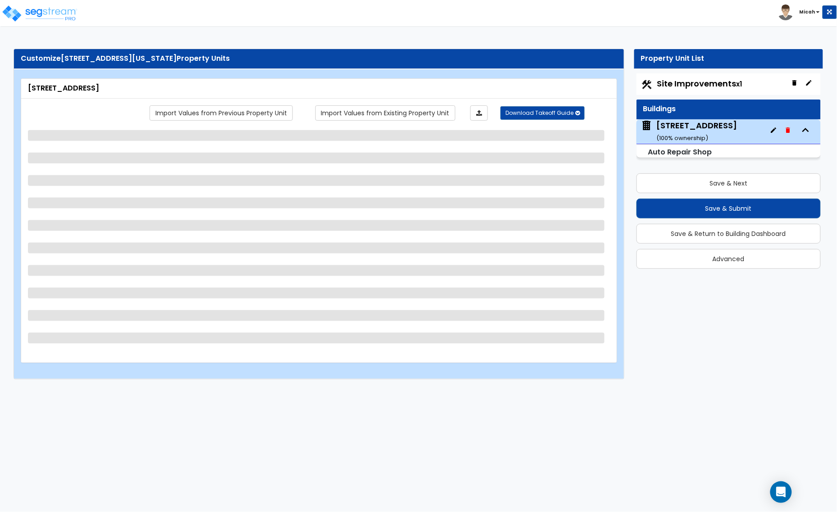
select select "1"
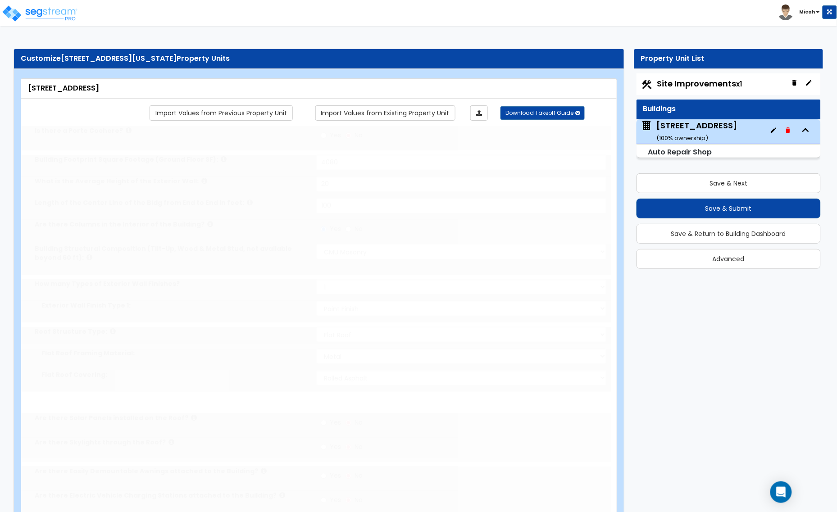
select select "2"
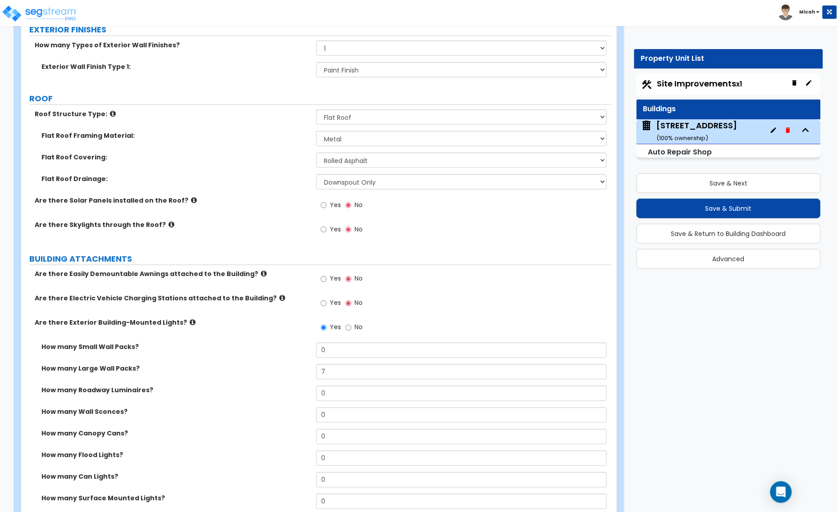
scroll to position [394, 0]
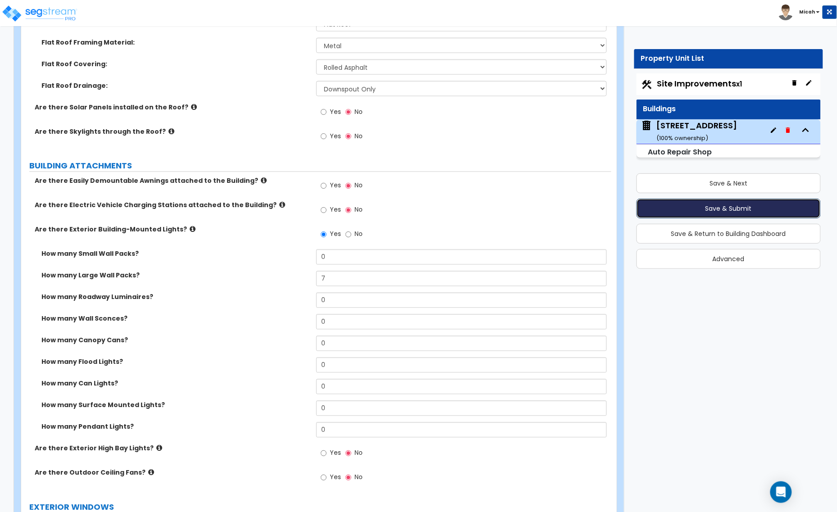
click at [676, 207] on button "Save & Submit" at bounding box center [728, 209] width 185 height 20
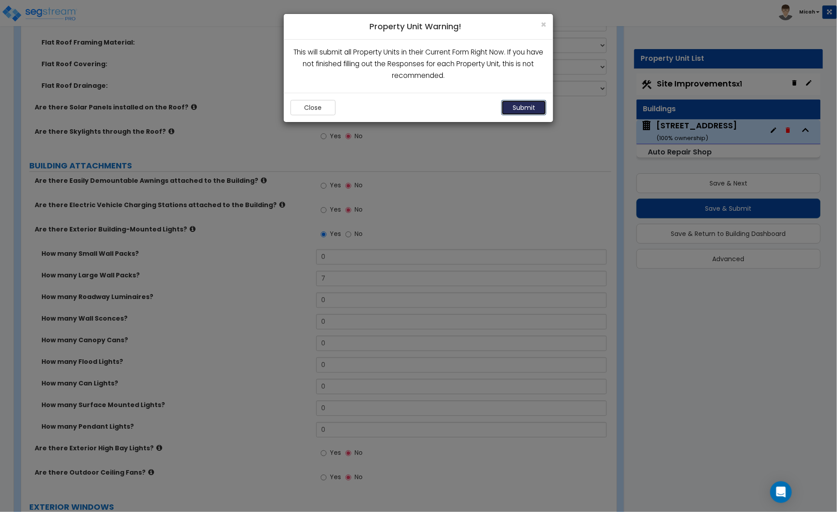
click at [521, 112] on button "Submit" at bounding box center [523, 107] width 45 height 15
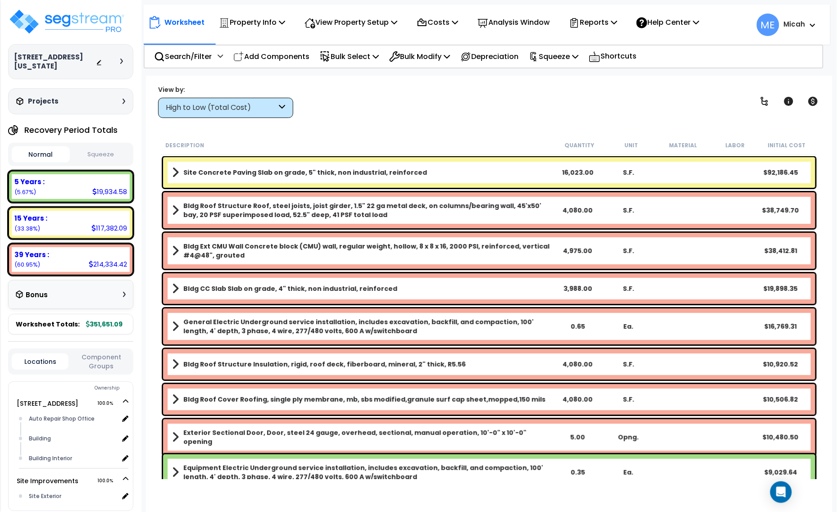
click at [285, 107] on icon at bounding box center [282, 108] width 6 height 10
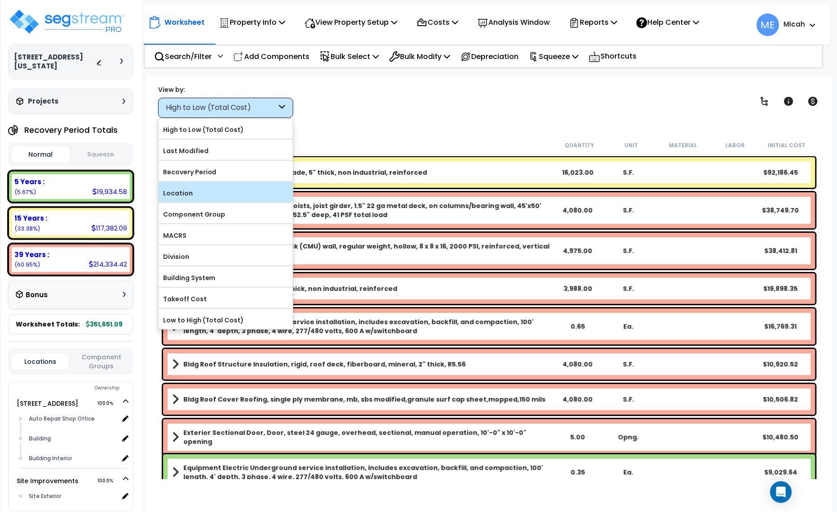
click at [226, 199] on label "Location" at bounding box center [225, 193] width 134 height 14
click at [0, 0] on input "Location" at bounding box center [0, 0] width 0 height 0
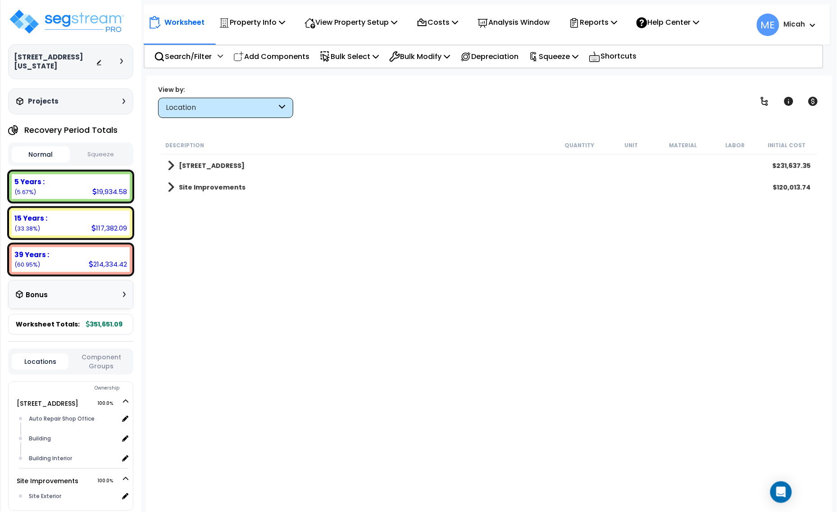
click at [169, 167] on span at bounding box center [171, 165] width 7 height 13
click at [177, 183] on span at bounding box center [180, 187] width 7 height 13
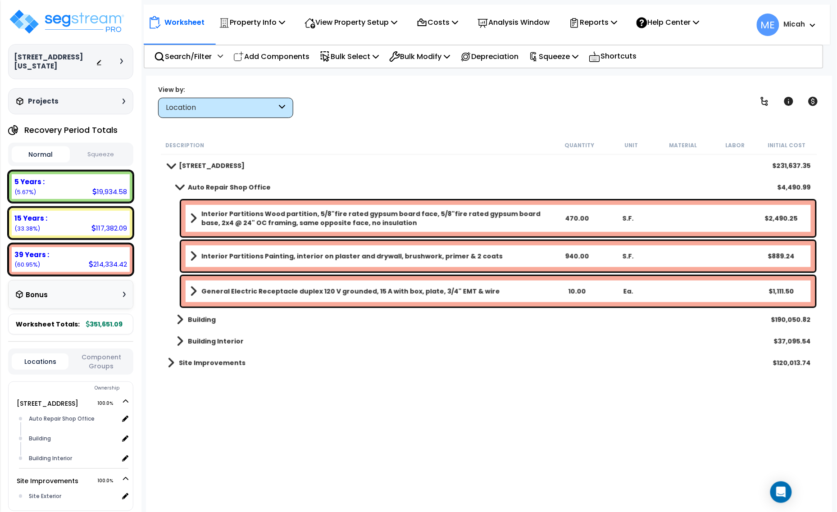
click at [321, 215] on b "Interior Partitions Wood partition, 5/8"fire rated gypsum board face, 5/8"fire …" at bounding box center [375, 218] width 349 height 18
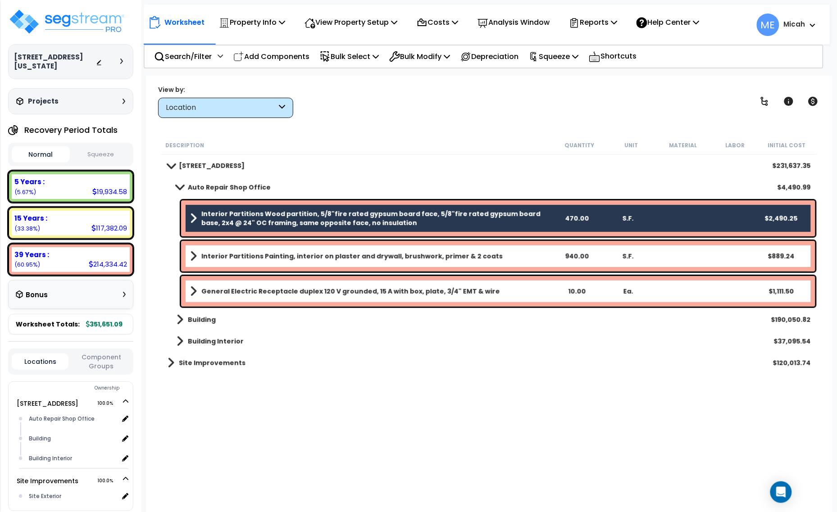
click at [321, 257] on b "Interior Partitions Painting, interior on plaster and drywall, brushwork, prime…" at bounding box center [351, 256] width 301 height 9
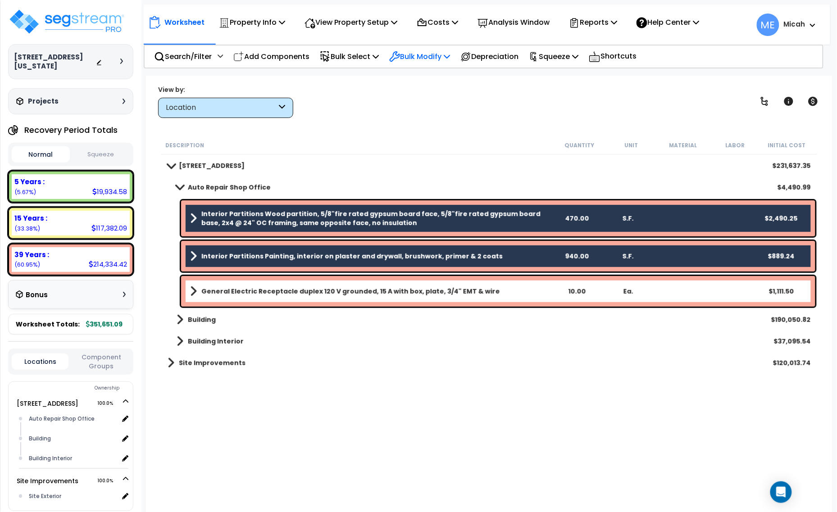
drag, startPoint x: 446, startPoint y: 53, endPoint x: 447, endPoint y: 62, distance: 8.6
click at [447, 56] on p "Bulk Modify" at bounding box center [419, 56] width 61 height 12
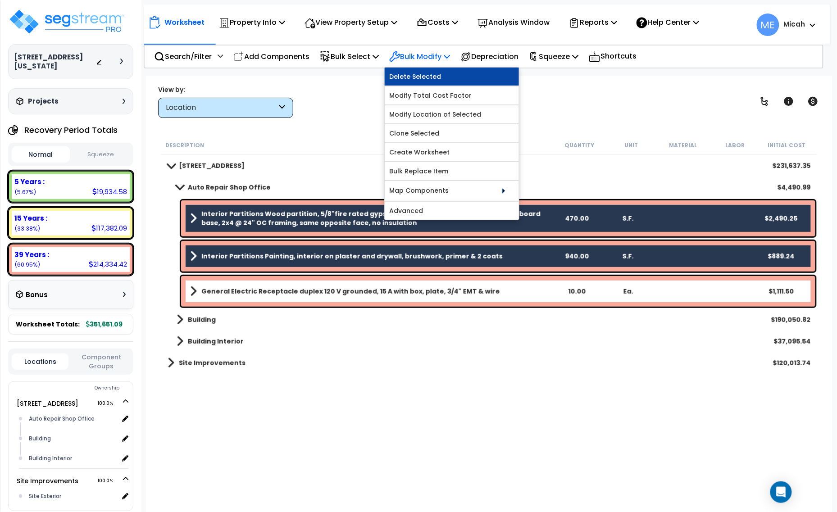
click at [444, 79] on link "Delete Selected" at bounding box center [452, 77] width 134 height 18
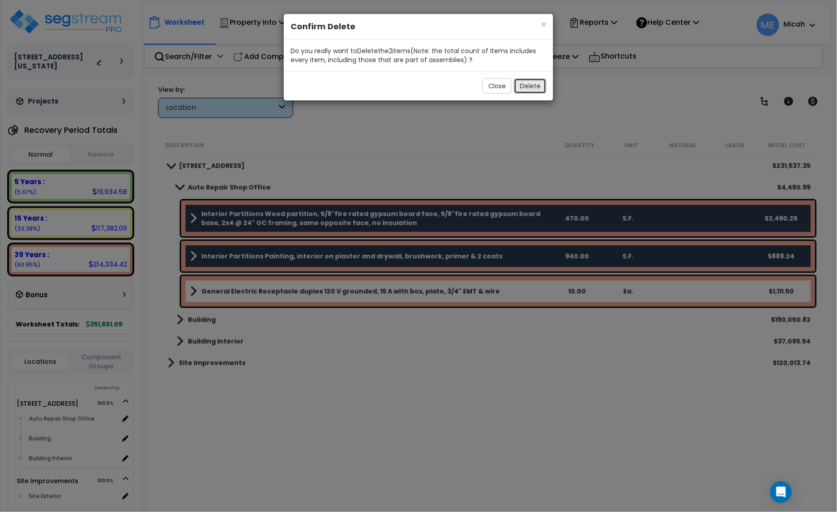
click at [534, 84] on button "Delete" at bounding box center [530, 85] width 32 height 15
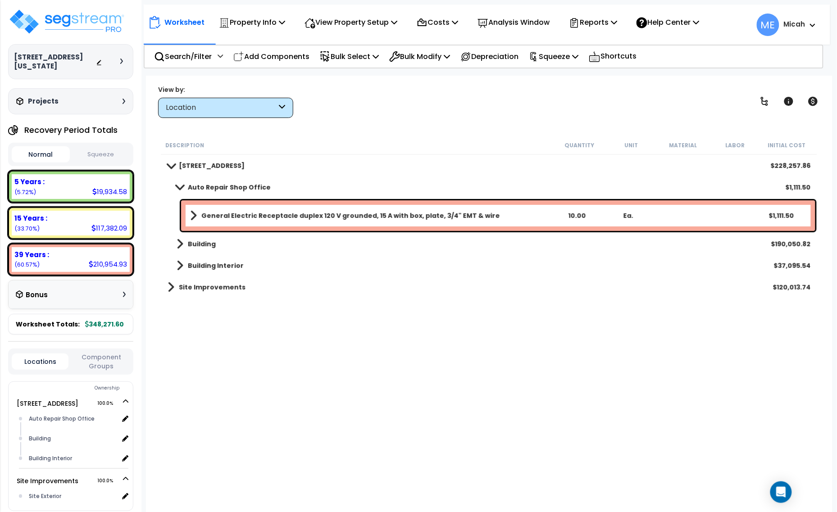
click at [192, 213] on span at bounding box center [193, 215] width 7 height 13
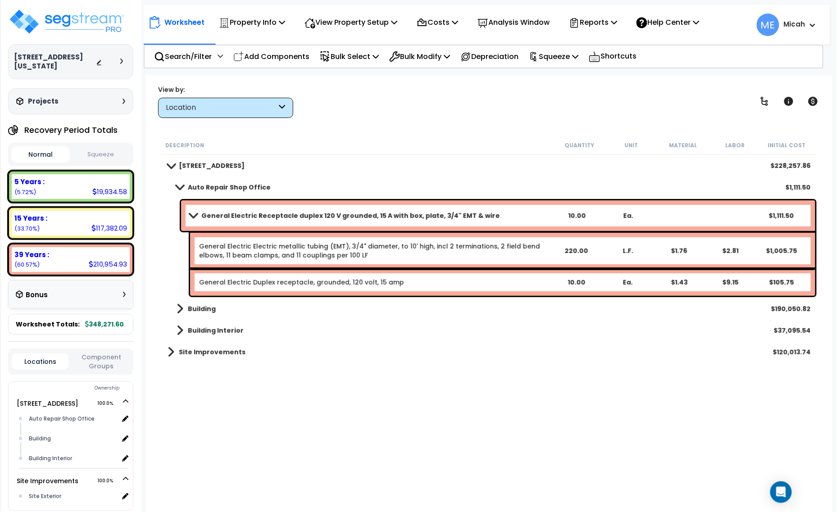
click at [195, 213] on span at bounding box center [193, 215] width 13 height 7
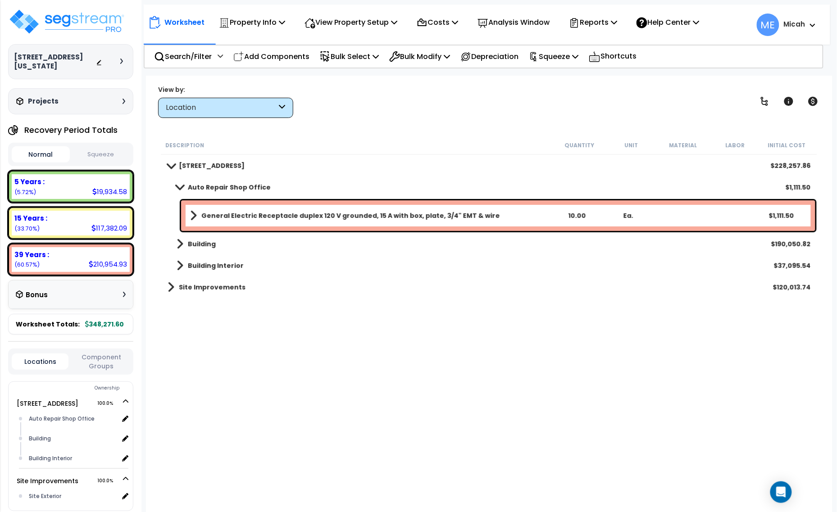
click at [177, 241] on span at bounding box center [180, 244] width 7 height 13
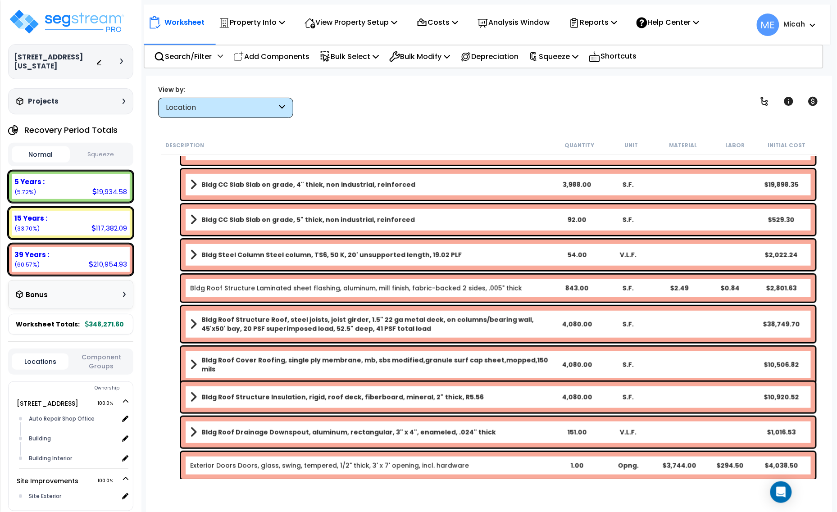
scroll to position [225, 0]
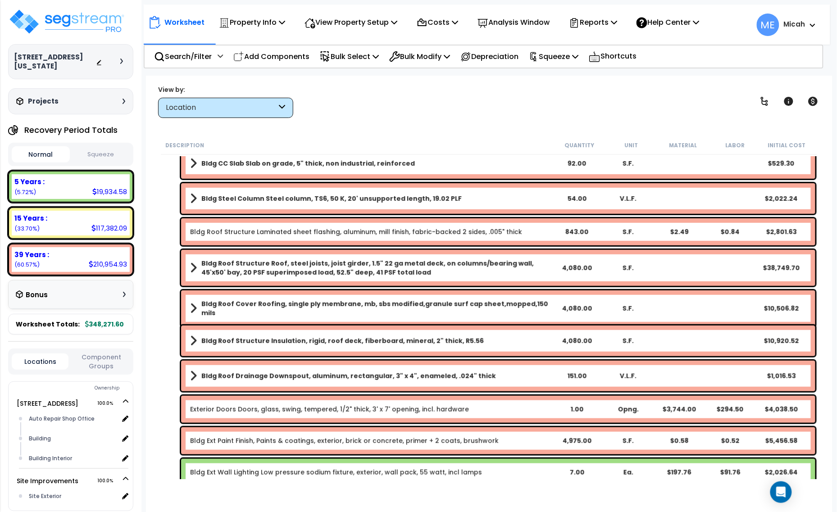
click at [193, 303] on span at bounding box center [193, 308] width 7 height 13
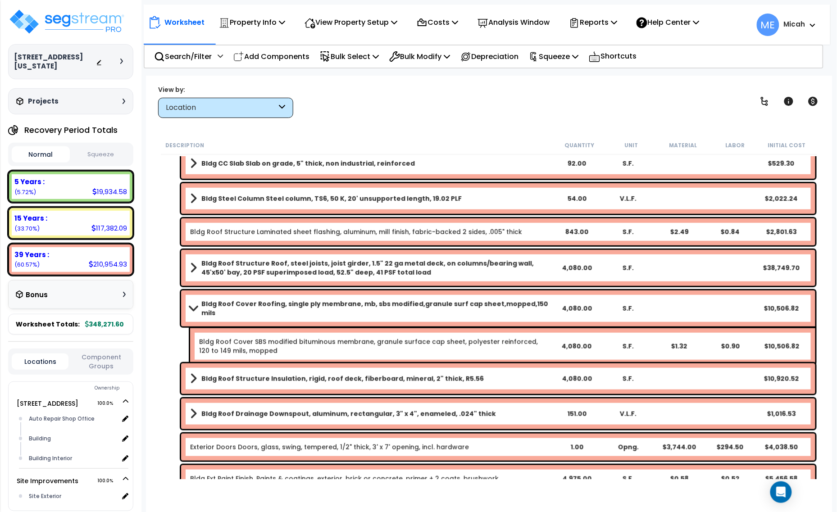
click at [193, 305] on span at bounding box center [193, 308] width 13 height 7
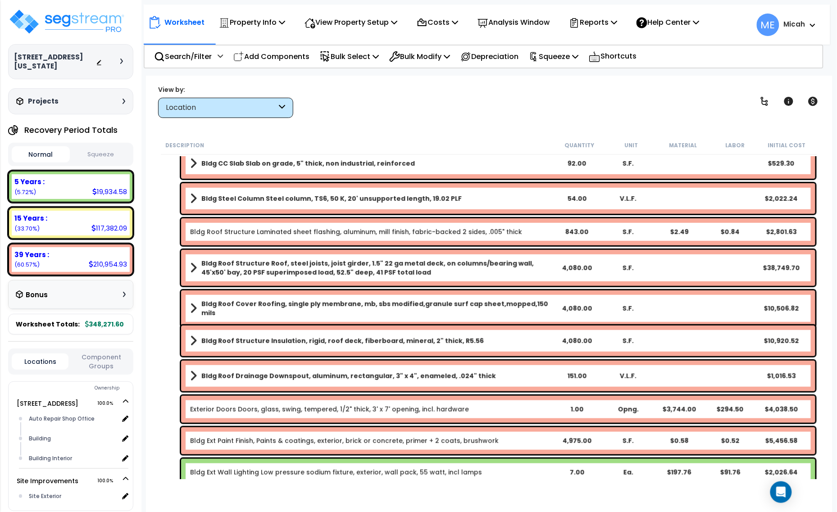
click at [194, 376] on span at bounding box center [193, 376] width 7 height 13
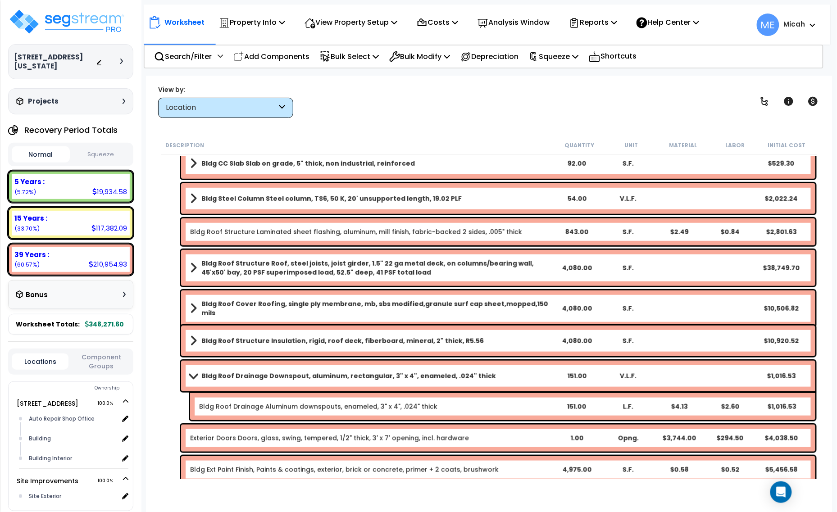
click at [194, 376] on span at bounding box center [193, 375] width 13 height 7
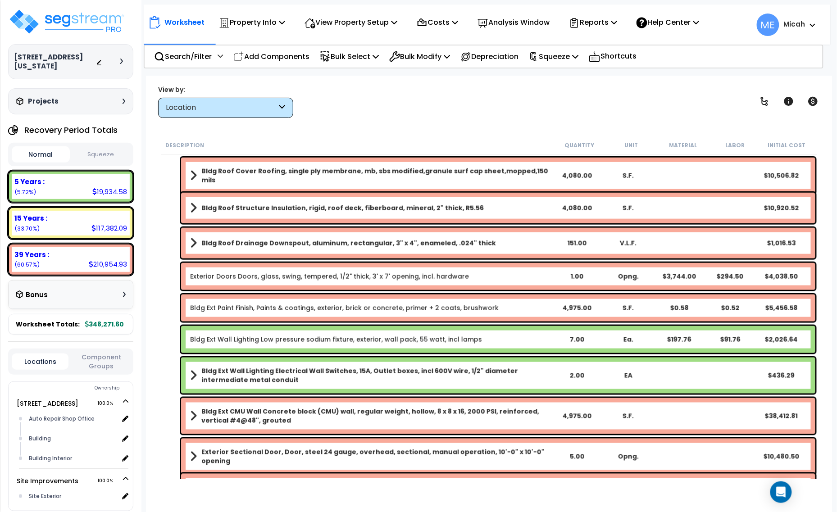
scroll to position [394, 0]
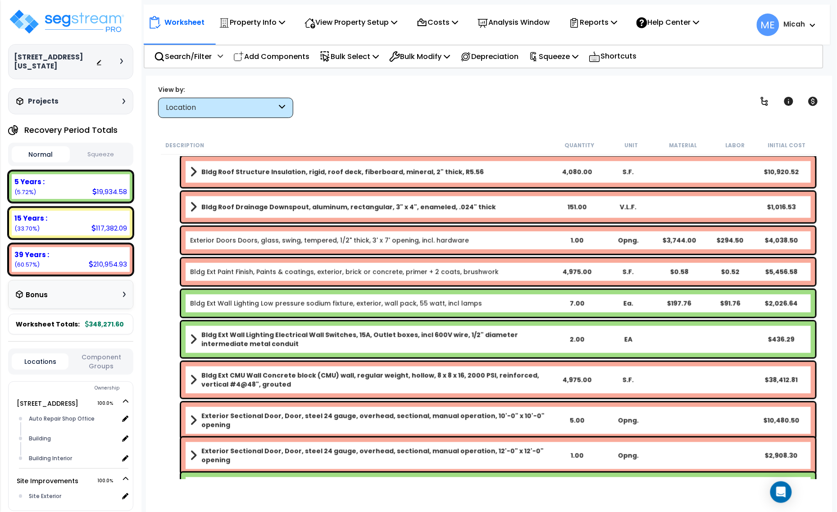
click at [195, 207] on span at bounding box center [193, 207] width 7 height 13
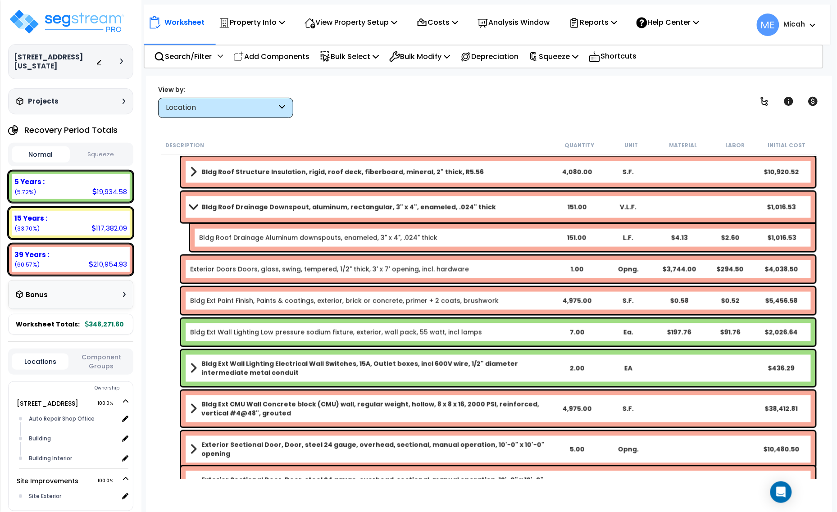
click at [444, 204] on b "Bldg Roof Drainage Downspout, aluminum, rectangular, 3" x 4", enameled, .024" t…" at bounding box center [348, 207] width 294 height 9
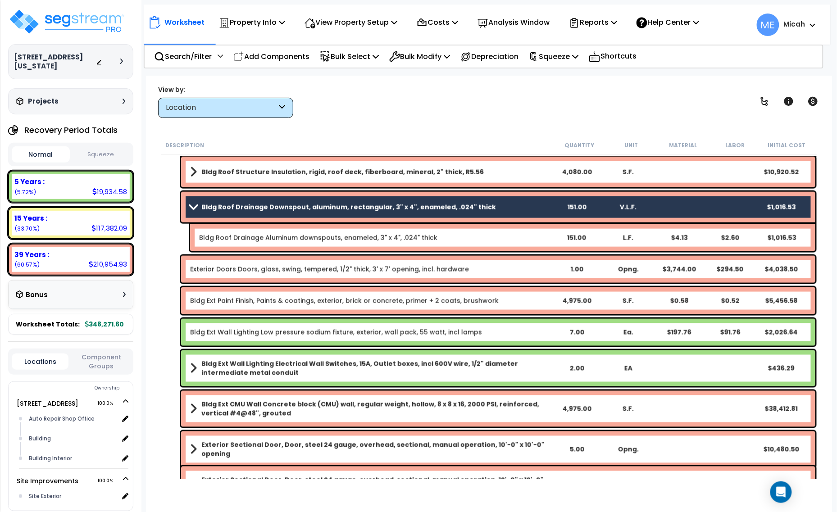
click at [441, 239] on b "Bldg Roof Drainage Aluminum downspouts, enameled, 3" x 4", .024" thick" at bounding box center [374, 237] width 351 height 9
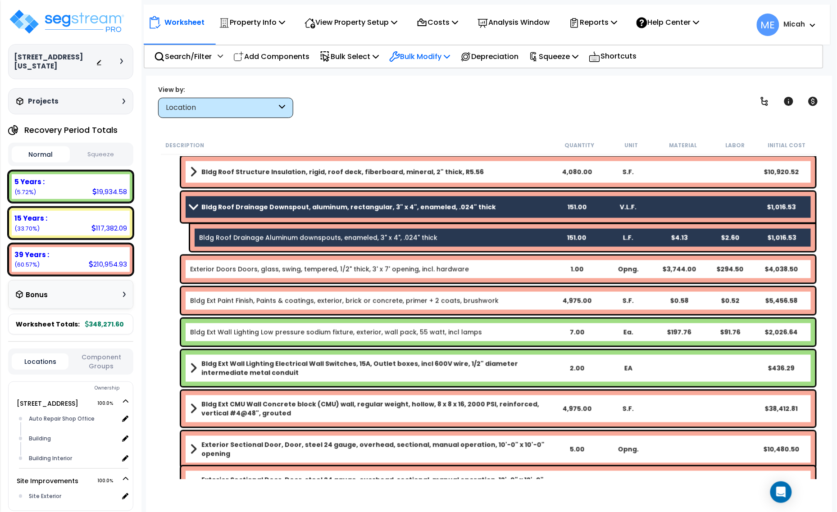
click at [450, 48] on div "Bulk Modify" at bounding box center [419, 56] width 61 height 21
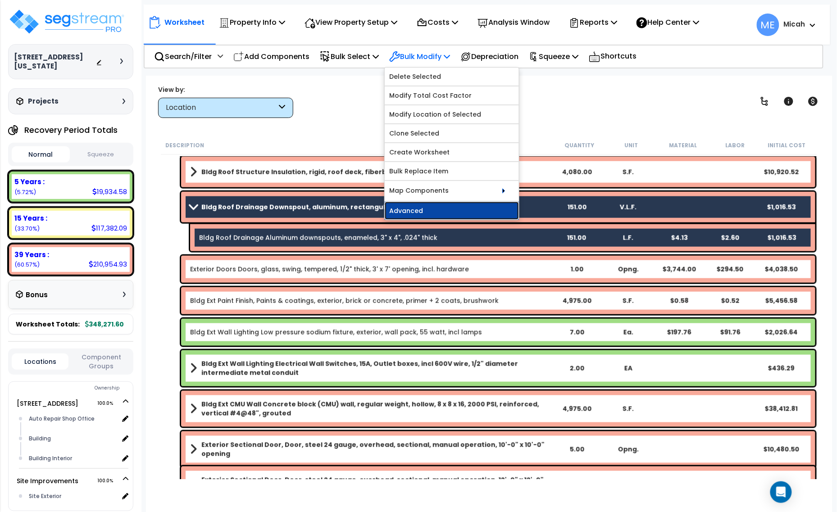
click at [460, 213] on link "Advanced" at bounding box center [452, 211] width 134 height 18
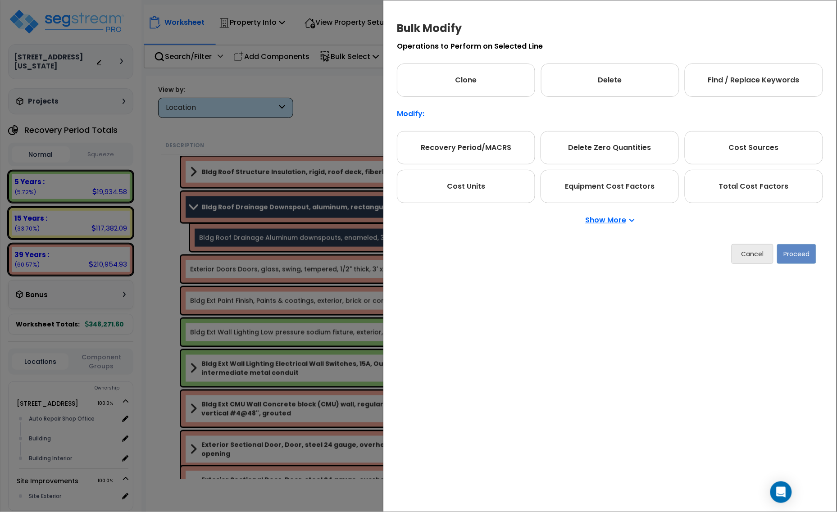
click at [621, 221] on p "Show More" at bounding box center [609, 220] width 49 height 7
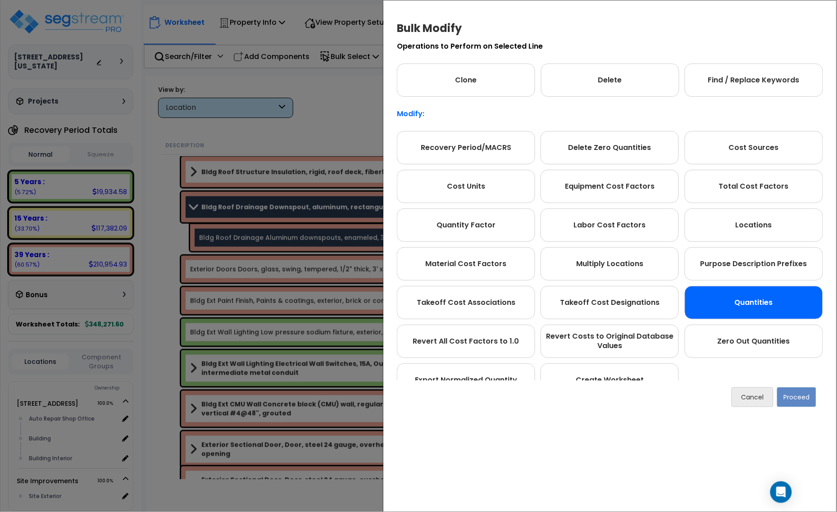
click at [757, 300] on div "Quantities" at bounding box center [753, 302] width 138 height 33
click at [787, 397] on div "Cancel Proceed" at bounding box center [610, 396] width 426 height 33
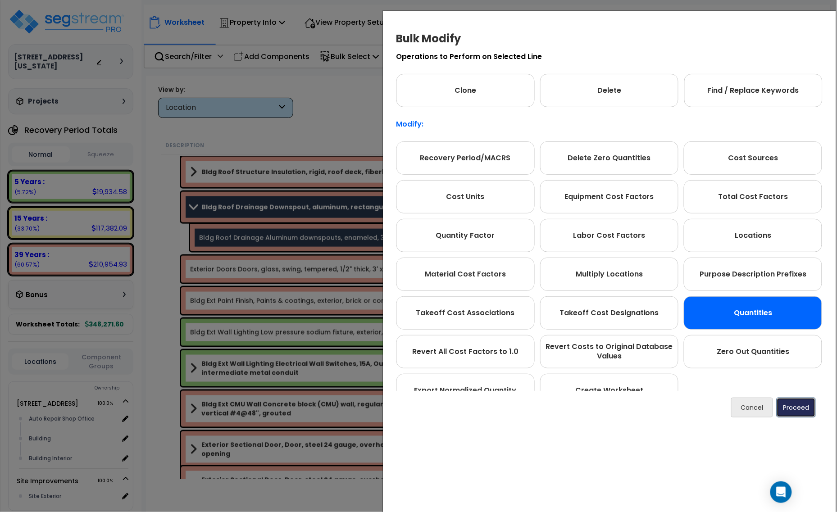
click at [788, 404] on button "Proceed" at bounding box center [795, 408] width 39 height 20
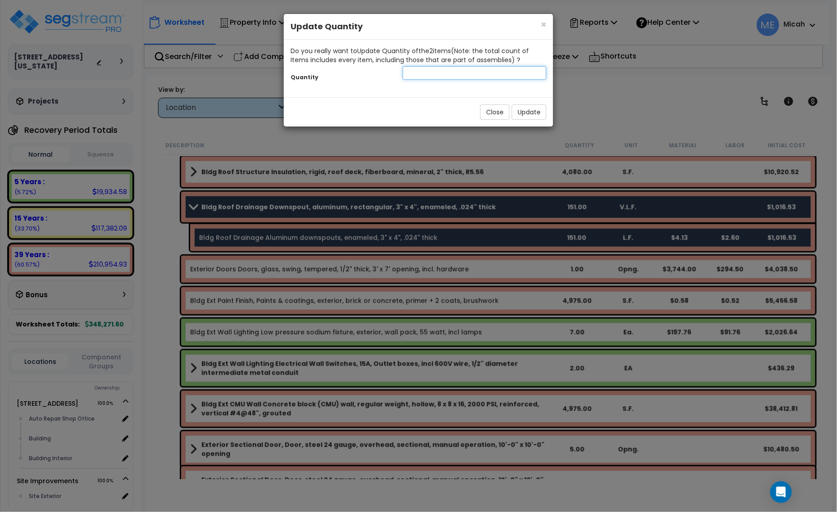
click at [453, 77] on input "number" at bounding box center [475, 73] width 144 height 14
type input "58"
click at [534, 110] on button "Update" at bounding box center [529, 111] width 35 height 15
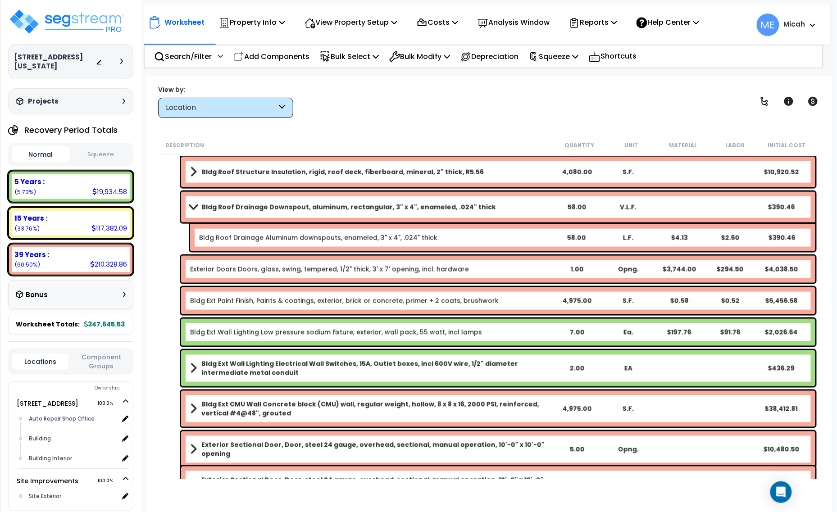
click at [195, 206] on span at bounding box center [193, 207] width 13 height 7
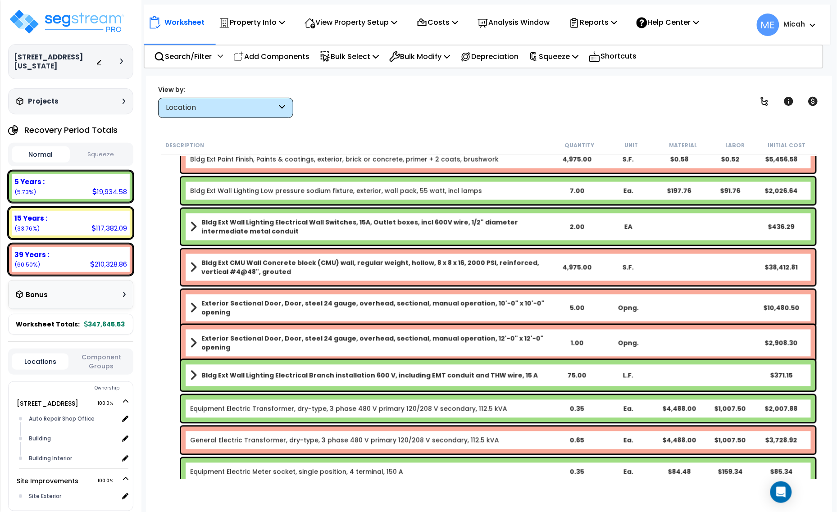
scroll to position [563, 0]
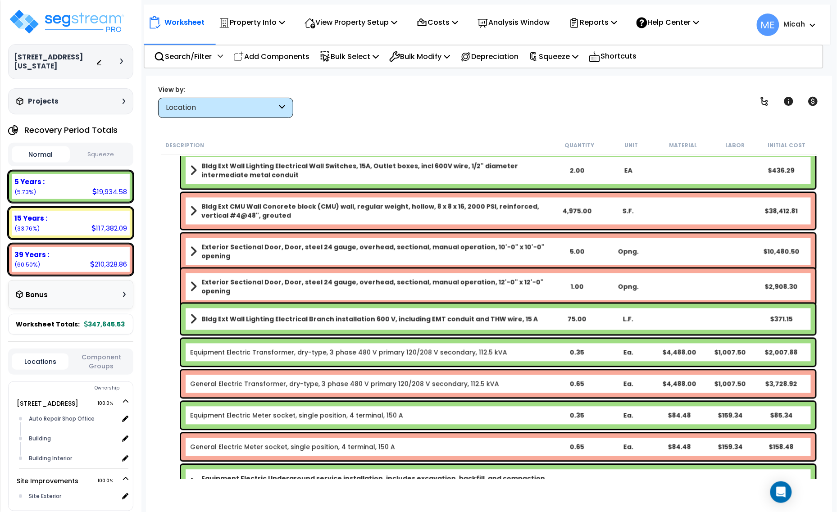
click at [190, 208] on span at bounding box center [193, 211] width 7 height 13
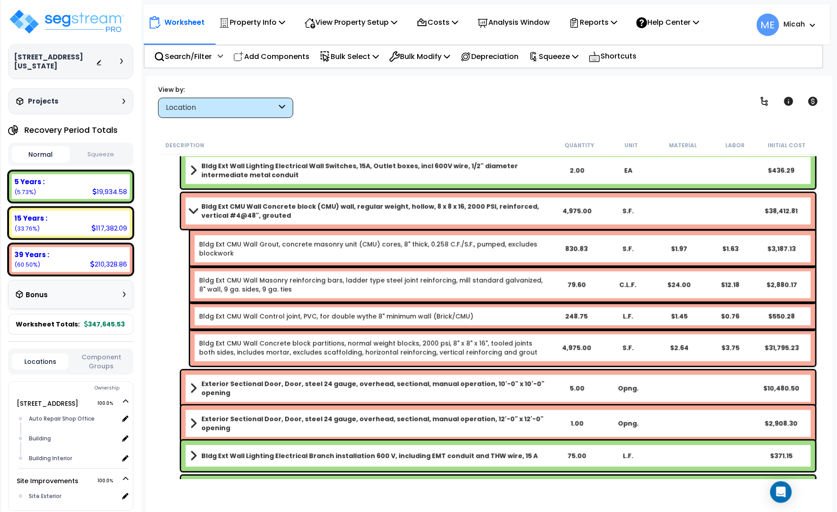
click at [195, 210] on span at bounding box center [193, 211] width 13 height 7
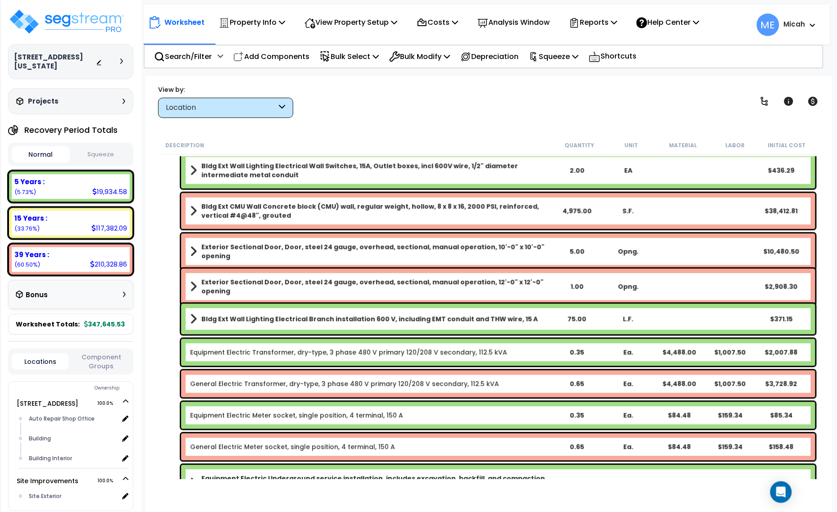
scroll to position [619, 0]
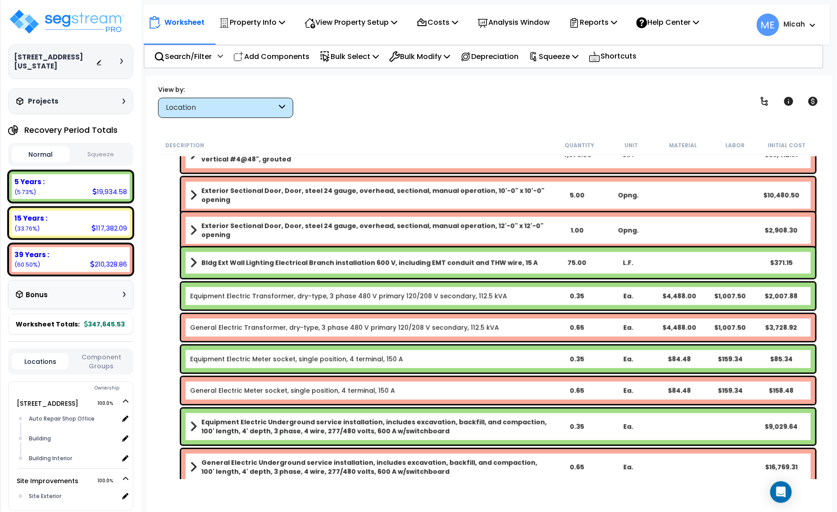
click at [195, 226] on span at bounding box center [193, 230] width 7 height 13
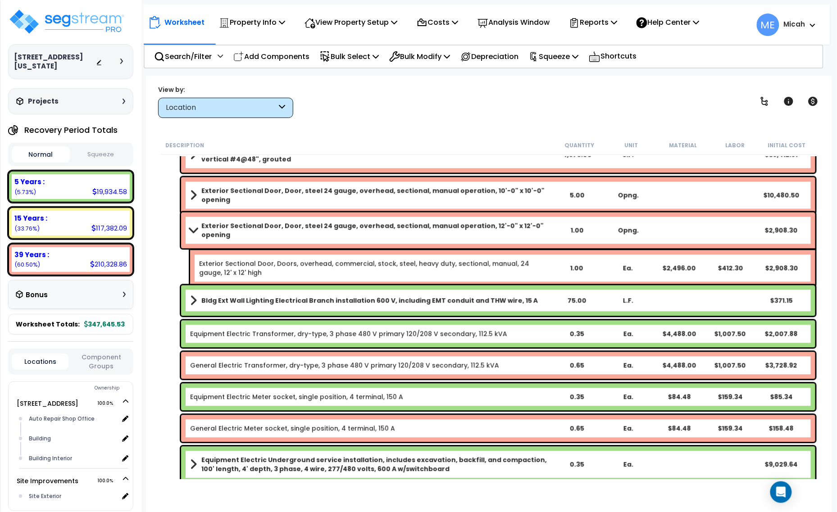
click at [283, 227] on b "Exterior Sectional Door, Door, steel 24 gauge, overhead, sectional, manual oper…" at bounding box center [375, 231] width 349 height 18
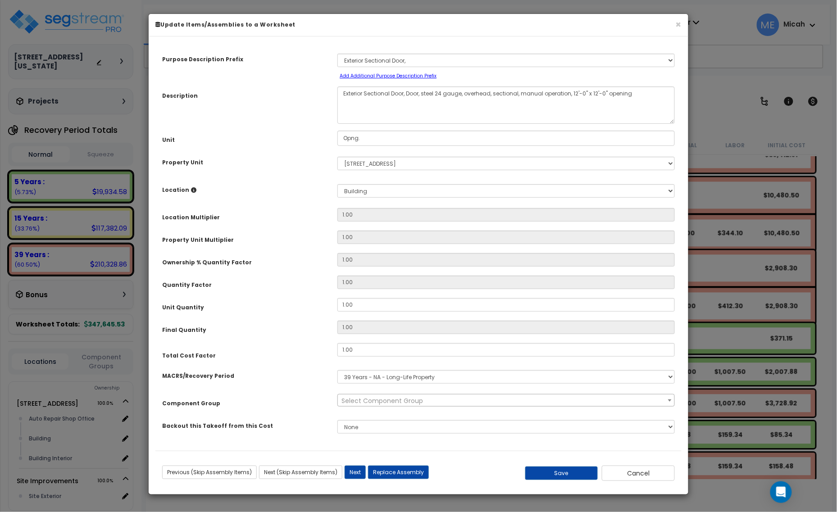
select select "56868"
click at [574, 93] on textarea "Exterior Sectional Door, Door, steel 24 gauge, overhead, sectional, manual oper…" at bounding box center [505, 104] width 337 height 37
type textarea "Exterior Sectional Door, Door, steel 24 gauge, overhead, sectional, manual oper…"
click at [569, 476] on button "Save" at bounding box center [561, 473] width 73 height 14
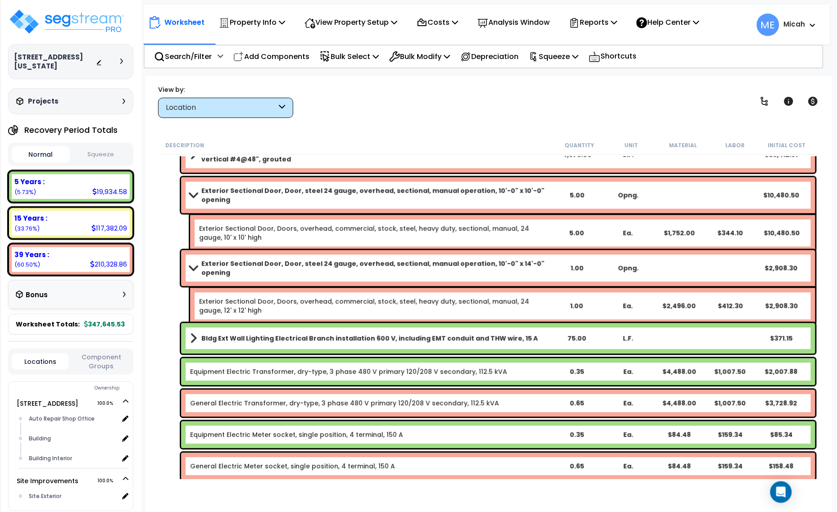
click at [339, 305] on link "Exterior Sectional Door, Doors, overhead, commercial, stock, steel, heavy duty,…" at bounding box center [374, 306] width 351 height 18
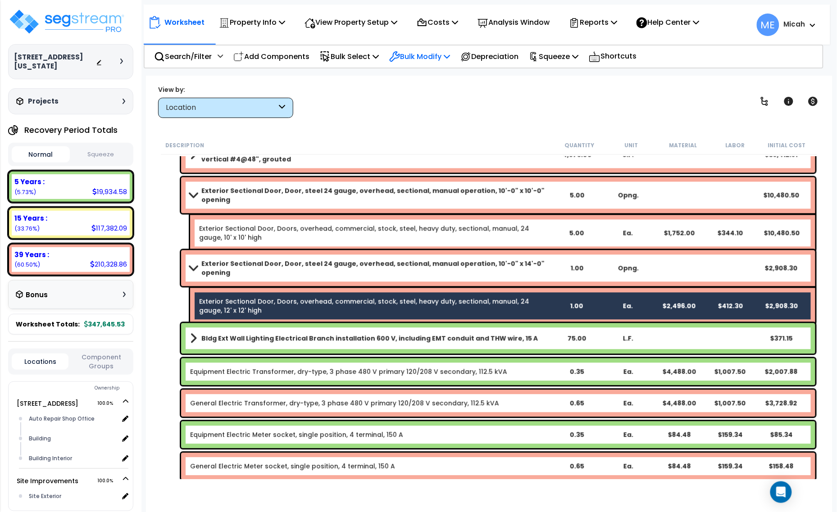
click at [450, 53] on icon at bounding box center [447, 56] width 6 height 7
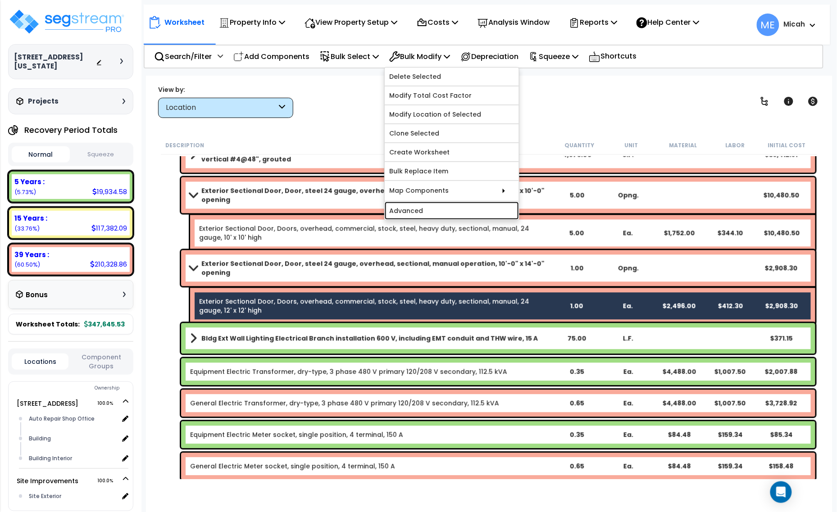
drag, startPoint x: 459, startPoint y: 210, endPoint x: 471, endPoint y: 215, distance: 12.7
click at [459, 210] on link "Advanced" at bounding box center [452, 211] width 134 height 18
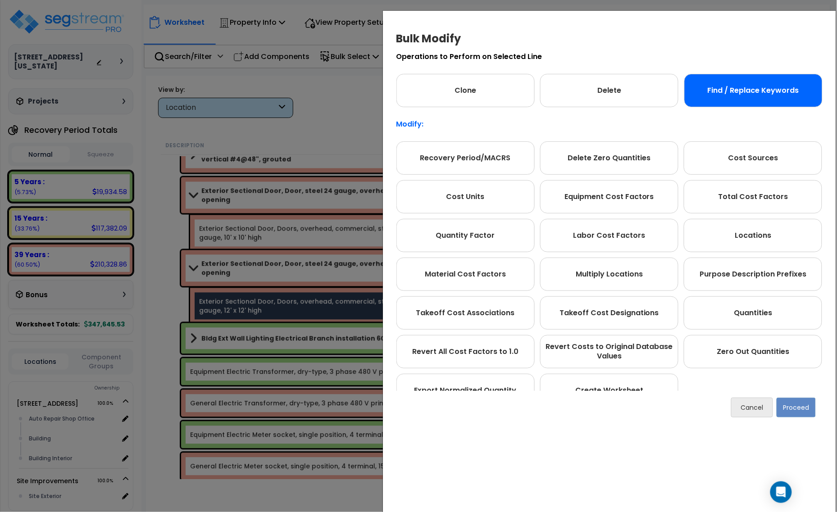
click at [778, 95] on div "Find / Replace Keywords" at bounding box center [753, 90] width 138 height 33
click at [796, 407] on button "Proceed" at bounding box center [795, 408] width 39 height 20
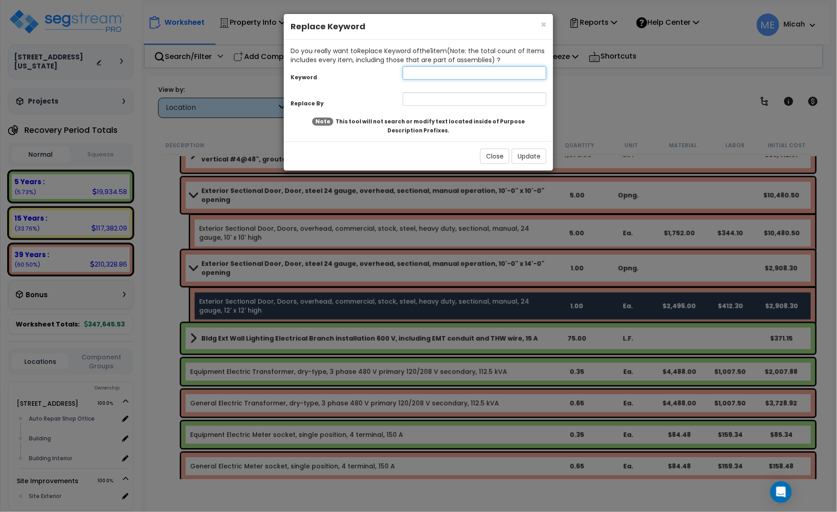
click at [442, 73] on input "text" at bounding box center [475, 73] width 144 height 14
type input "12' x 12'"
click at [438, 99] on input "text" at bounding box center [475, 99] width 144 height 14
type input "10' x 14'"
click at [527, 158] on button "Update" at bounding box center [529, 156] width 35 height 15
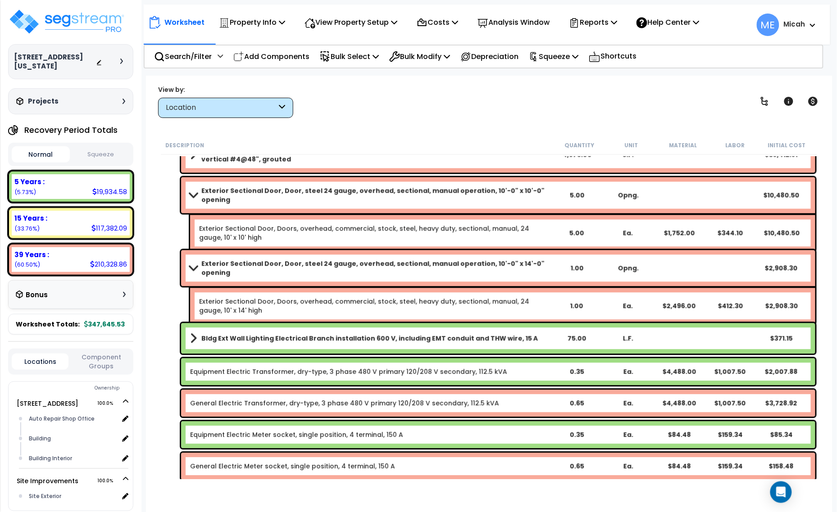
click at [190, 265] on span at bounding box center [193, 268] width 13 height 7
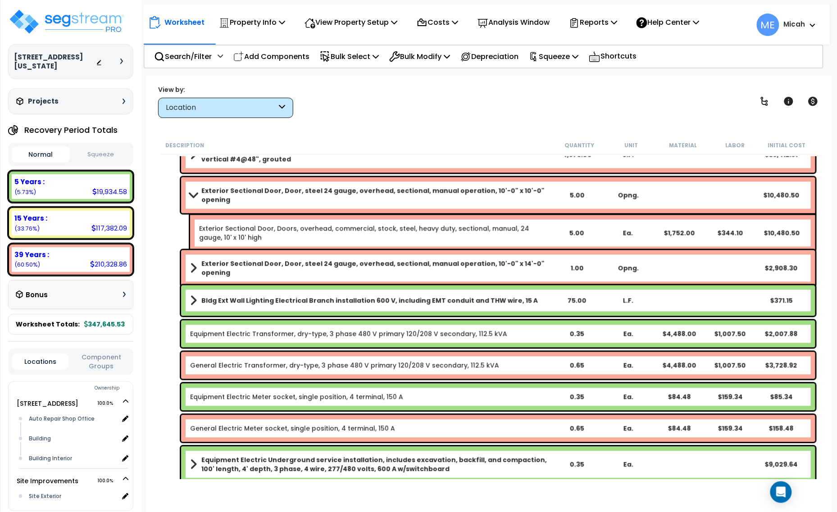
click at [191, 194] on span at bounding box center [193, 195] width 13 height 7
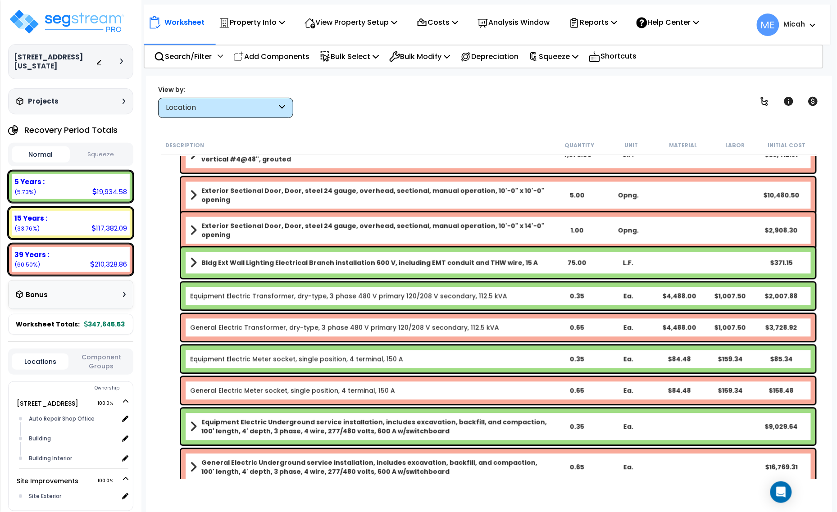
click at [329, 299] on link "Equipment Electric Transformer, dry-type, 3 phase 480 V primary 120/208 V secon…" at bounding box center [348, 296] width 317 height 9
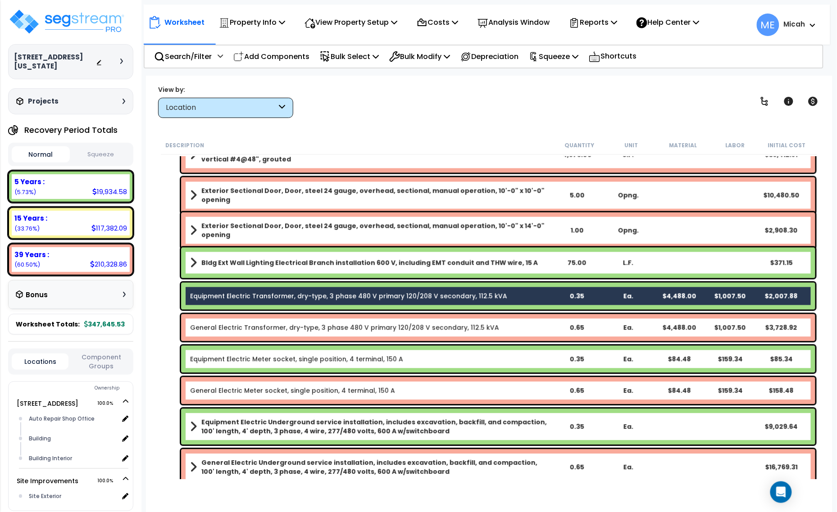
click at [352, 325] on link "General Electric Transformer, dry-type, 3 phase 480 V primary 120/208 V seconda…" at bounding box center [344, 327] width 309 height 9
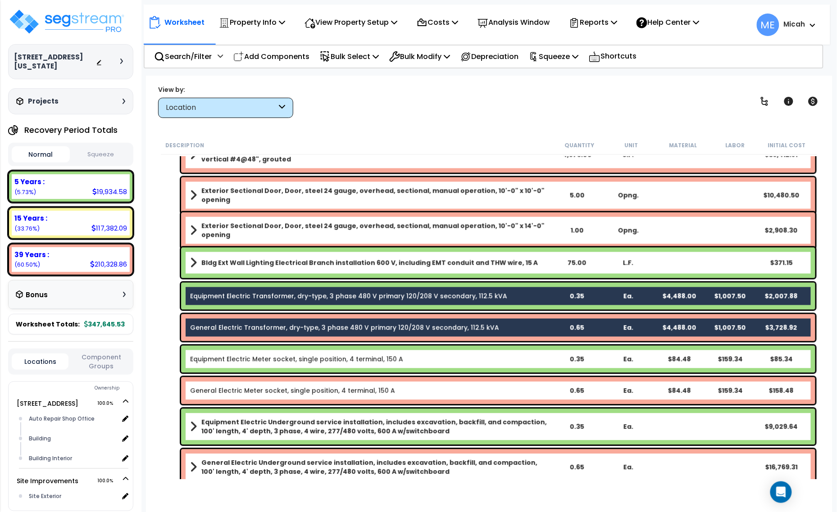
click at [315, 358] on link "Equipment Electric Meter socket, single position, 4 terminal, 150 A" at bounding box center [296, 359] width 213 height 9
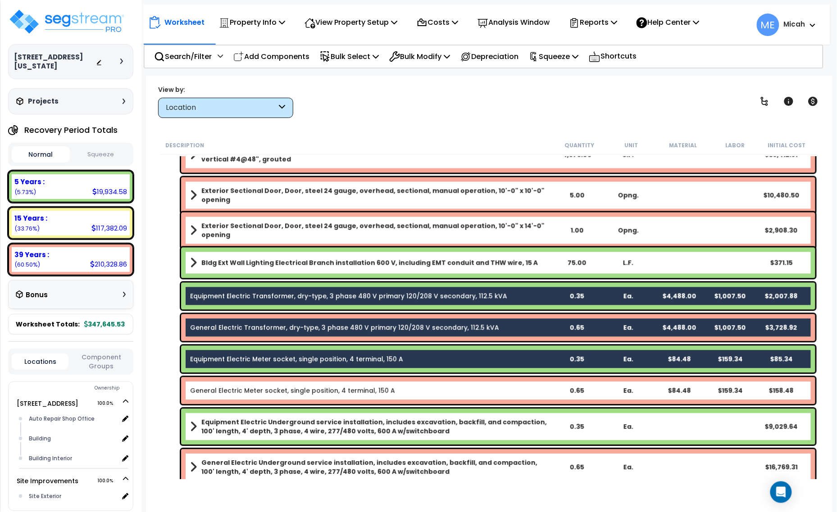
click at [299, 392] on link "General Electric Meter socket, single position, 4 terminal, 150 A" at bounding box center [292, 390] width 205 height 9
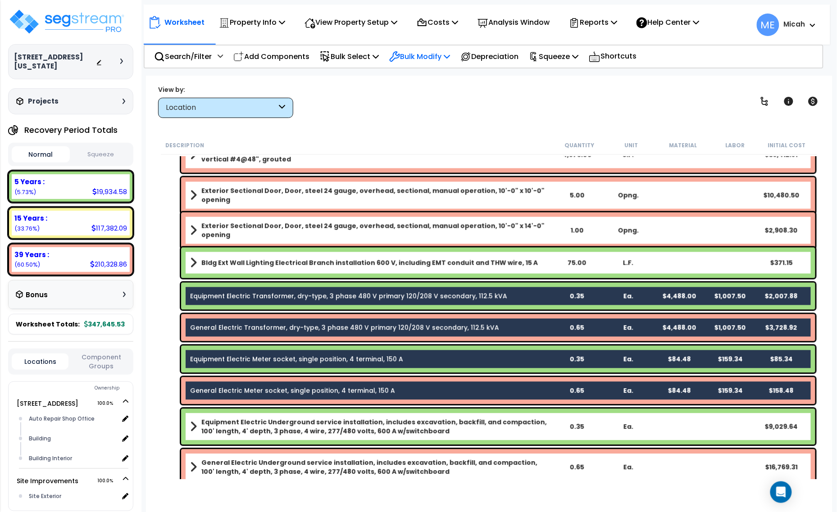
click at [450, 54] on p "Bulk Modify" at bounding box center [419, 56] width 61 height 12
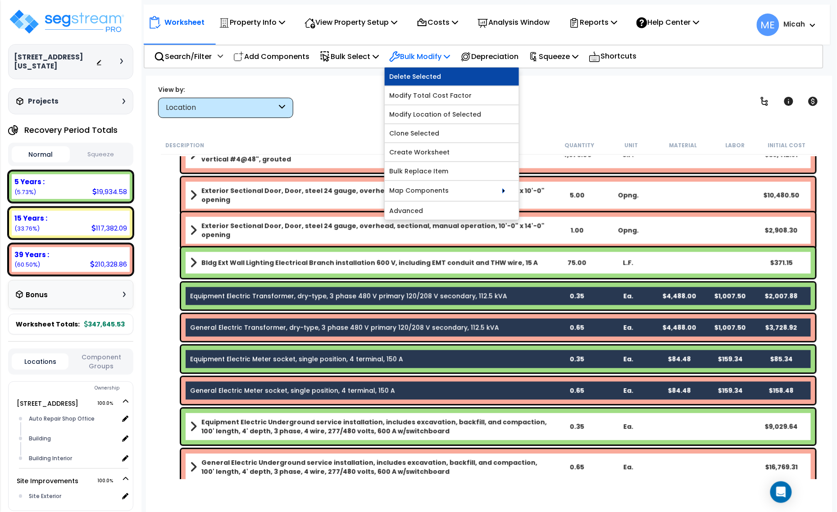
click at [454, 75] on link "Delete Selected" at bounding box center [452, 77] width 134 height 18
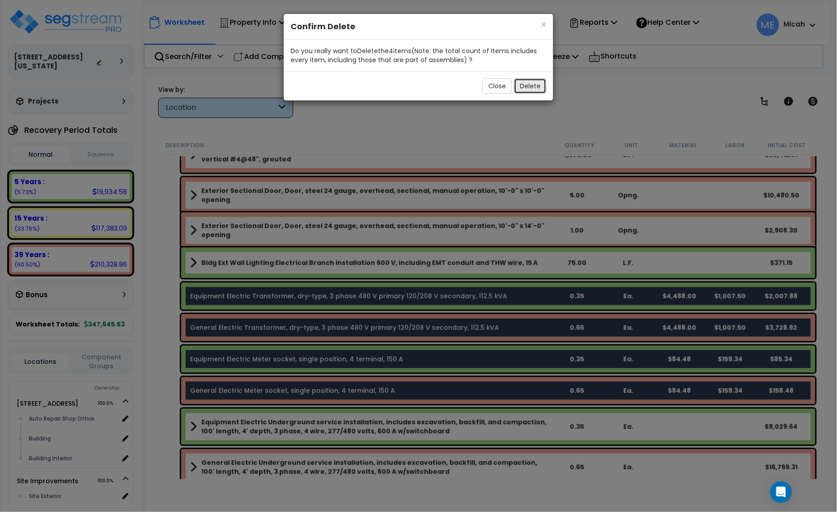
click at [526, 88] on button "Delete" at bounding box center [530, 85] width 32 height 15
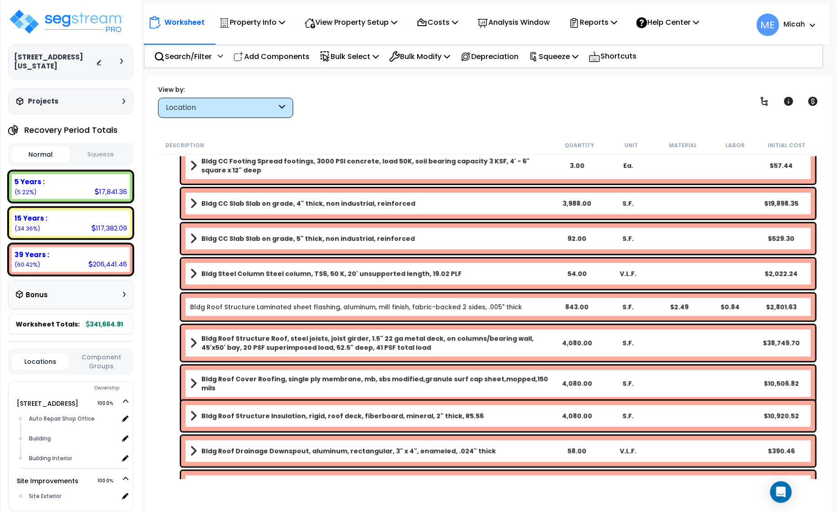
scroll to position [0, 0]
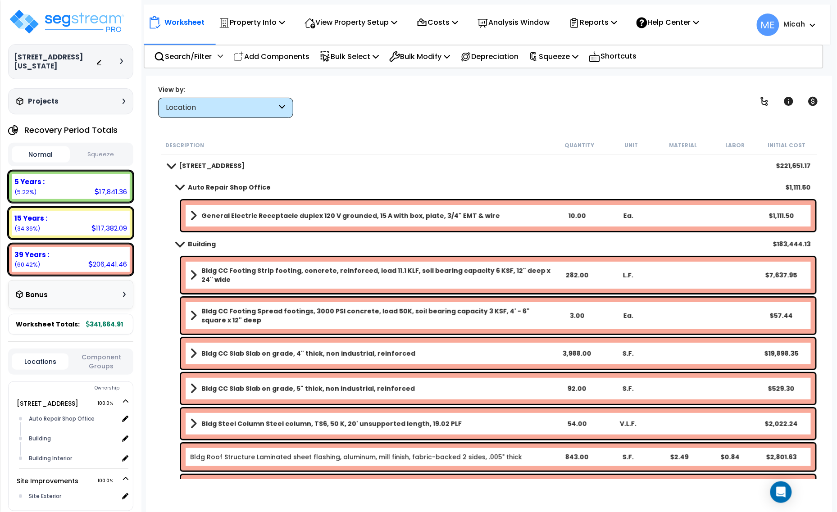
click at [184, 242] on span at bounding box center [179, 243] width 13 height 7
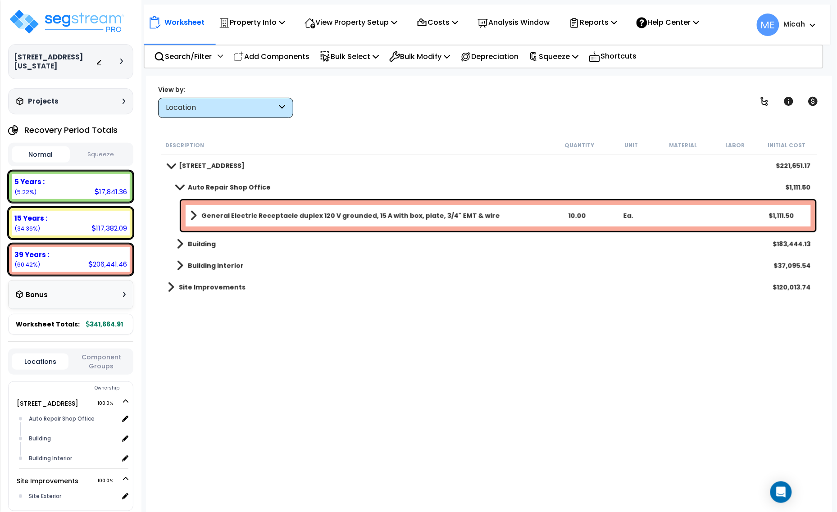
click at [181, 257] on div "Building Interior $37,095.54" at bounding box center [489, 266] width 652 height 22
click at [178, 271] on span at bounding box center [180, 265] width 7 height 13
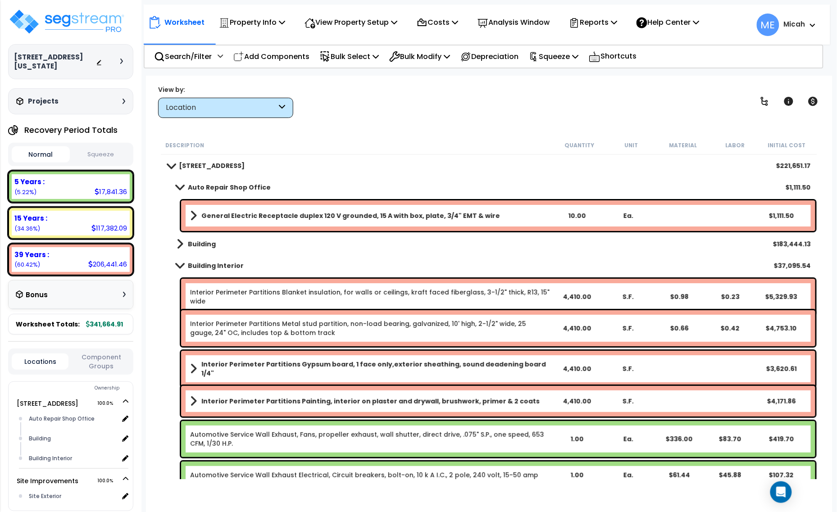
scroll to position [56, 0]
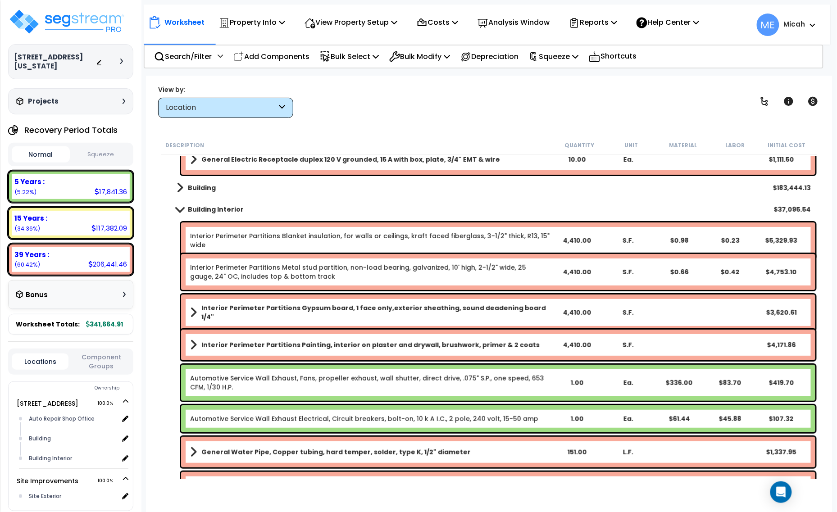
click at [404, 270] on link "Interior Perimeter Partitions Metal stud partition, non-load bearing, galvanize…" at bounding box center [370, 272] width 361 height 18
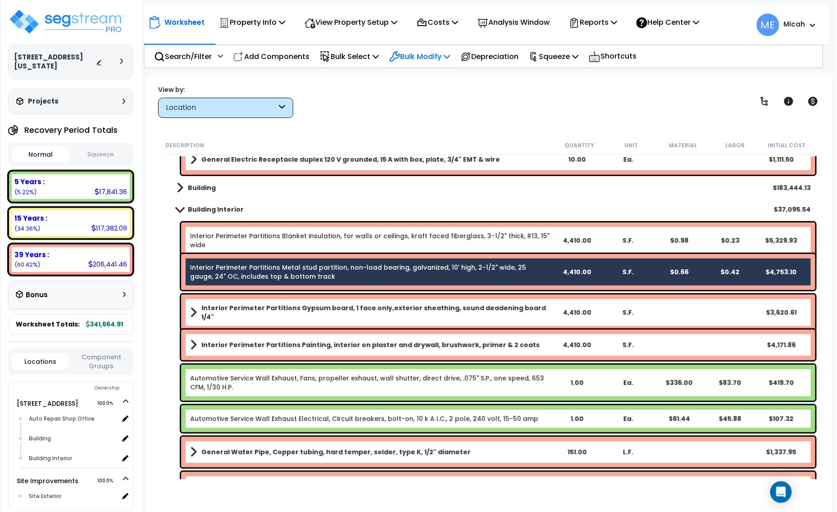
click at [450, 57] on icon at bounding box center [447, 56] width 6 height 7
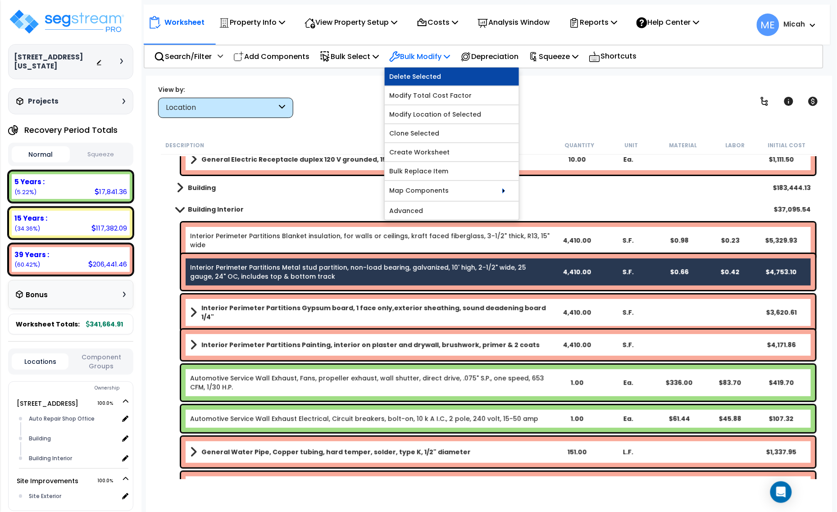
click at [454, 73] on link "Delete Selected" at bounding box center [452, 77] width 134 height 18
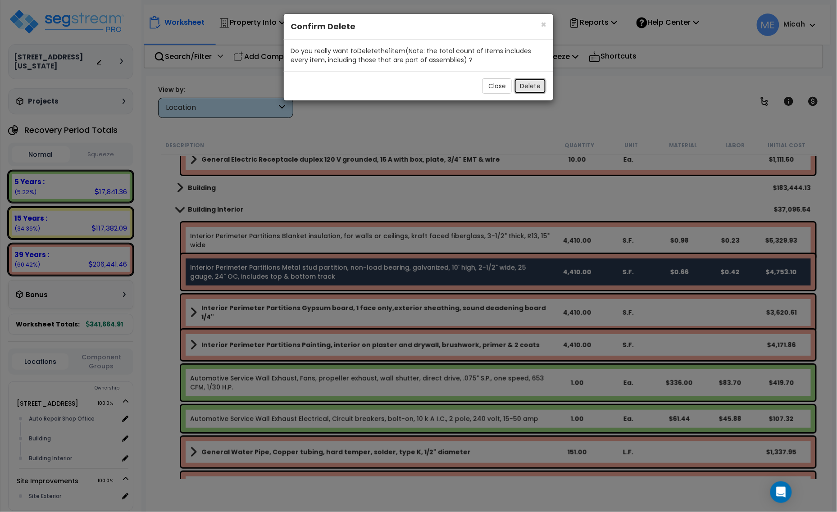
click at [537, 79] on button "Delete" at bounding box center [530, 85] width 32 height 15
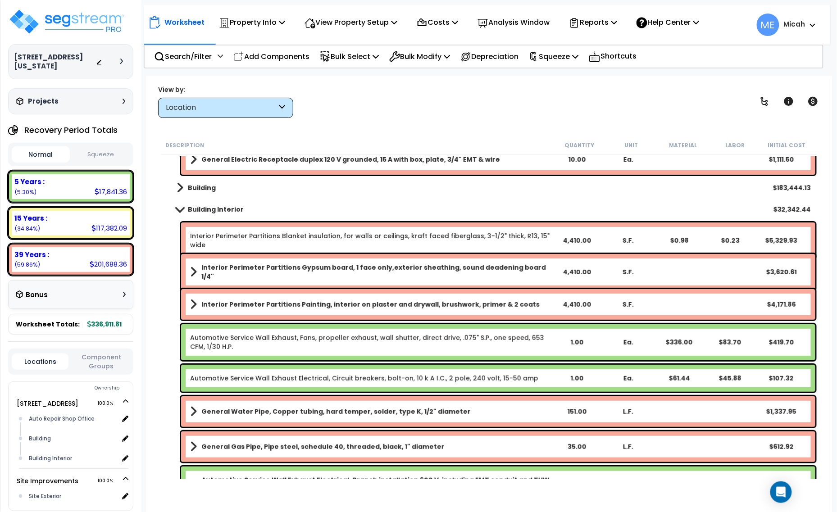
click at [195, 269] on span at bounding box center [193, 272] width 7 height 13
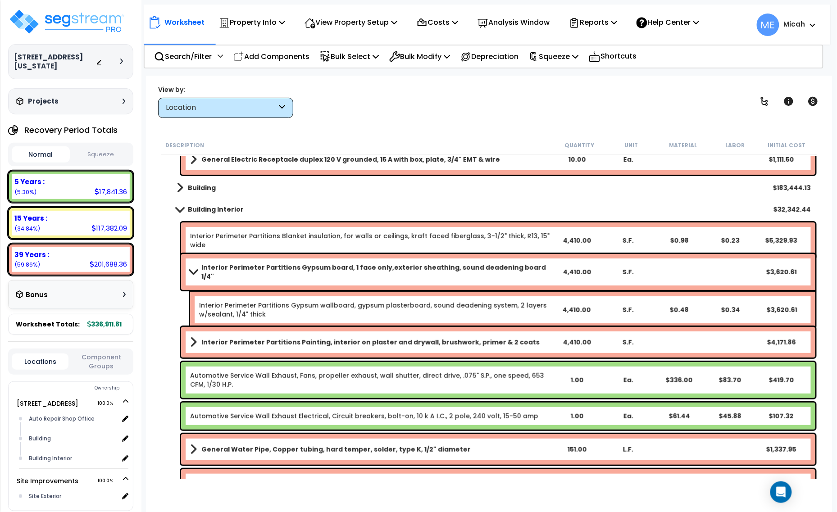
click at [195, 269] on span at bounding box center [193, 271] width 13 height 7
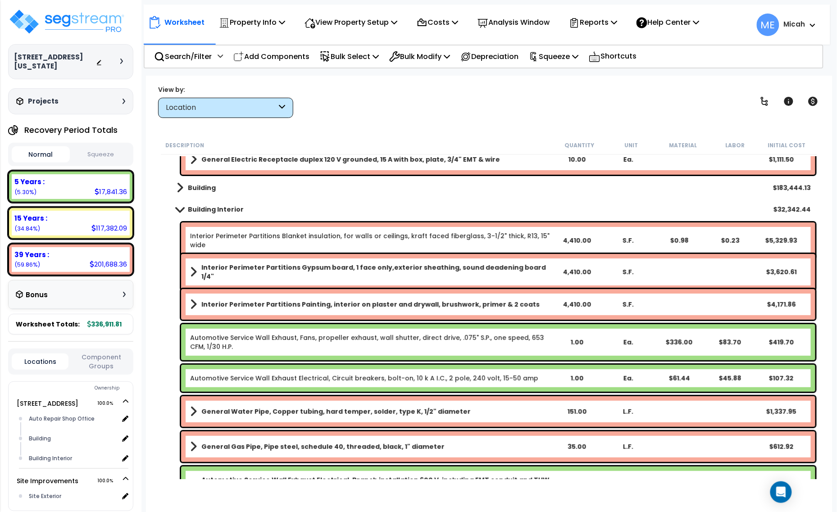
click at [214, 271] on b "Interior Perimeter Partitions Gypsum board, 1 face only,exterior sheathing, sou…" at bounding box center [375, 272] width 349 height 18
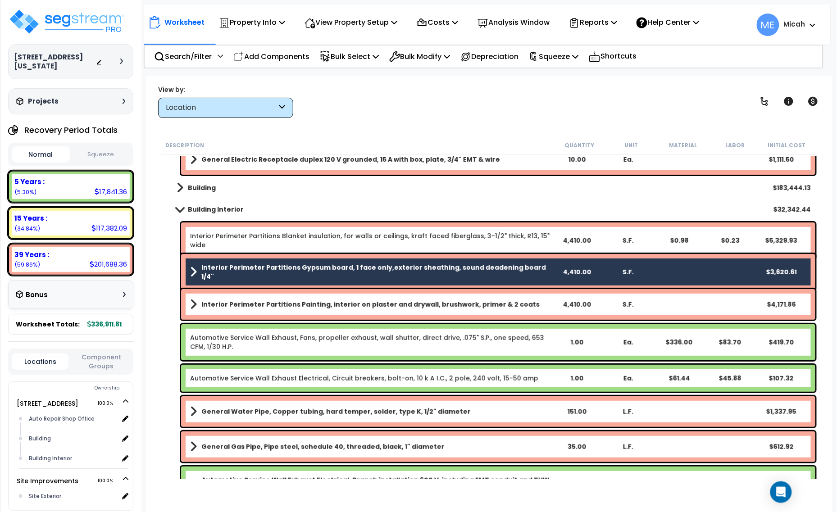
click at [283, 305] on b "Interior Perimeter Partitions Painting, interior on plaster and drywall, brushw…" at bounding box center [370, 304] width 338 height 9
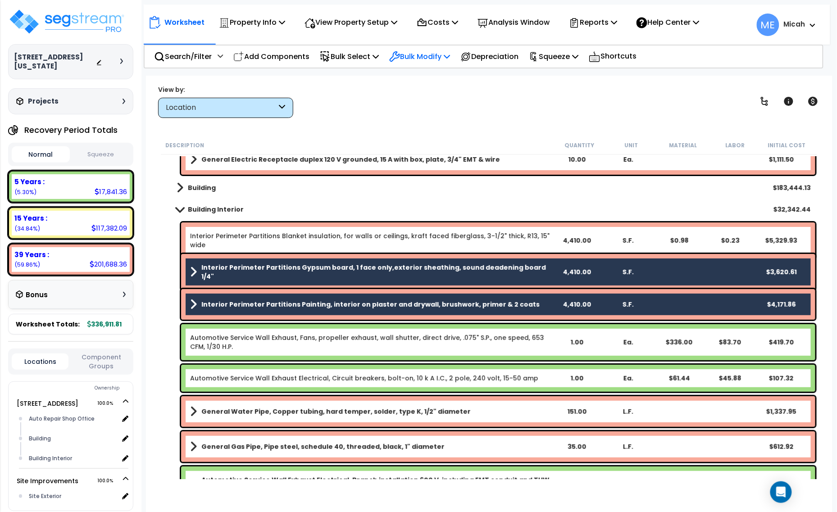
click at [450, 53] on icon at bounding box center [447, 56] width 6 height 7
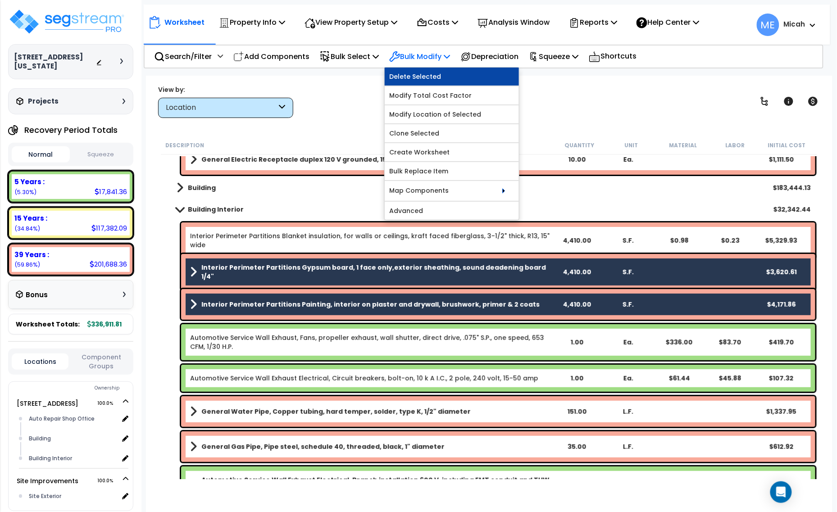
click at [458, 76] on link "Delete Selected" at bounding box center [452, 77] width 134 height 18
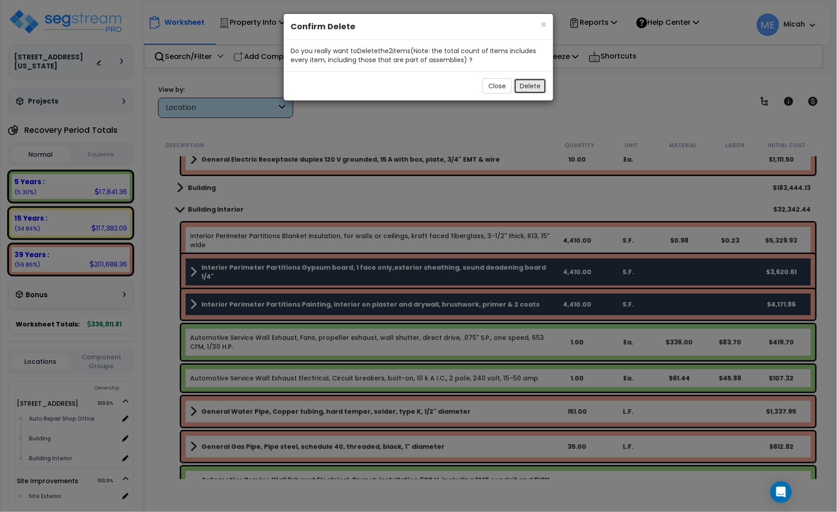
click at [534, 79] on button "Delete" at bounding box center [530, 85] width 32 height 15
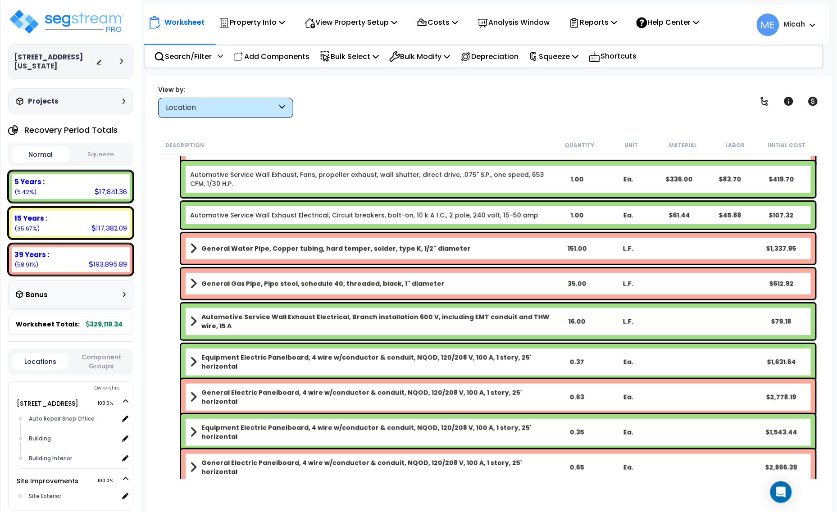
scroll to position [169, 0]
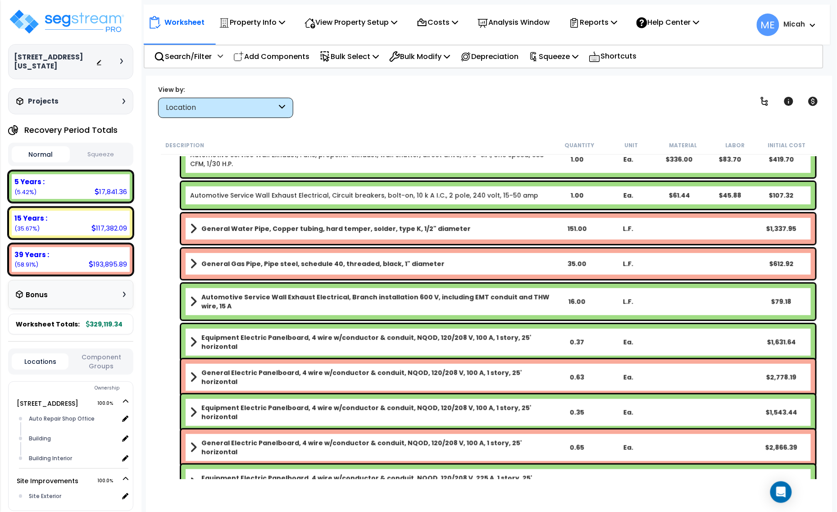
click at [193, 262] on span at bounding box center [193, 264] width 7 height 13
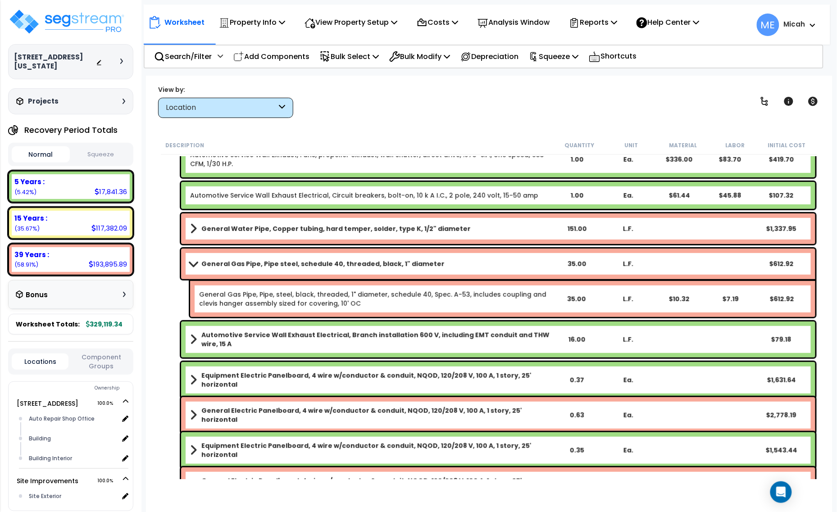
click at [192, 260] on span at bounding box center [193, 263] width 13 height 7
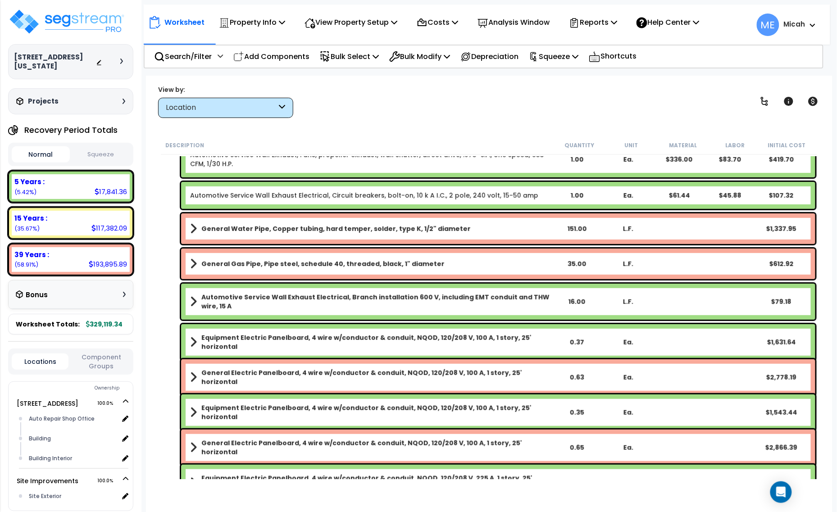
scroll to position [225, 0]
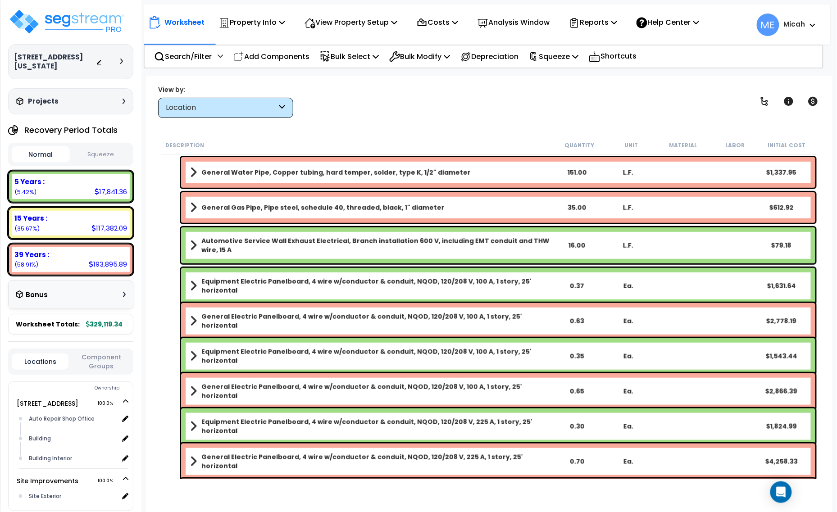
click at [195, 245] on span at bounding box center [193, 245] width 7 height 13
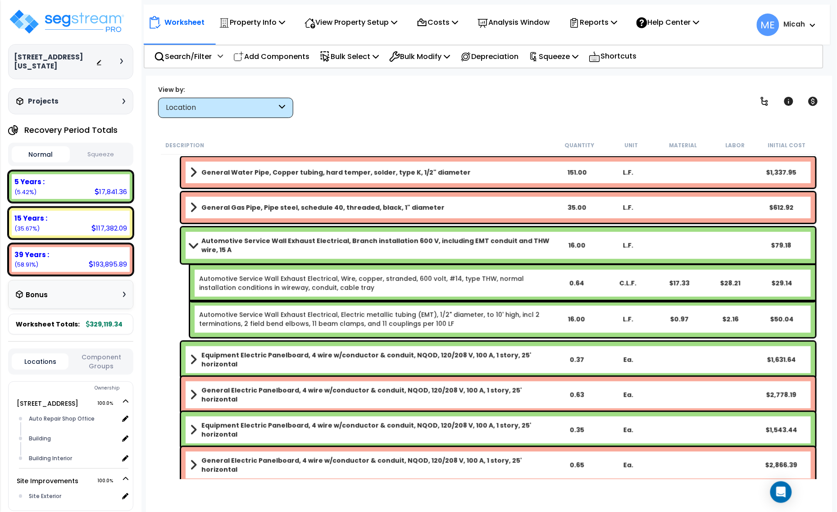
click at [195, 245] on span at bounding box center [193, 245] width 13 height 7
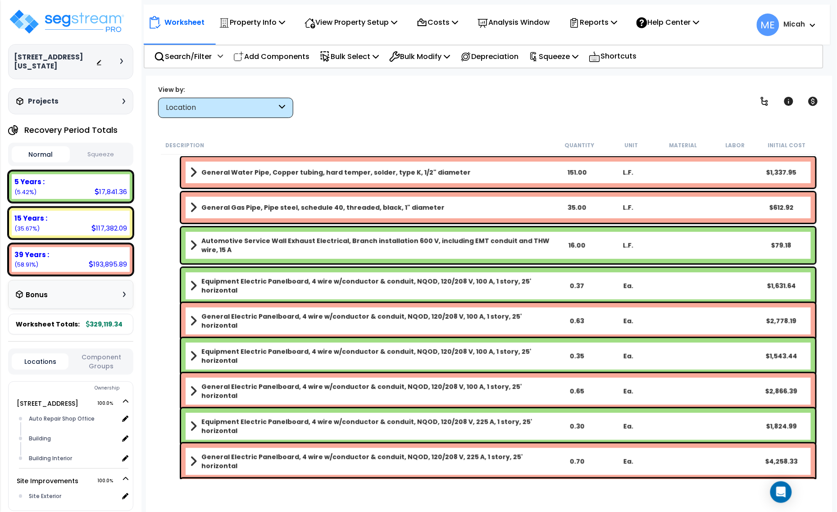
click at [270, 278] on b "Equipment Electric Panelboard, 4 wire w/conductor & conduit, NQOD, 120/208 V, 1…" at bounding box center [375, 286] width 349 height 18
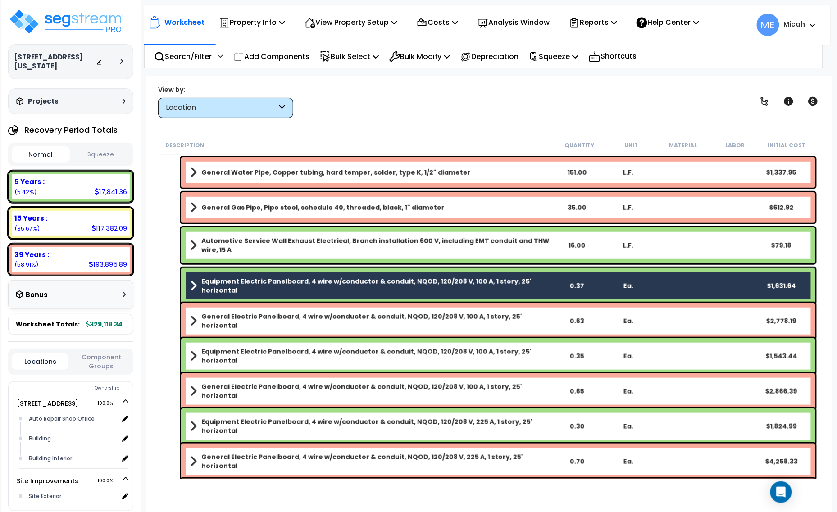
click at [272, 316] on b "General Electric Panelboard, 4 wire w/conductor & conduit, NQOD, 120/208 V, 100…" at bounding box center [375, 321] width 349 height 18
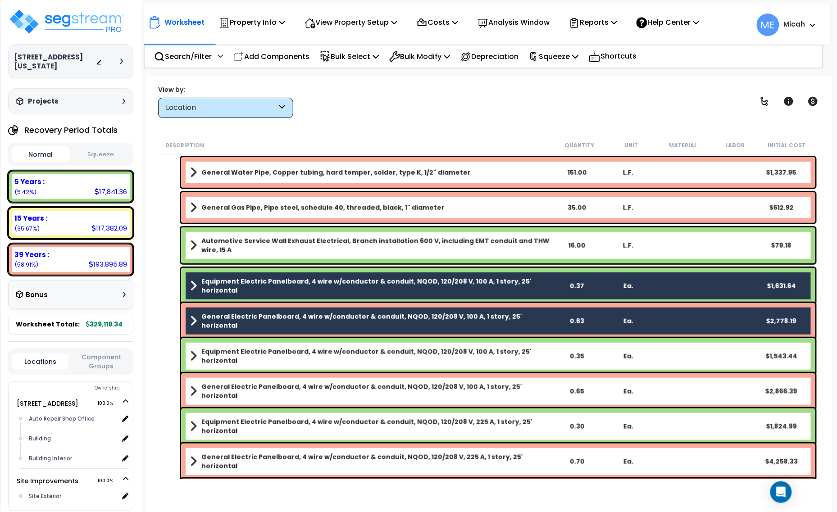
click at [267, 350] on b "Equipment Electric Panelboard, 4 wire w/conductor & conduit, NQOD, 120/208 V, 1…" at bounding box center [375, 356] width 349 height 18
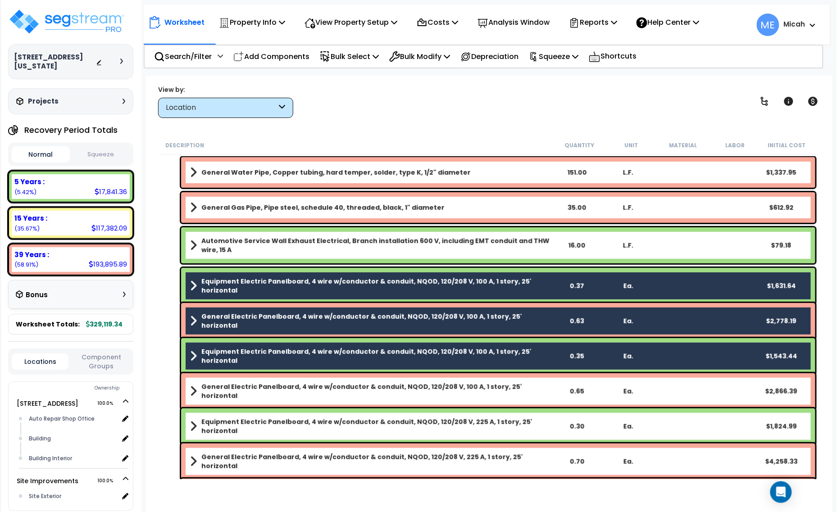
click at [266, 392] on b "General Electric Panelboard, 4 wire w/conductor & conduit, NQOD, 120/208 V, 100…" at bounding box center [375, 391] width 349 height 18
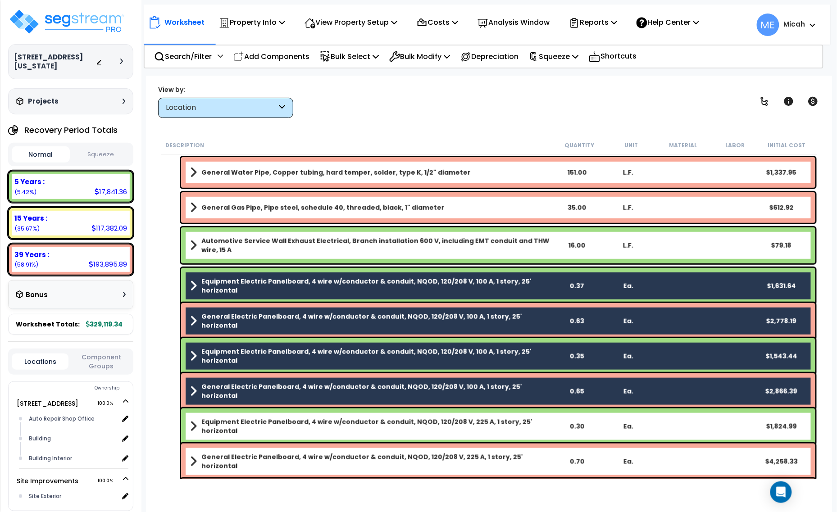
click at [283, 428] on b "Equipment Electric Panelboard, 4 wire w/conductor & conduit, NQOD, 120/208 V, 2…" at bounding box center [375, 426] width 349 height 18
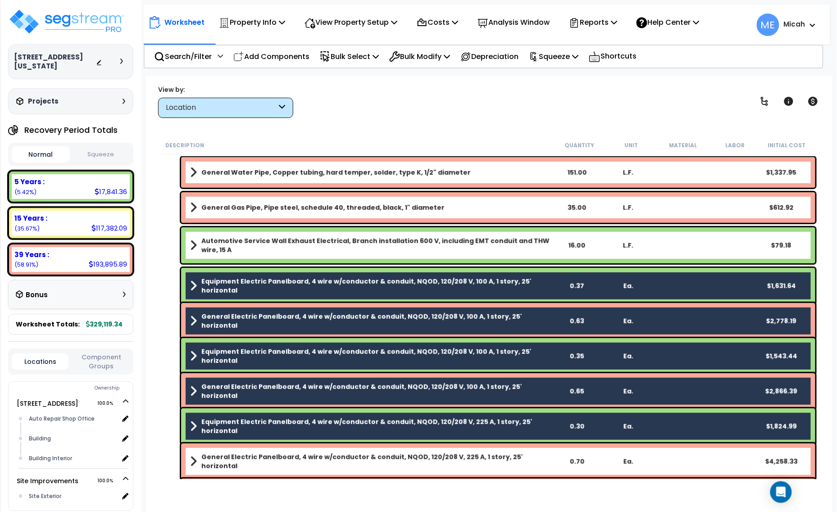
click at [282, 464] on link "General Electric Panelboard, 4 wire w/conductor & conduit, NQOD, 120/208 V, 225…" at bounding box center [370, 462] width 361 height 18
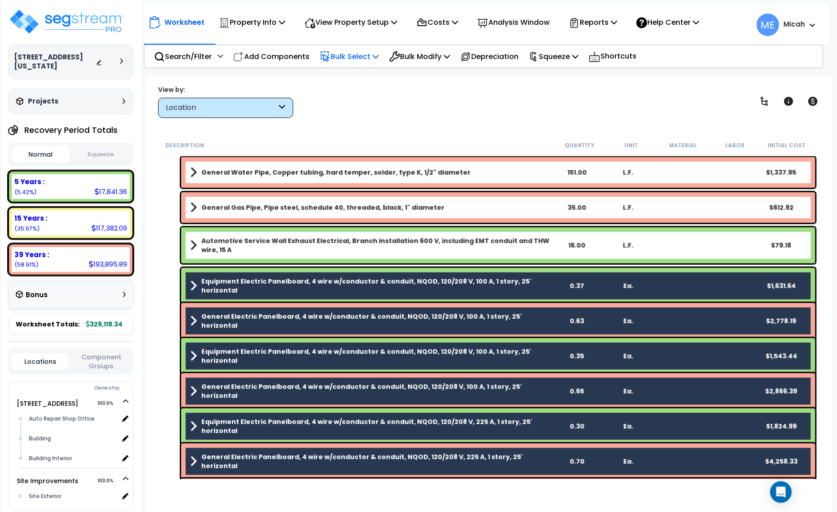
click at [379, 56] on icon at bounding box center [375, 56] width 6 height 7
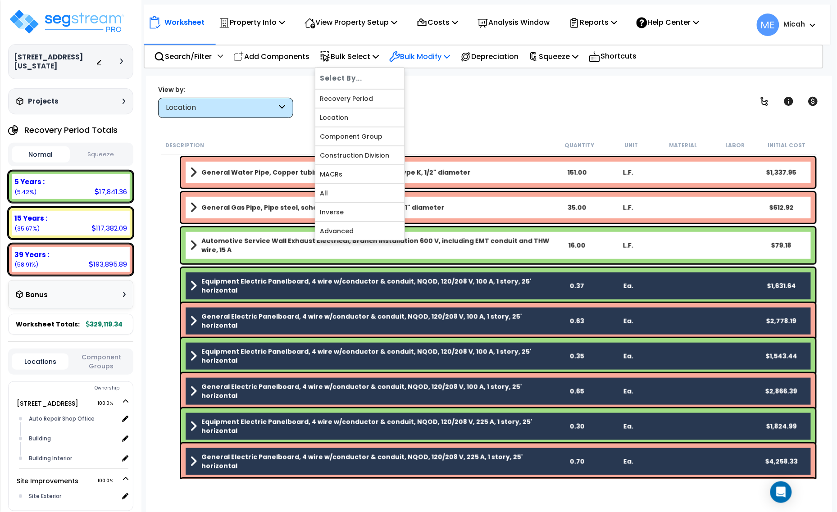
click at [450, 52] on p "Bulk Modify" at bounding box center [419, 56] width 61 height 12
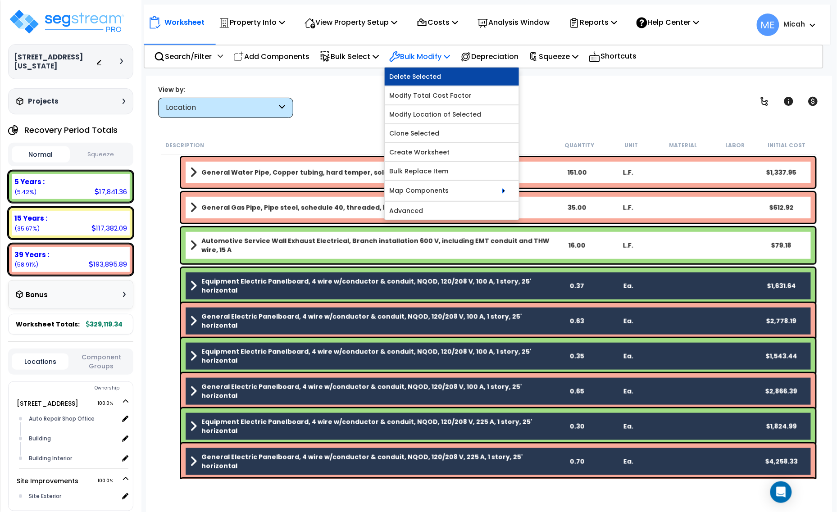
click at [446, 73] on link "Delete Selected" at bounding box center [452, 77] width 134 height 18
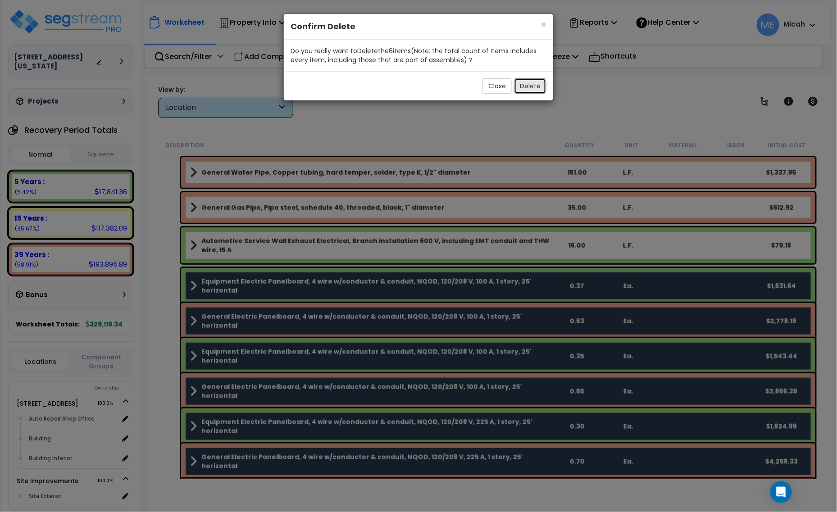
click at [529, 84] on button "Delete" at bounding box center [530, 85] width 32 height 15
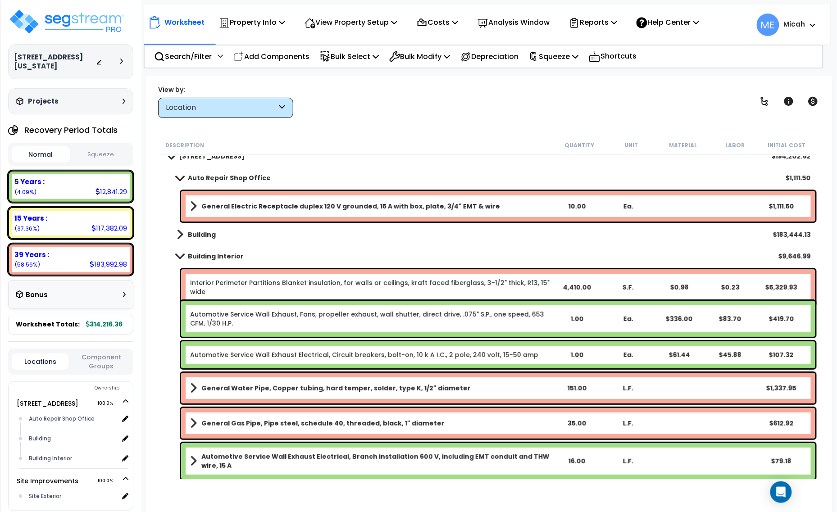
scroll to position [0, 0]
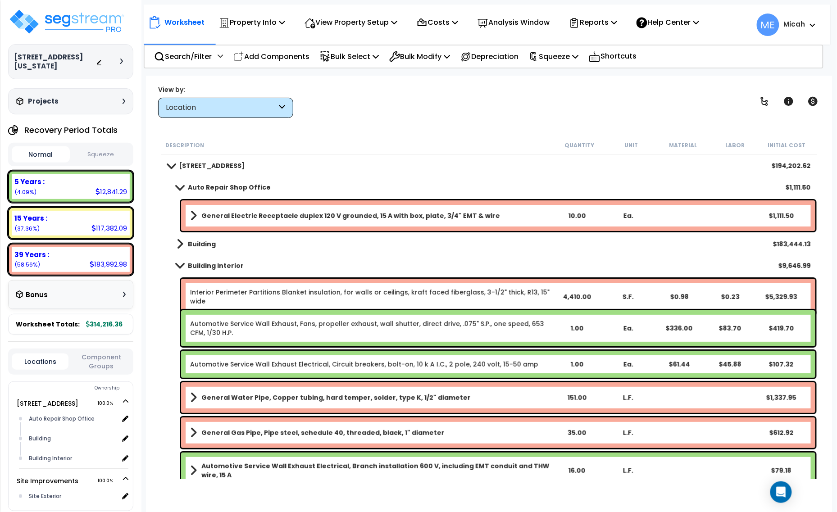
click at [176, 266] on span at bounding box center [179, 265] width 13 height 7
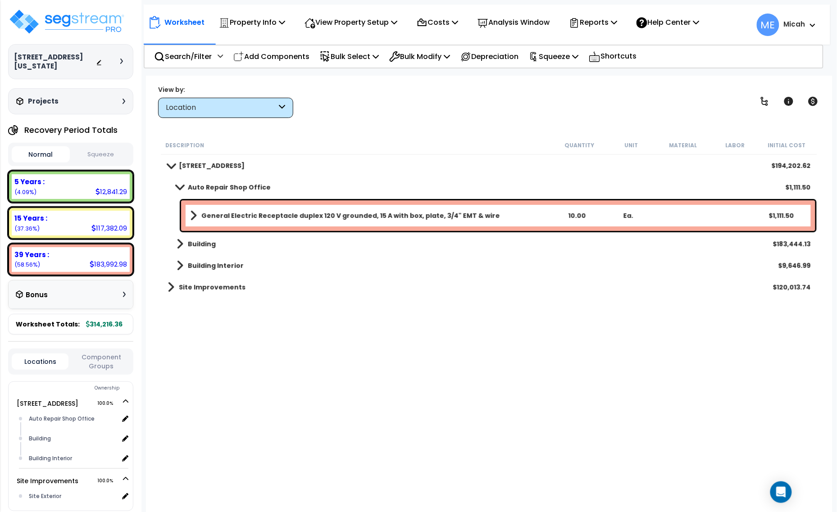
click at [181, 189] on span at bounding box center [179, 187] width 13 height 7
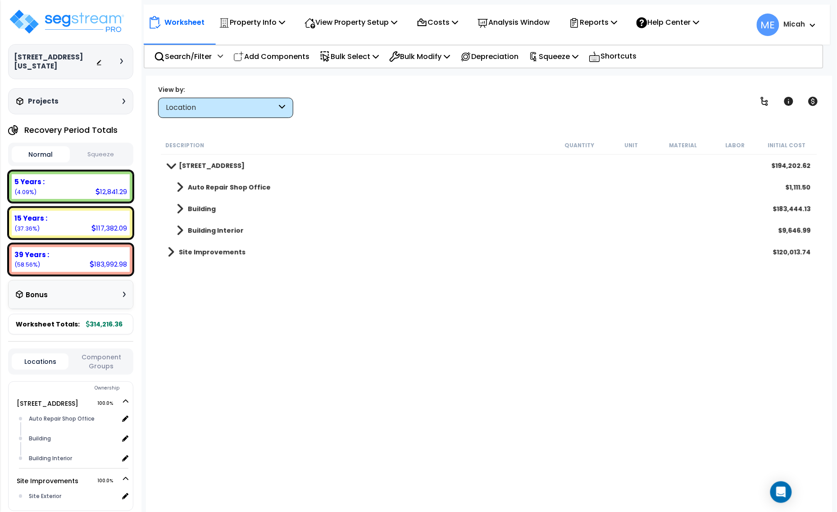
click at [169, 252] on span at bounding box center [171, 252] width 7 height 13
click at [178, 271] on span at bounding box center [180, 273] width 7 height 13
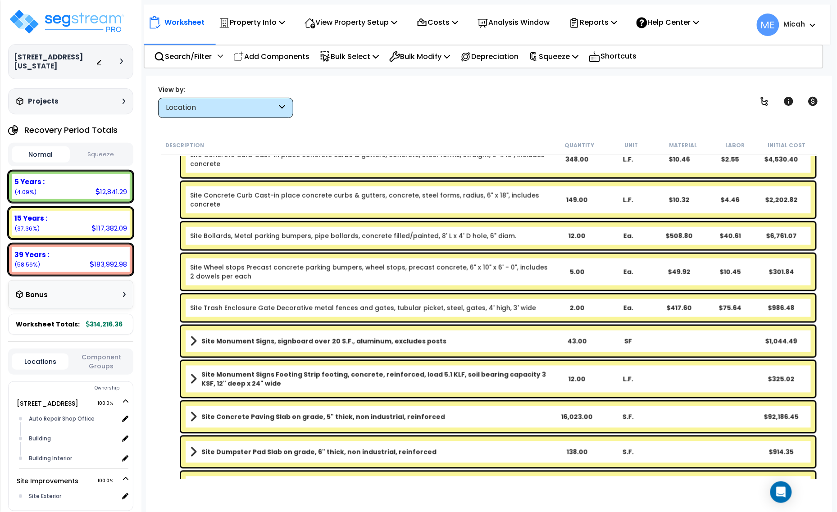
scroll to position [394, 0]
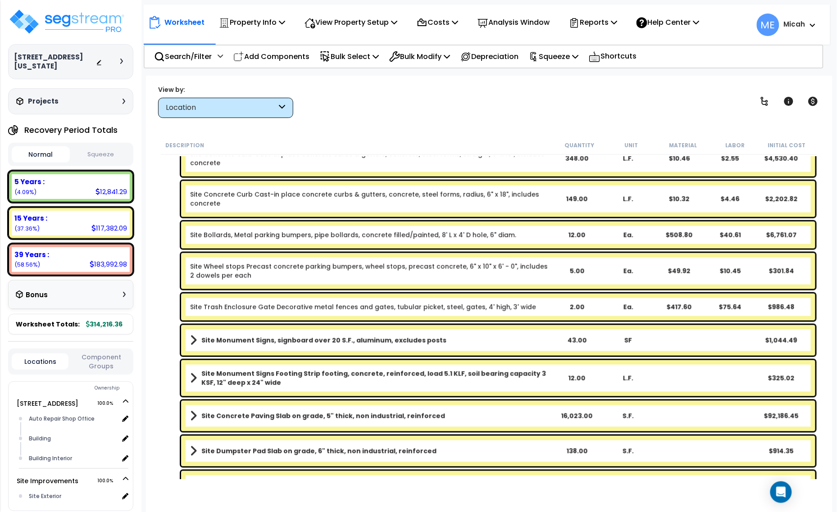
click at [395, 305] on link "Site Trash Enclosure Gate Decorative metal fences and gates, tubular picket, st…" at bounding box center [363, 307] width 346 height 9
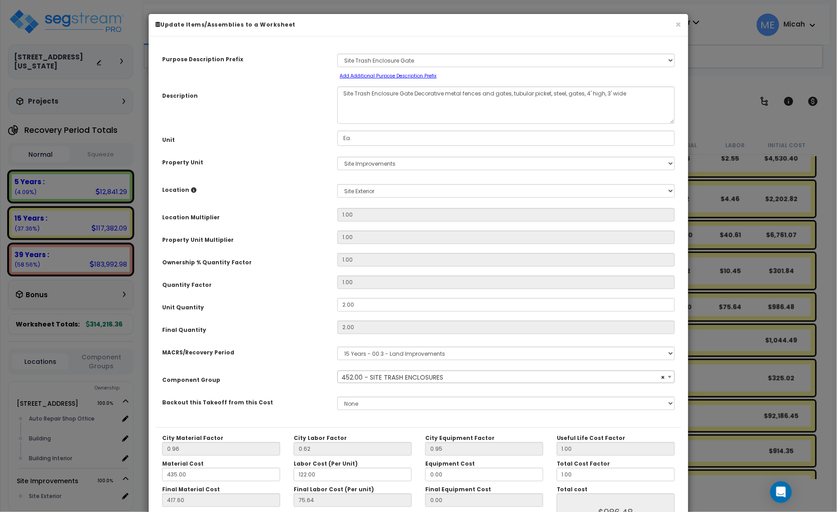
select select "57235"
click at [587, 91] on textarea "Site Trash Enclosure Gate Decorative metal fences and gates, tubular picket, st…" at bounding box center [505, 104] width 337 height 37
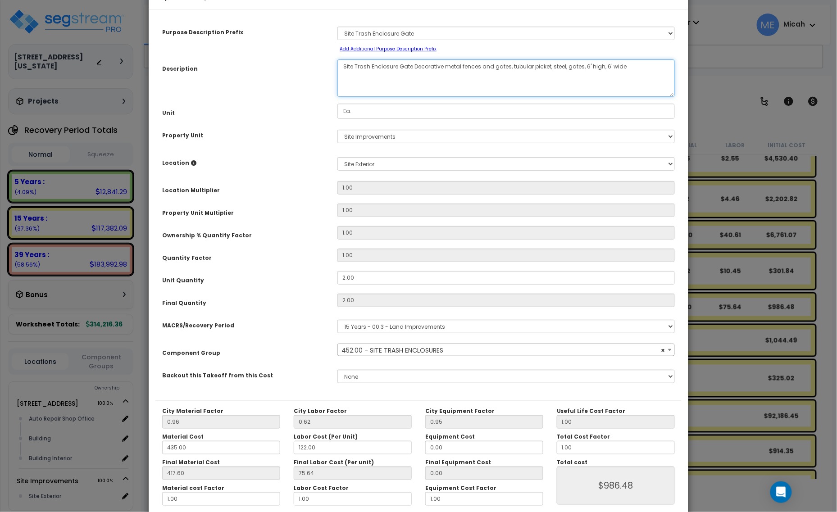
scroll to position [71, 0]
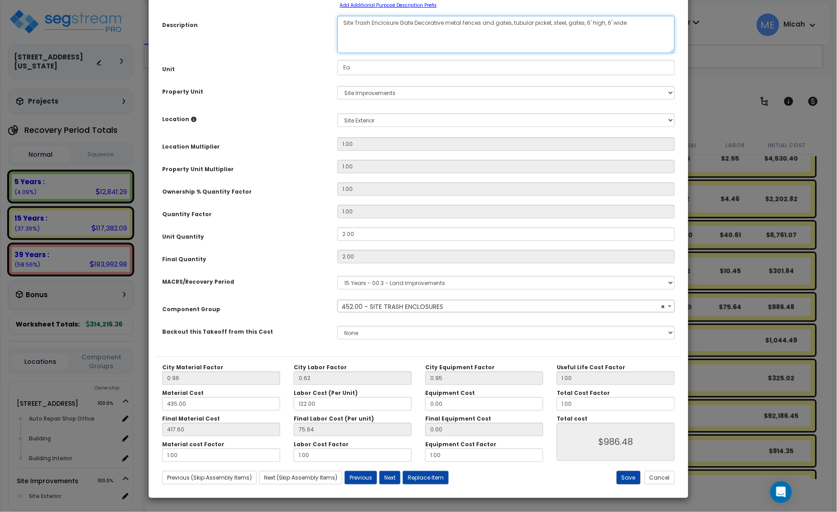
type textarea "Site Trash Enclosure Gate Decorative metal fences and gates, tubular picket, st…"
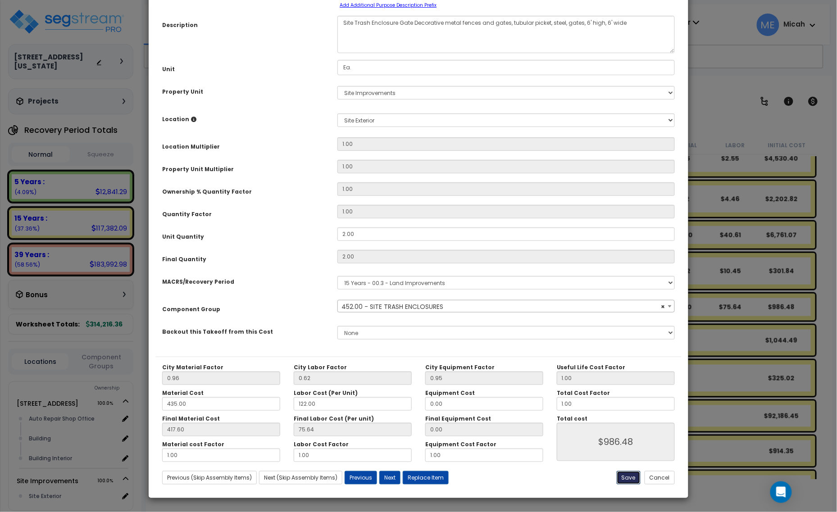
click at [628, 479] on button "Save" at bounding box center [628, 478] width 24 height 14
type input "986.48"
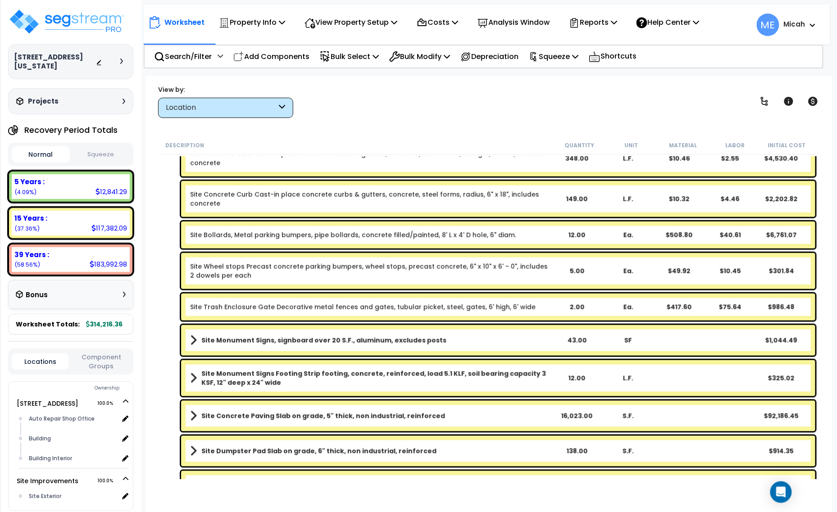
click at [195, 340] on span at bounding box center [193, 340] width 7 height 13
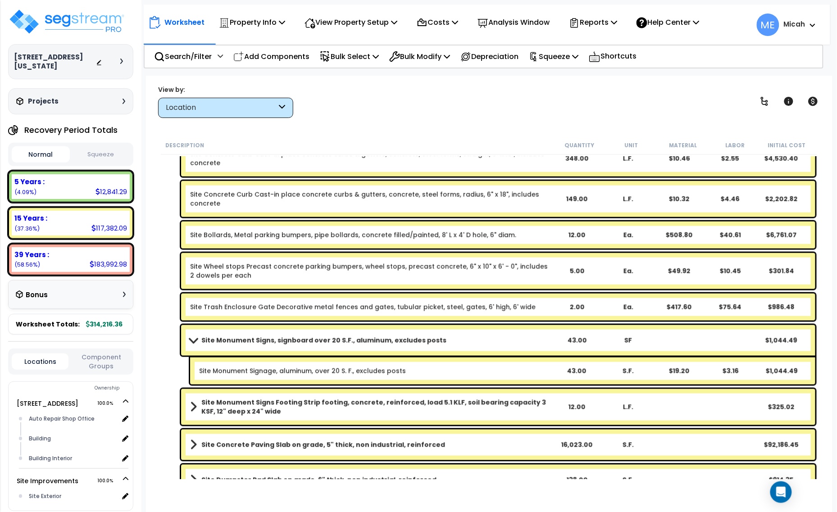
click at [194, 339] on span at bounding box center [193, 340] width 13 height 7
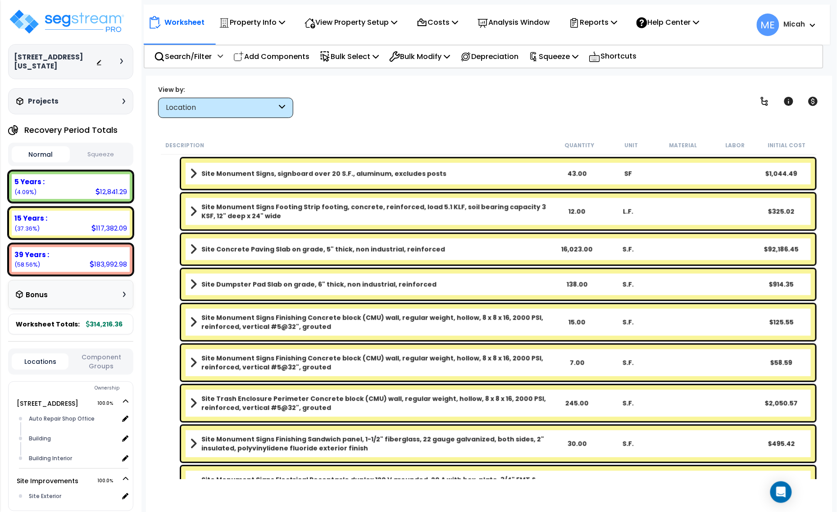
scroll to position [563, 0]
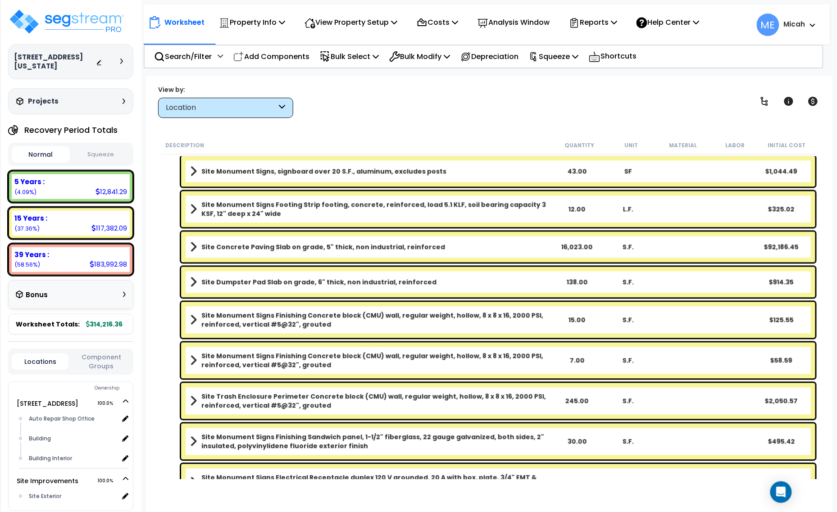
click at [190, 246] on span at bounding box center [193, 247] width 7 height 13
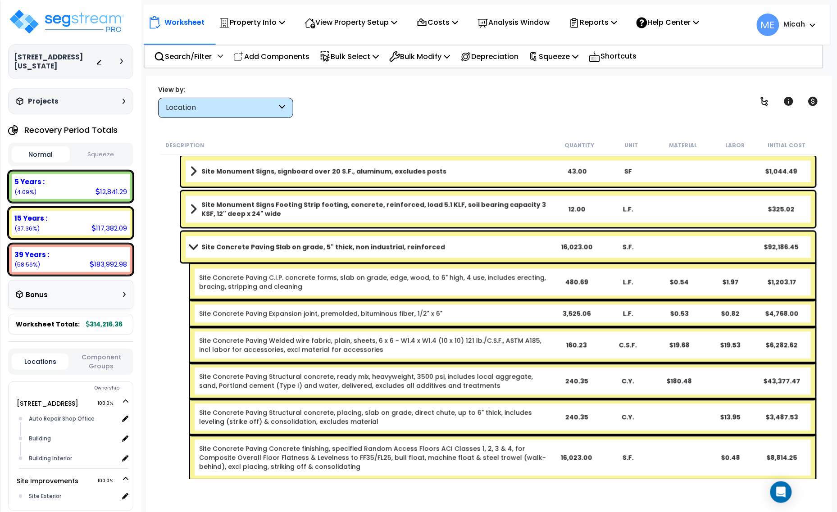
click at [190, 246] on span at bounding box center [193, 247] width 13 height 7
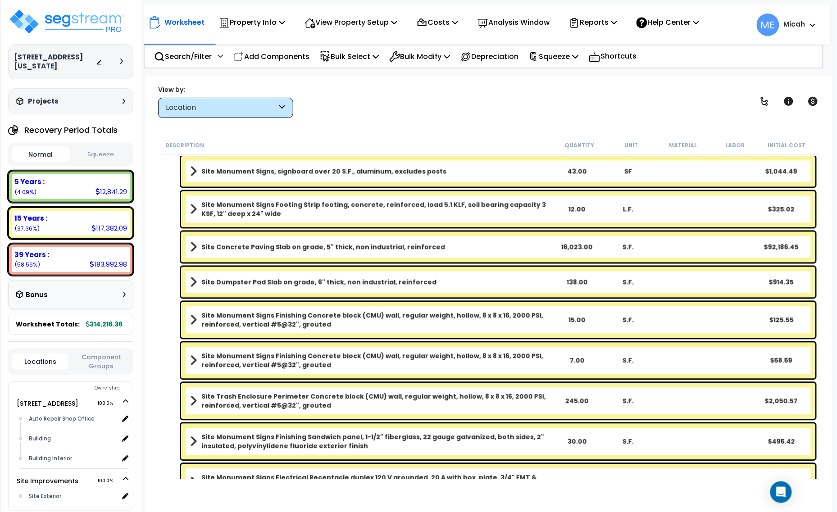
scroll to position [619, 0]
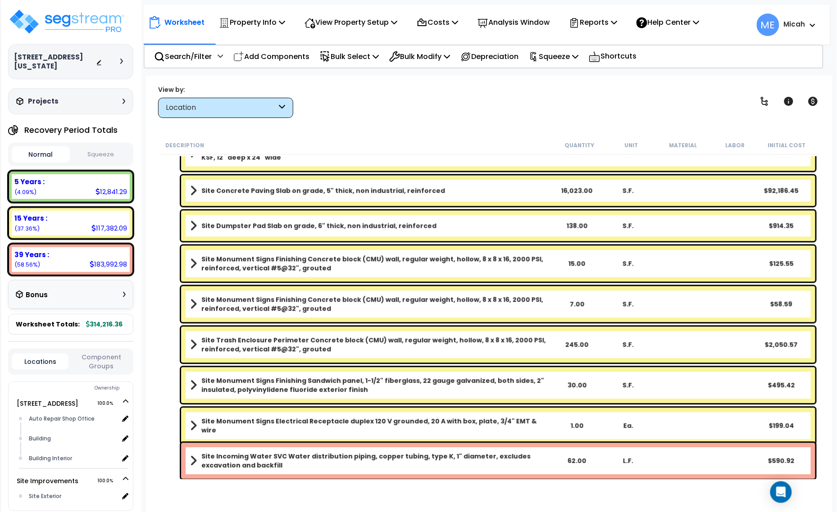
click at [192, 226] on span at bounding box center [193, 226] width 7 height 13
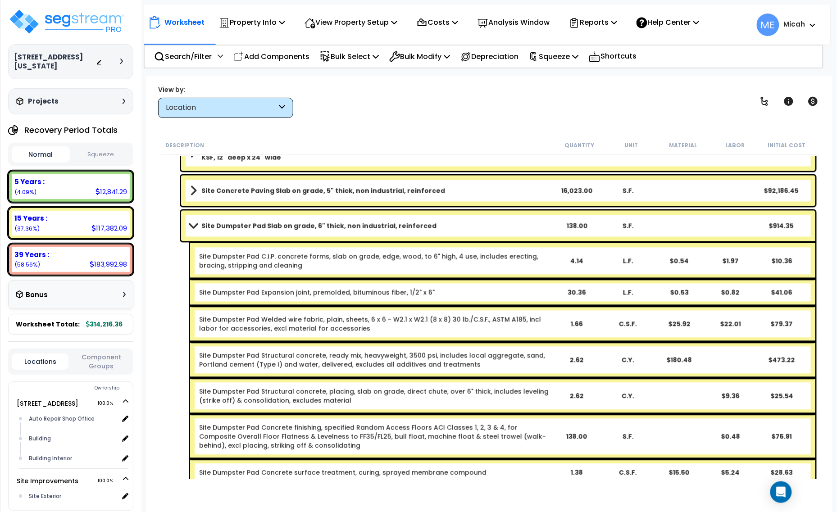
click at [194, 227] on span at bounding box center [193, 225] width 13 height 7
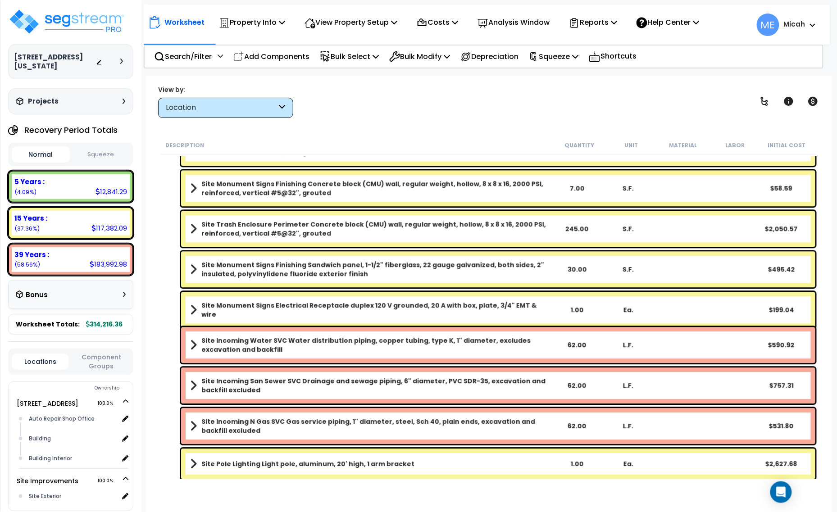
scroll to position [737, 0]
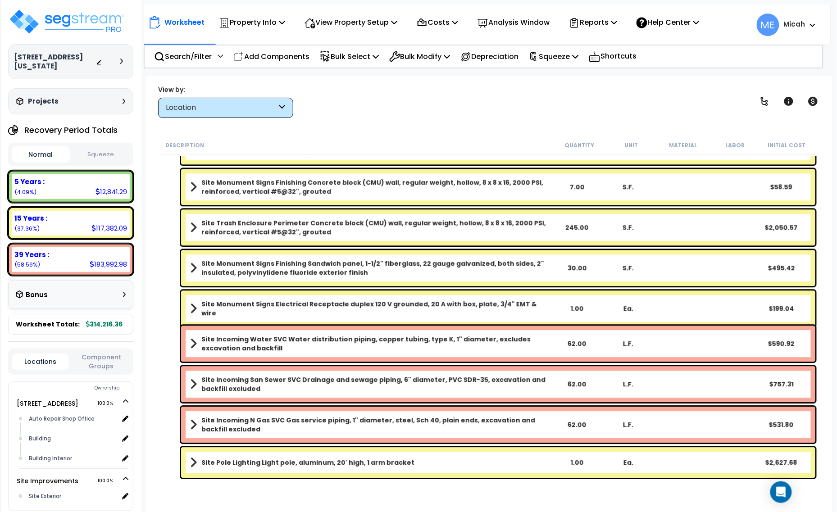
click at [194, 458] on span at bounding box center [193, 462] width 7 height 13
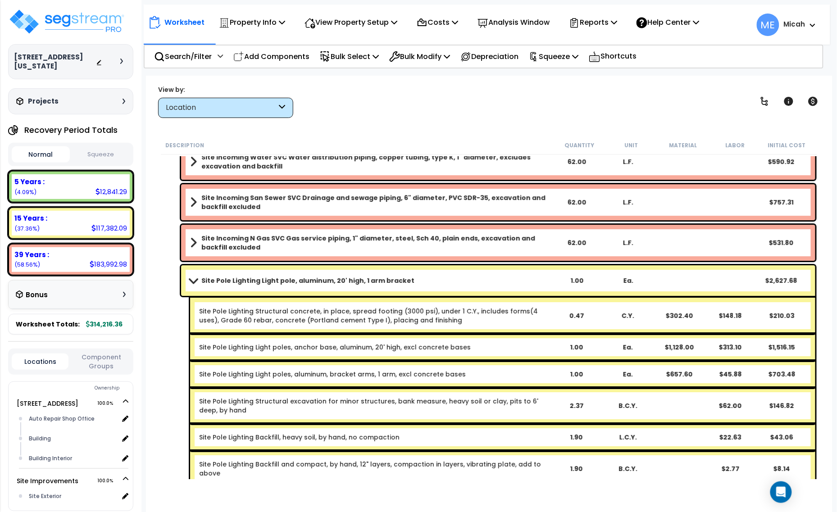
scroll to position [919, 0]
click at [195, 279] on span at bounding box center [193, 279] width 13 height 7
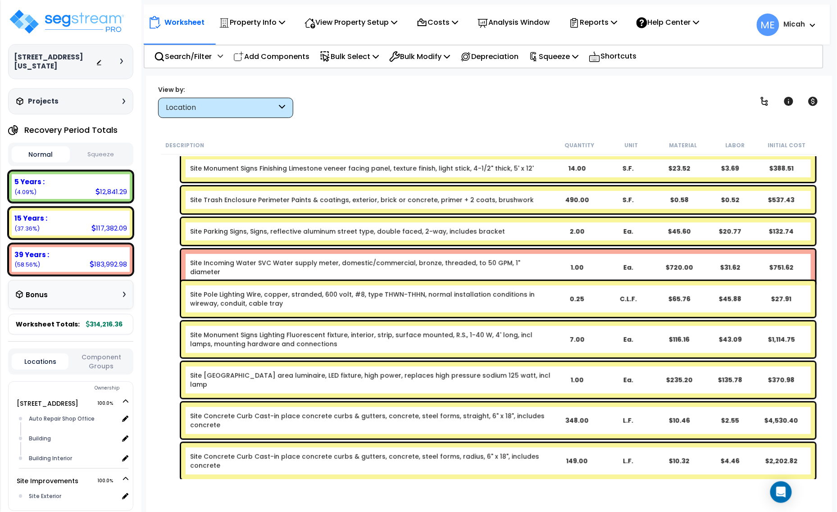
scroll to position [5, 0]
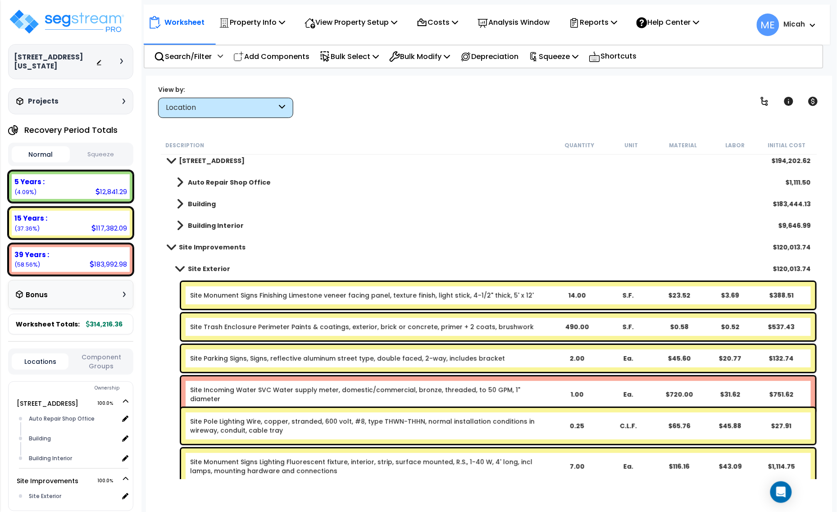
click at [181, 268] on span at bounding box center [179, 268] width 13 height 7
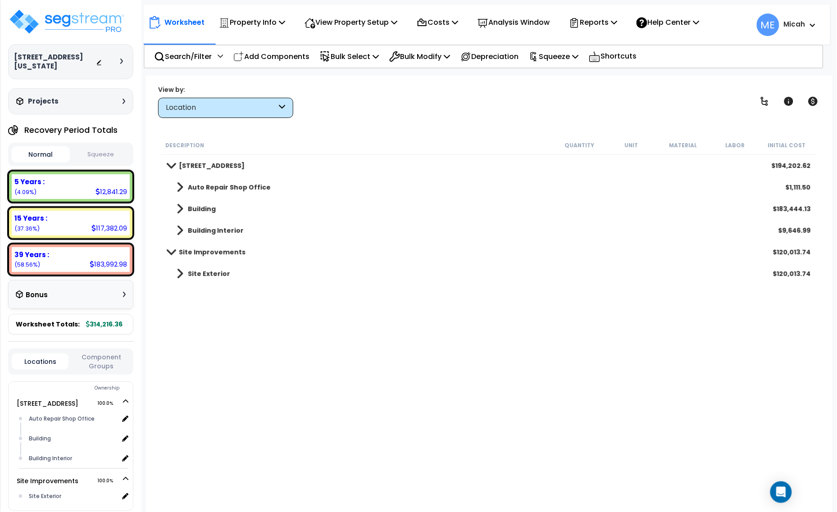
scroll to position [0, 0]
click at [290, 58] on p "Add Components" at bounding box center [271, 56] width 76 height 12
select select
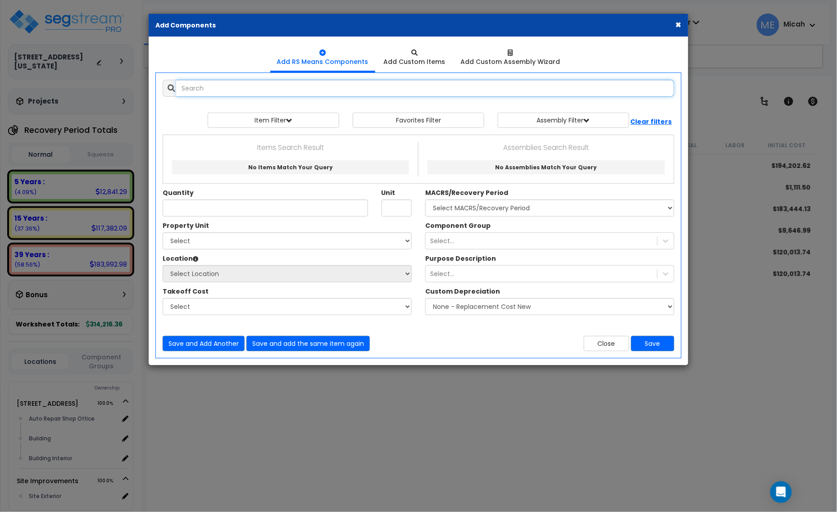
click at [269, 89] on input "text" at bounding box center [425, 88] width 498 height 17
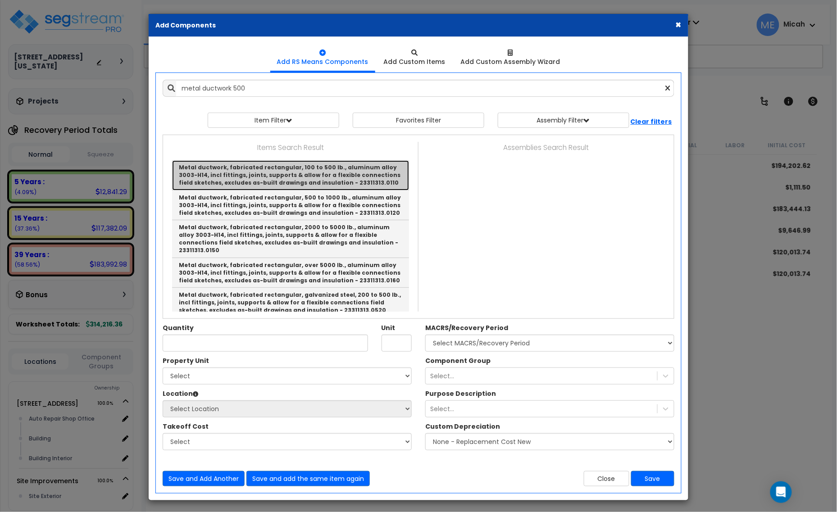
click at [297, 178] on link "Metal ductwork, fabricated rectangular, 100 to 500 lb., aluminum alloy 3003-H14…" at bounding box center [290, 175] width 237 height 30
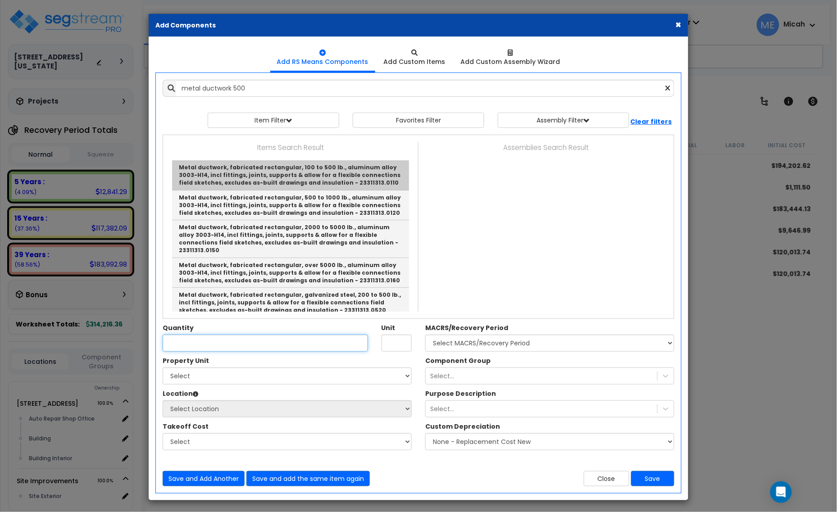
type input "Metal ductwork, fabricated rectangular, 100 to 500 lb., aluminum alloy 3003-H14…"
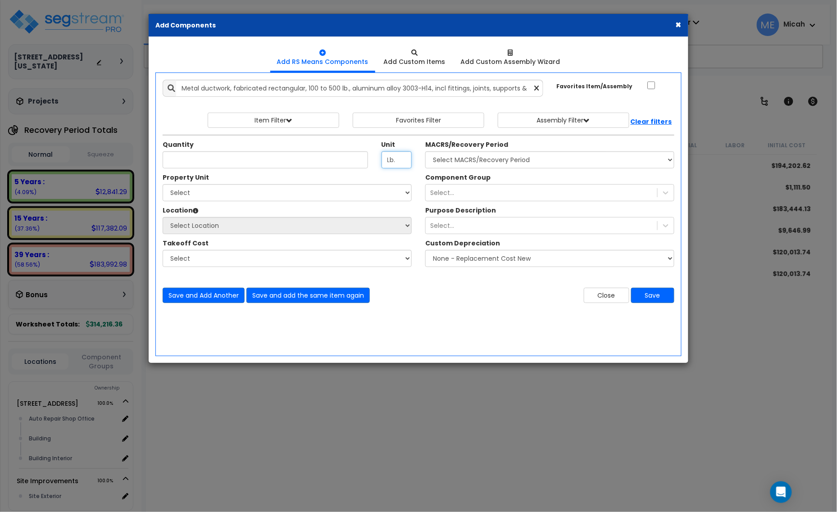
drag, startPoint x: 377, startPoint y: 158, endPoint x: 347, endPoint y: 159, distance: 30.2
click at [346, 159] on div "Quantity Unit Lb." at bounding box center [287, 154] width 263 height 28
type input "S.F."
click at [223, 163] on input "Unit Quantity" at bounding box center [265, 159] width 205 height 17
type input "4,080"
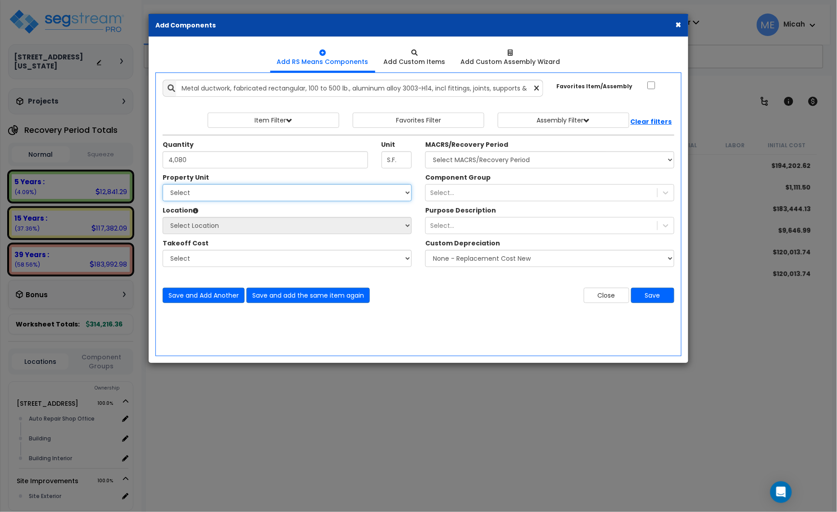
click at [321, 195] on select "Select [STREET_ADDRESS] Site Improvements" at bounding box center [287, 192] width 249 height 17
select select "167718"
click at [163, 185] on select "Select [STREET_ADDRESS] Site Improvements" at bounding box center [287, 192] width 249 height 17
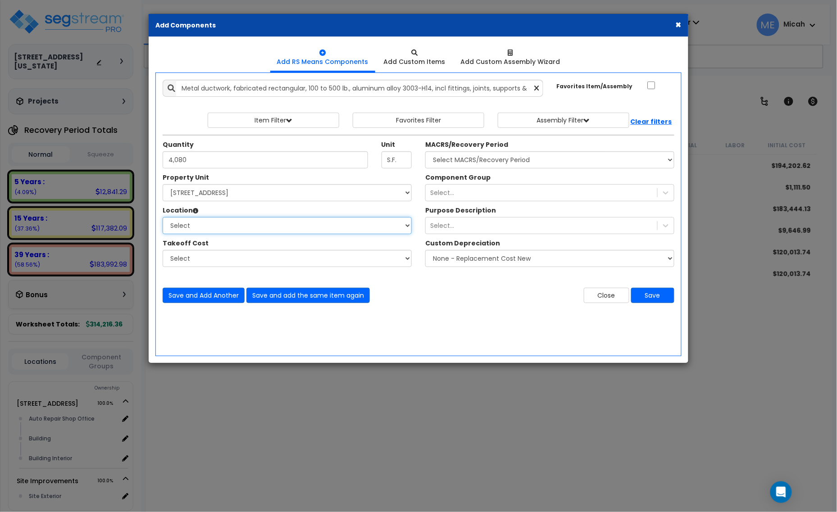
click at [242, 227] on select "Select Auto Repair Shop Office Building Building Interior Add Additional Locati…" at bounding box center [287, 225] width 249 height 17
select select "461"
click at [163, 217] on select "Select Auto Repair Shop Office Building Building Interior Add Additional Locati…" at bounding box center [287, 225] width 249 height 17
click at [476, 160] on select "Select MACRS/Recovery Period 5 Years - 57.0 - Distributive Trades & Services 5 …" at bounding box center [549, 159] width 249 height 17
select select "3669"
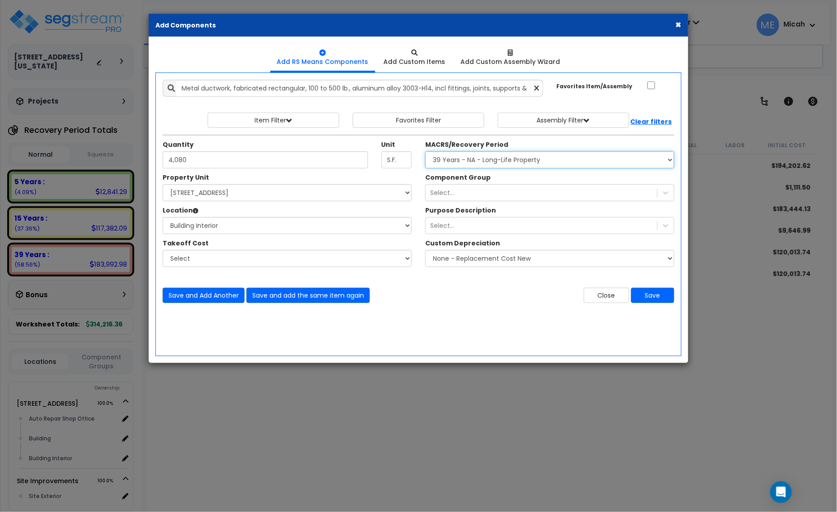
click at [425, 152] on select "Select MACRS/Recovery Period 5 Years - 57.0 - Distributive Trades & Services 5 …" at bounding box center [549, 159] width 249 height 17
click at [446, 195] on div "Select..." at bounding box center [442, 192] width 24 height 9
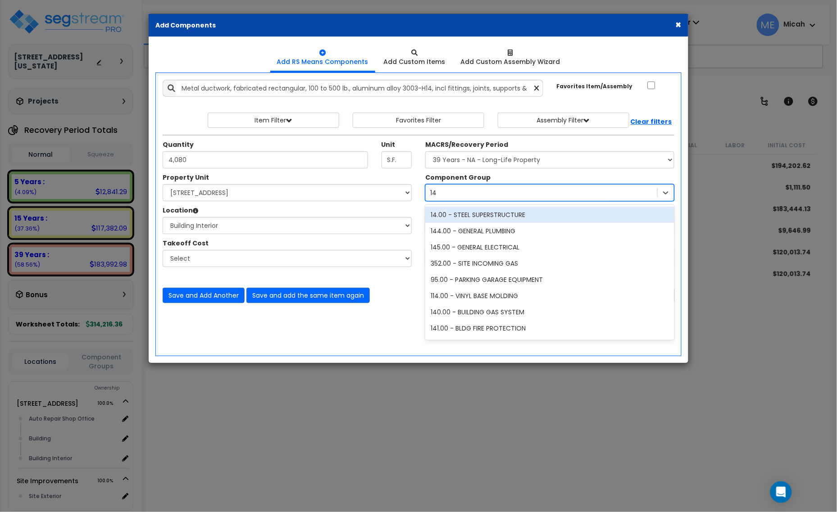
type input "147"
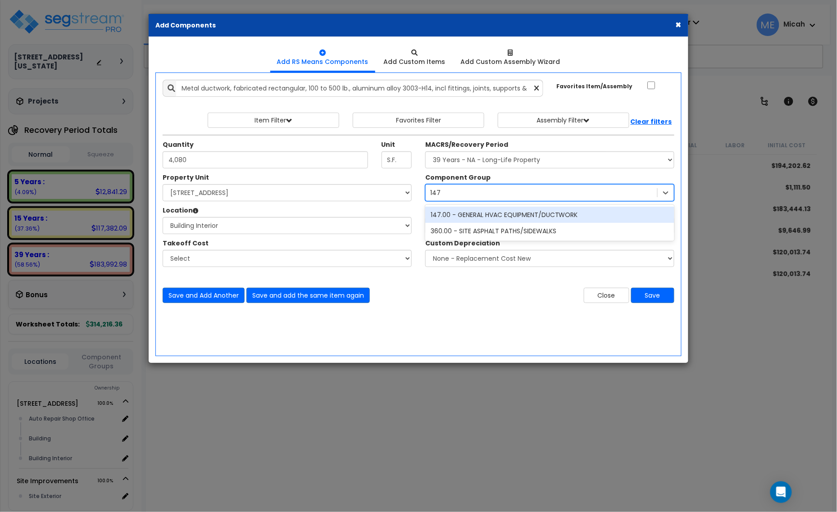
click at [498, 213] on div "147.00 - GENERAL HVAC EQUIPMENT/DUCTWORK" at bounding box center [549, 215] width 249 height 16
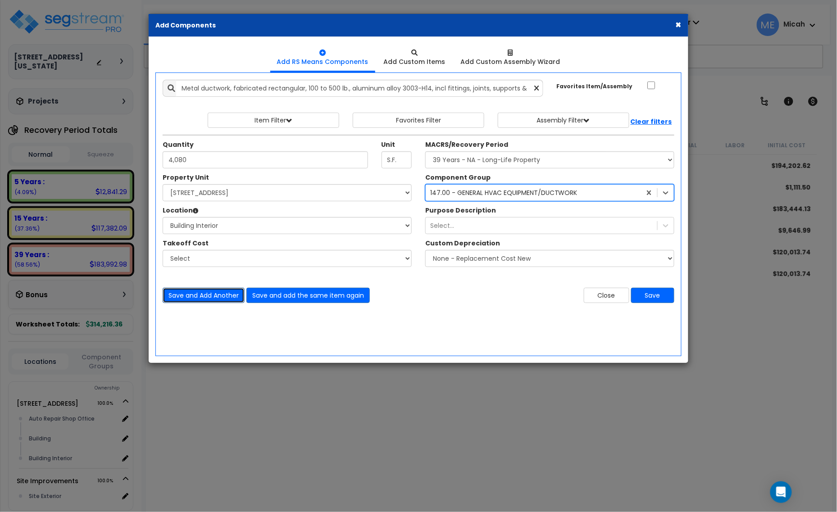
click at [192, 293] on button "Save and Add Another" at bounding box center [204, 295] width 82 height 15
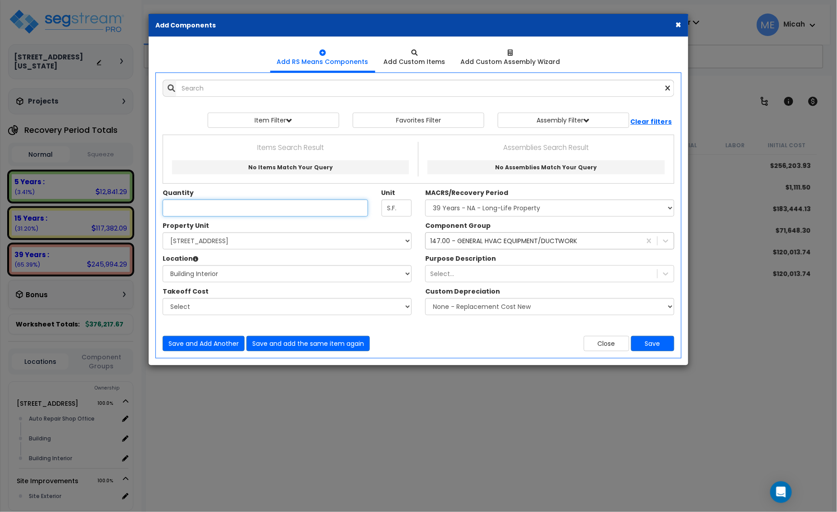
click at [253, 212] on input "Unit Quantity" at bounding box center [265, 207] width 205 height 17
click at [239, 86] on input "text" at bounding box center [425, 88] width 498 height 17
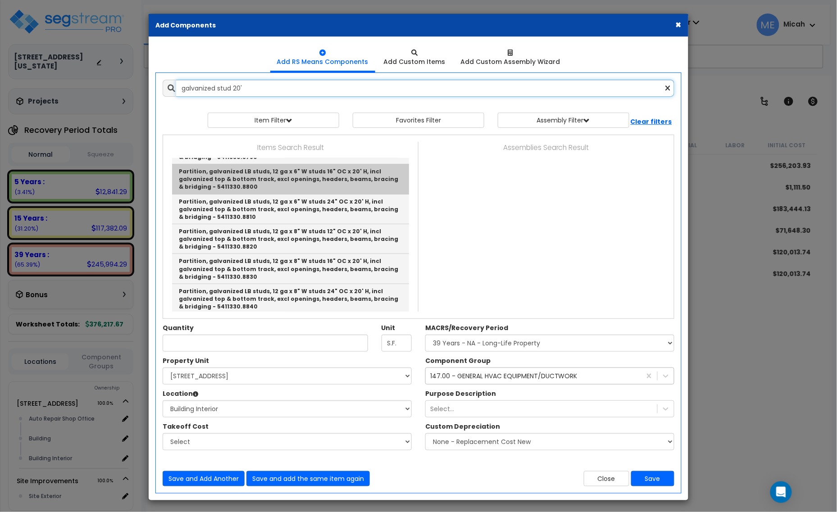
scroll to position [225, 0]
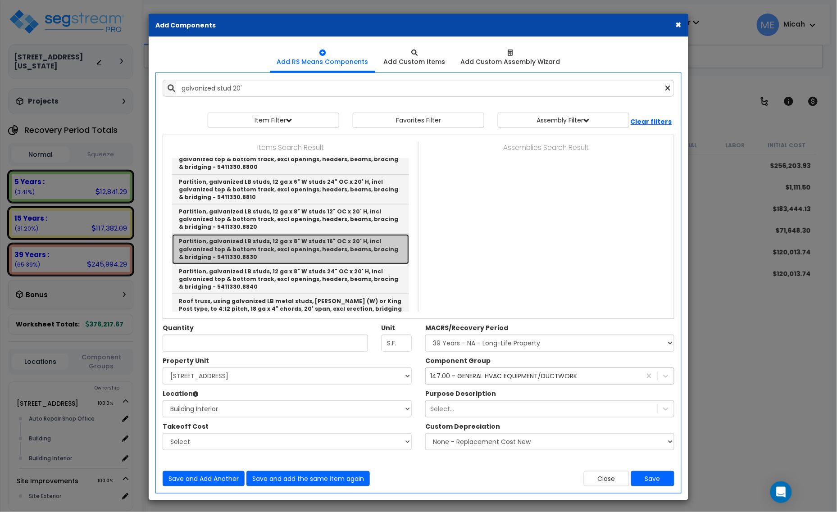
click at [310, 249] on link "Partition, galvanized LB studs, 12 ga x 8" W studs 16" OC x 20' H, incl galvani…" at bounding box center [290, 249] width 237 height 30
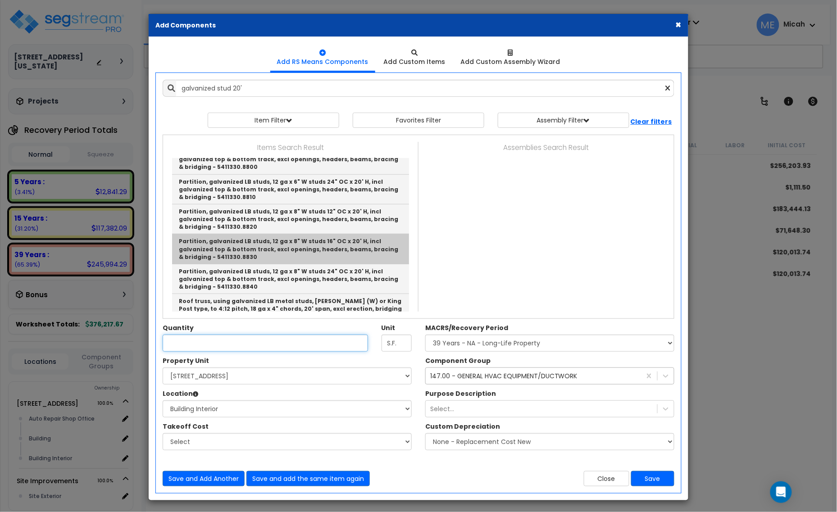
type input "Partition, galvanized LB studs, 12 ga x 8" W studs 16" OC x 20' H, incl galvani…"
type input "L.F."
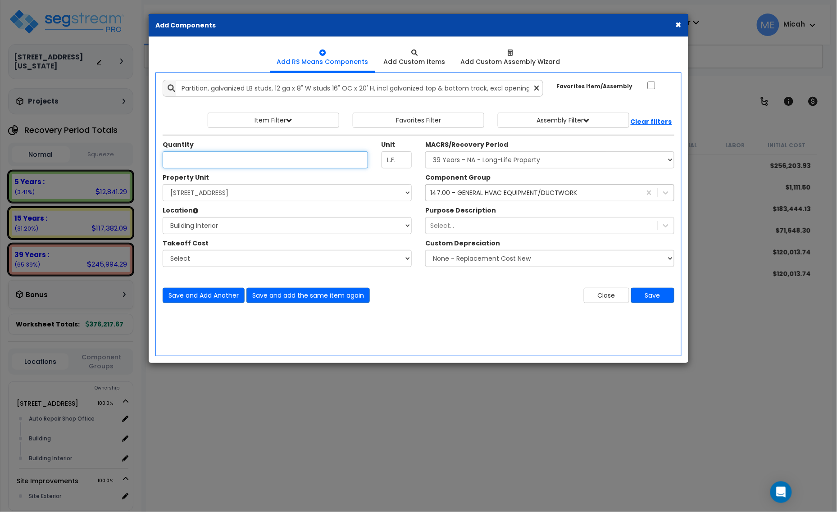
click at [197, 163] on input "Unit Quantity" at bounding box center [265, 159] width 205 height 17
type input "160"
click at [552, 194] on div "147.00 - GENERAL HVAC EQUIPMENT/DUCTWORK" at bounding box center [503, 192] width 147 height 9
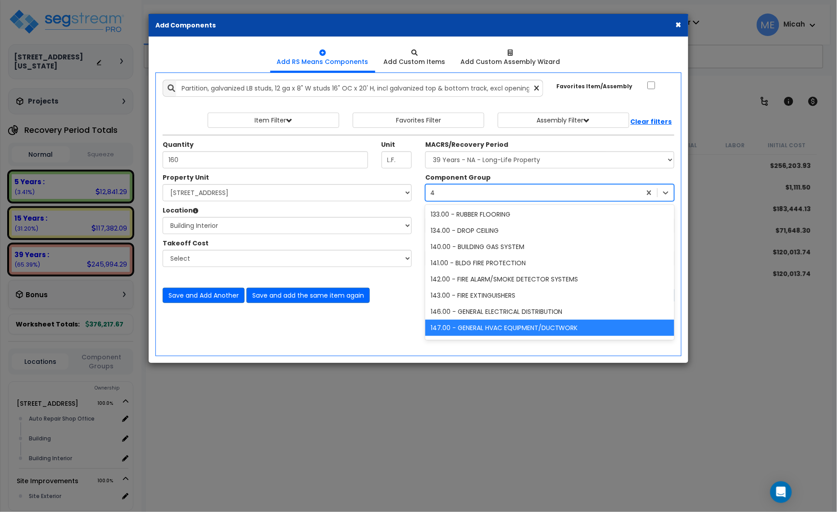
type input "47"
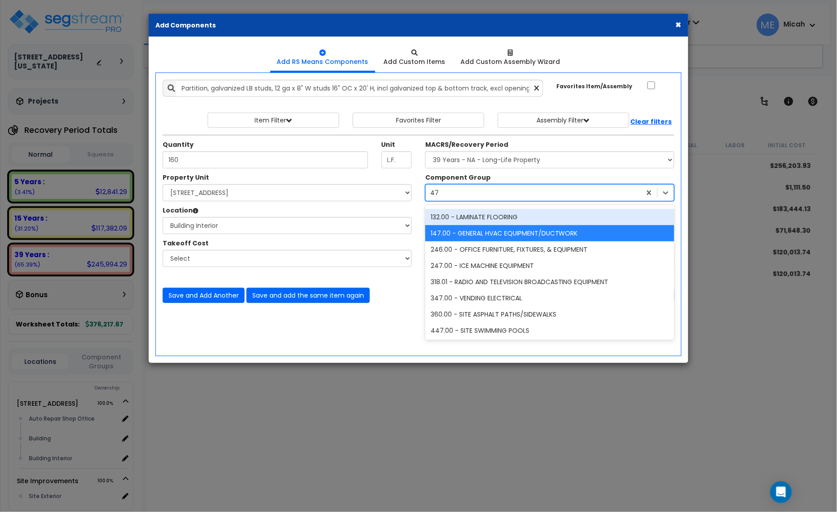
scroll to position [0, 0]
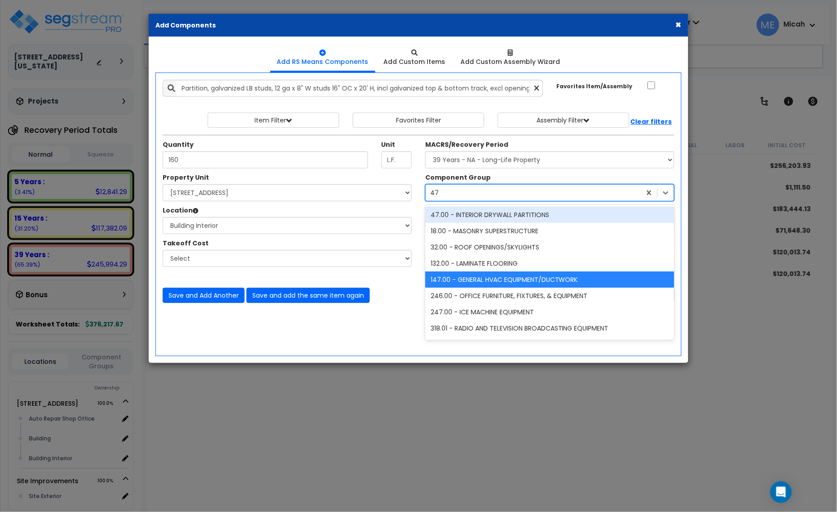
click at [480, 218] on div "47.00 - INTERIOR DRYWALL PARTITIONS" at bounding box center [549, 215] width 249 height 16
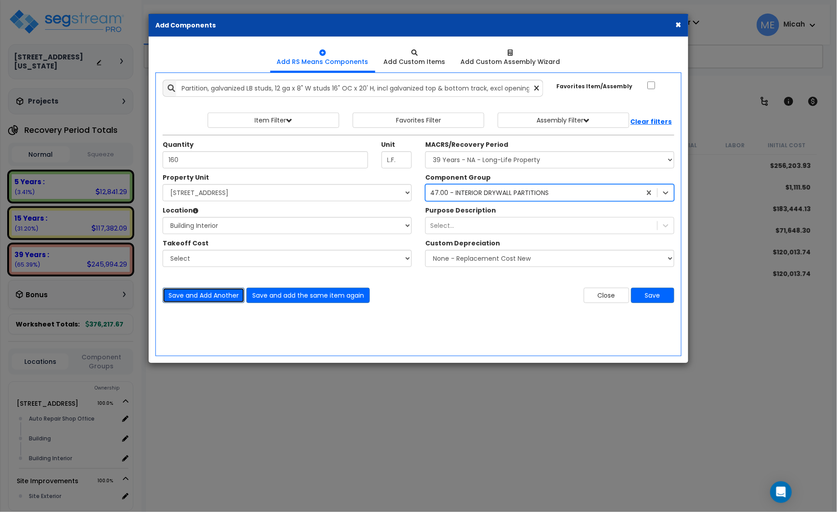
click at [188, 295] on button "Save and Add Another" at bounding box center [204, 295] width 82 height 15
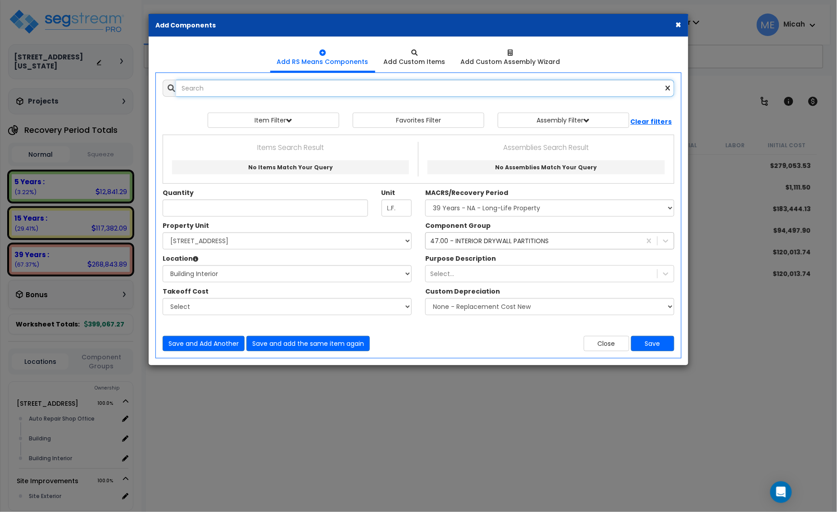
click at [204, 93] on input "text" at bounding box center [425, 88] width 498 height 17
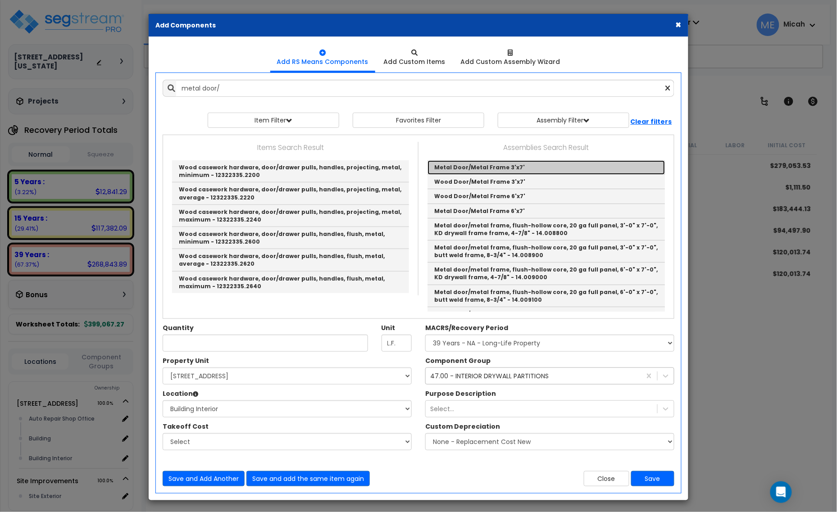
click at [511, 165] on link "Metal Door/Metal Frame 3'x7'" at bounding box center [545, 167] width 237 height 14
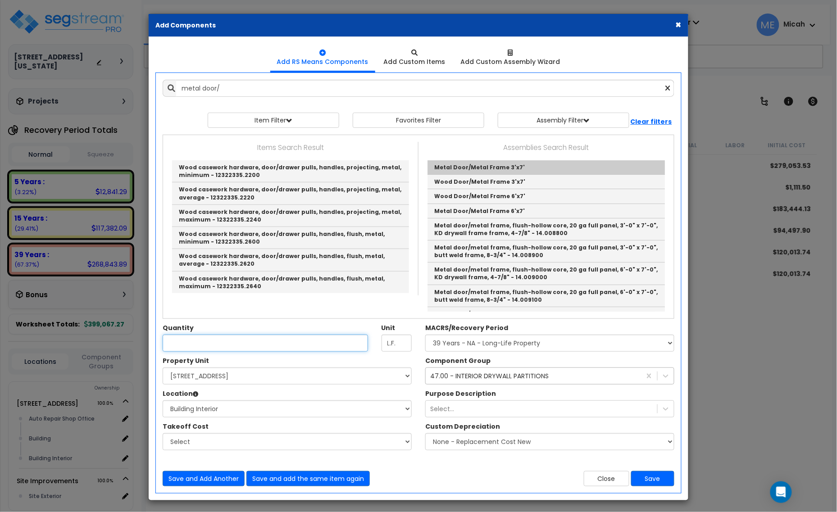
type input "Metal Door/Metal Frame 3'x7'"
checkbox input "true"
type input "EA"
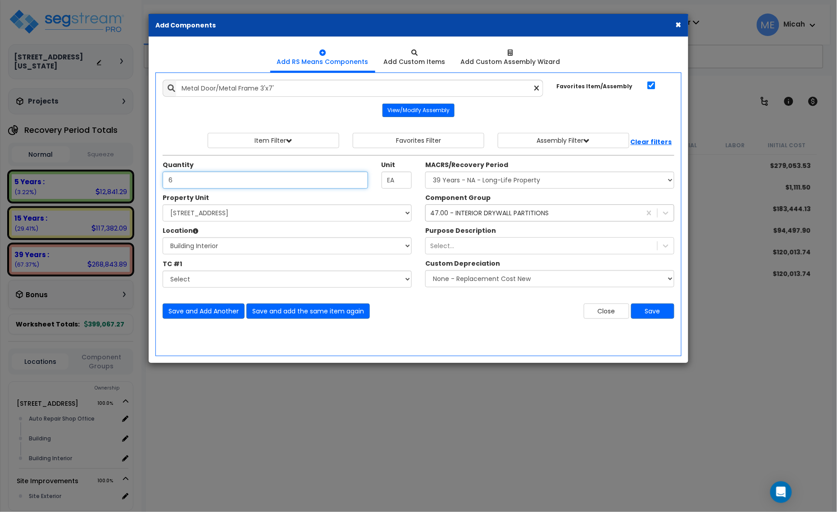
type input "6"
click at [493, 214] on div "47.00 - INTERIOR DRYWALL PARTITIONS" at bounding box center [489, 212] width 118 height 9
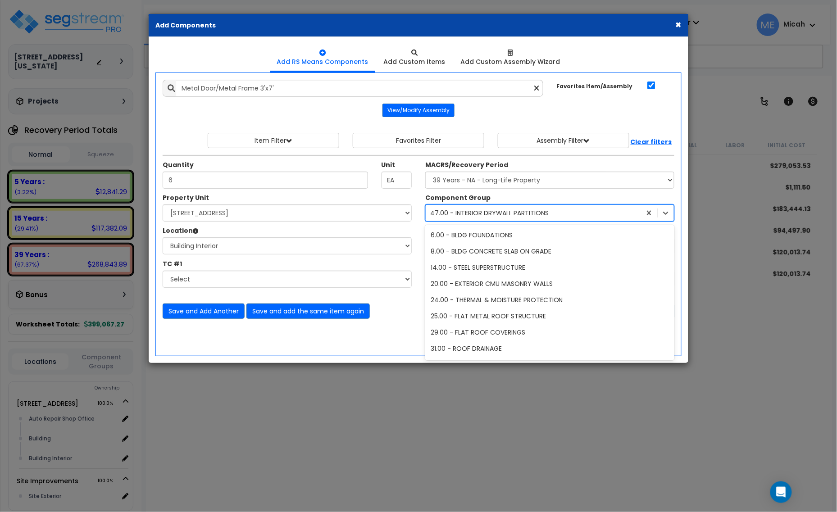
type input "40"
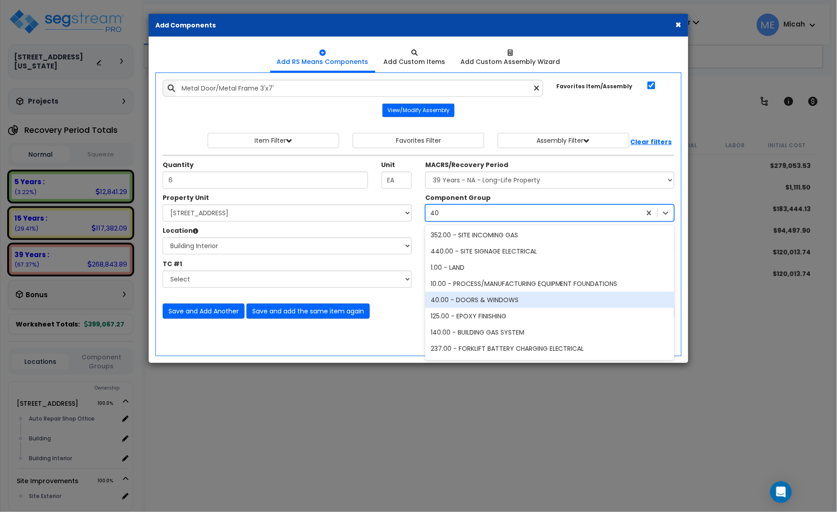
click at [503, 296] on div "40.00 - DOORS & WINDOWS" at bounding box center [549, 300] width 249 height 16
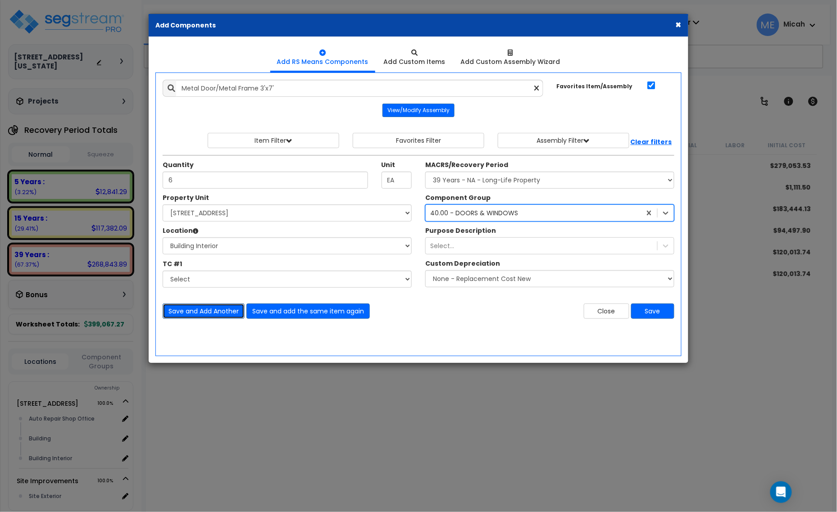
click at [193, 312] on button "Save and Add Another" at bounding box center [204, 310] width 82 height 15
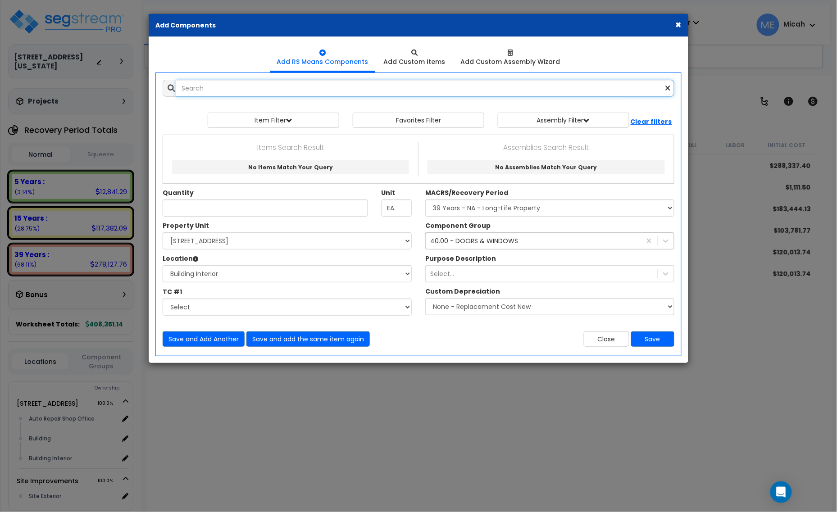
click at [246, 86] on input "text" at bounding box center [425, 88] width 498 height 17
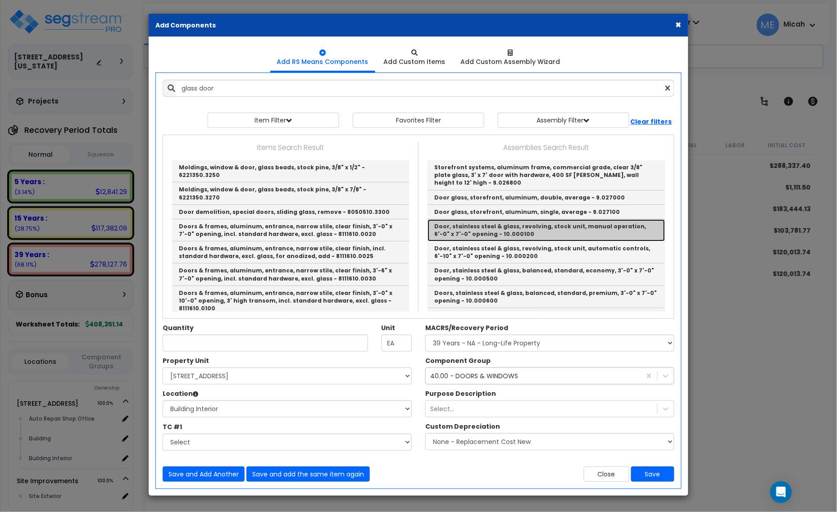
click at [516, 230] on link "Door, stainless steel & glass, revolving, stock unit, manual operation, 6'-0" x…" at bounding box center [545, 230] width 237 height 22
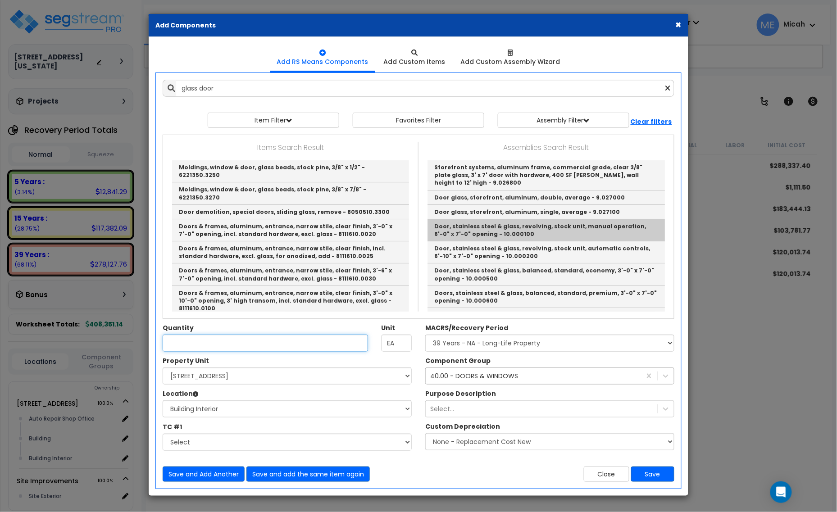
type input "Door, stainless steel & glass, revolving, stock unit, manual operation, 6'-0" x…"
checkbox input "false"
type input "Opng."
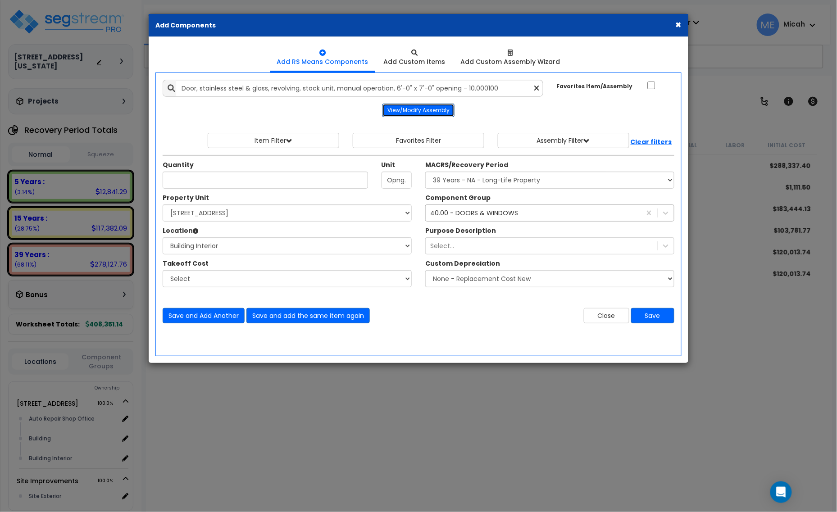
click at [397, 113] on button "View/Modify Assembly" at bounding box center [418, 111] width 72 height 14
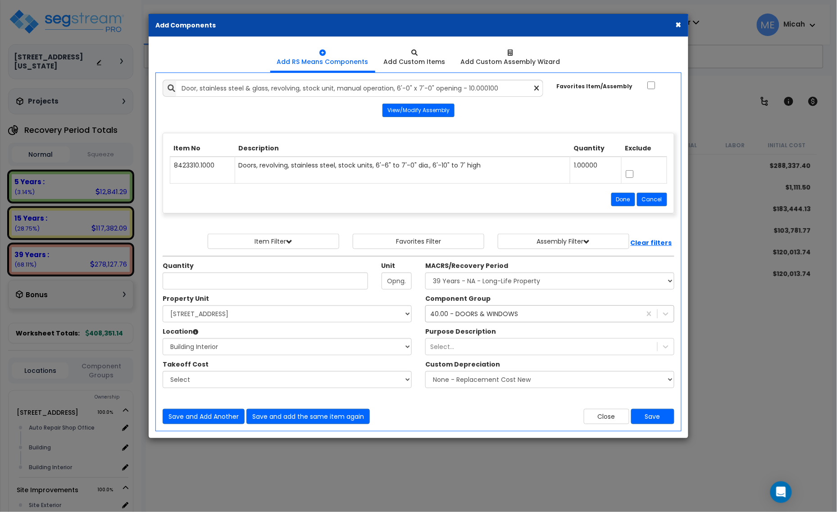
click at [538, 87] on icon at bounding box center [536, 89] width 5 height 8
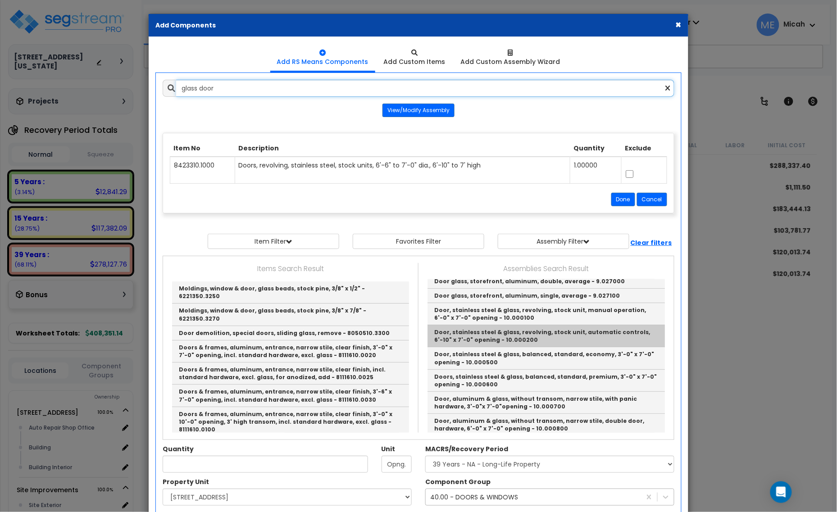
scroll to position [56, 0]
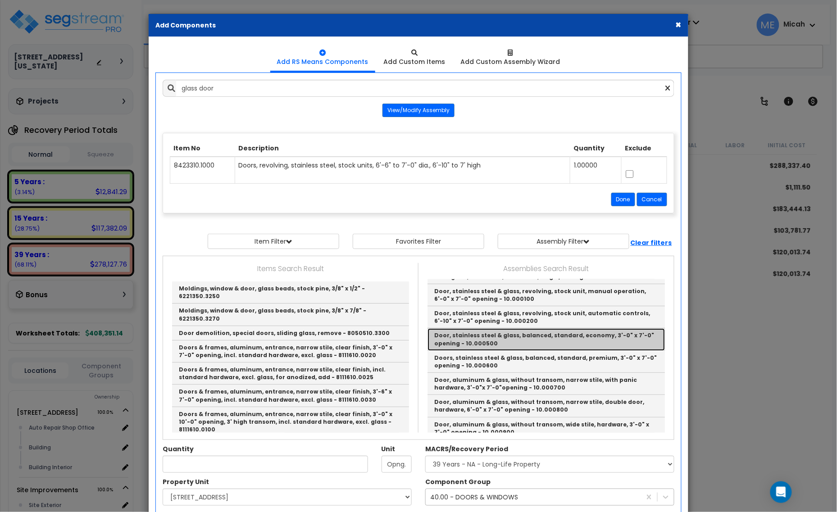
click at [503, 340] on link "Door, stainless steel & glass, balanced, standard, economy, 3'-0" x 7'-0" openi…" at bounding box center [545, 339] width 237 height 22
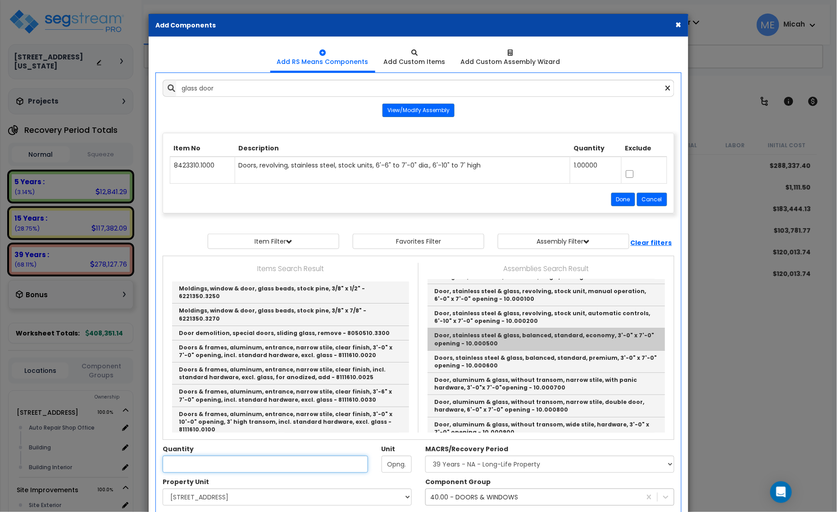
type input "Door, stainless steel & glass, balanced, standard, economy, 3'-0" x 7'-0" openi…"
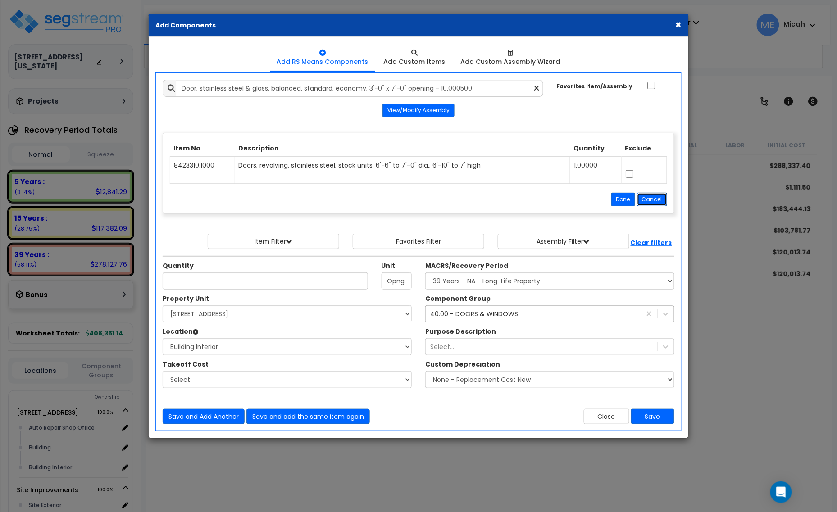
click at [652, 201] on button "Cancel" at bounding box center [652, 200] width 30 height 14
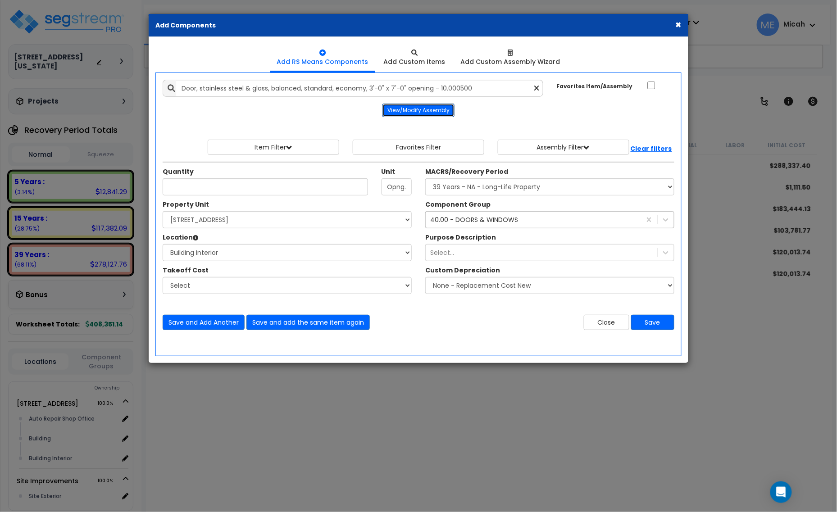
click at [444, 110] on button "View/Modify Assembly" at bounding box center [418, 111] width 72 height 14
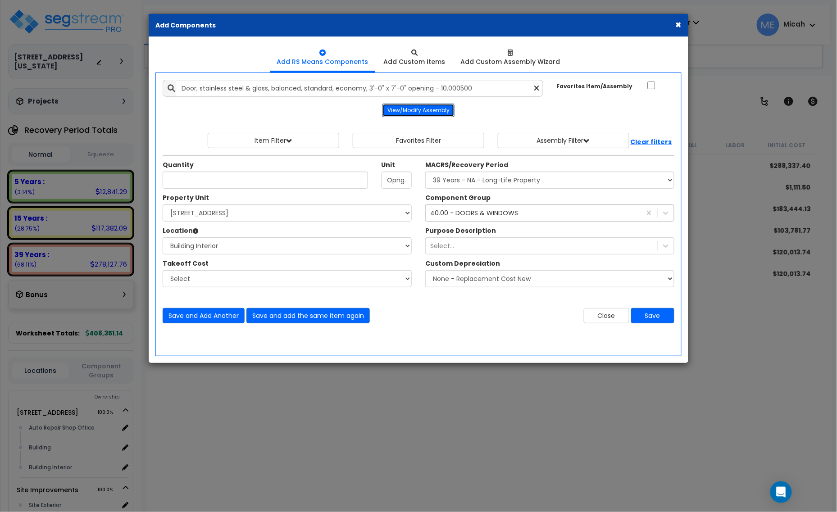
click at [436, 113] on button "View/Modify Assembly" at bounding box center [418, 111] width 72 height 14
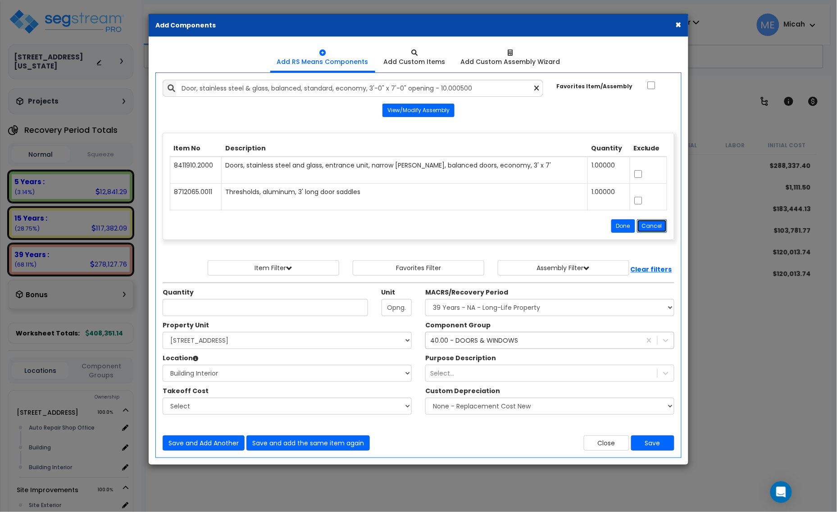
click at [651, 228] on button "Cancel" at bounding box center [652, 226] width 30 height 14
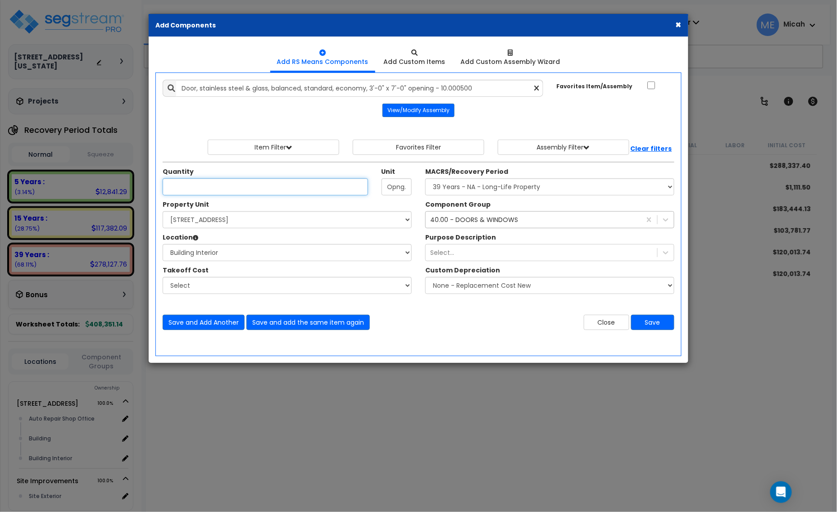
click at [207, 190] on input "Unit Quantity" at bounding box center [265, 186] width 205 height 17
type input "1"
click at [221, 324] on button "Save and Add Another" at bounding box center [204, 322] width 82 height 15
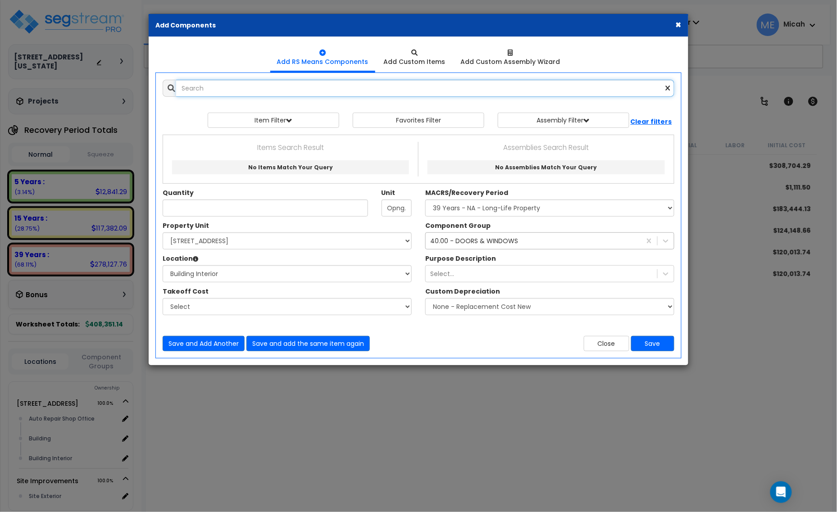
scroll to position [0, 0]
click at [197, 88] on input "text" at bounding box center [425, 88] width 498 height 17
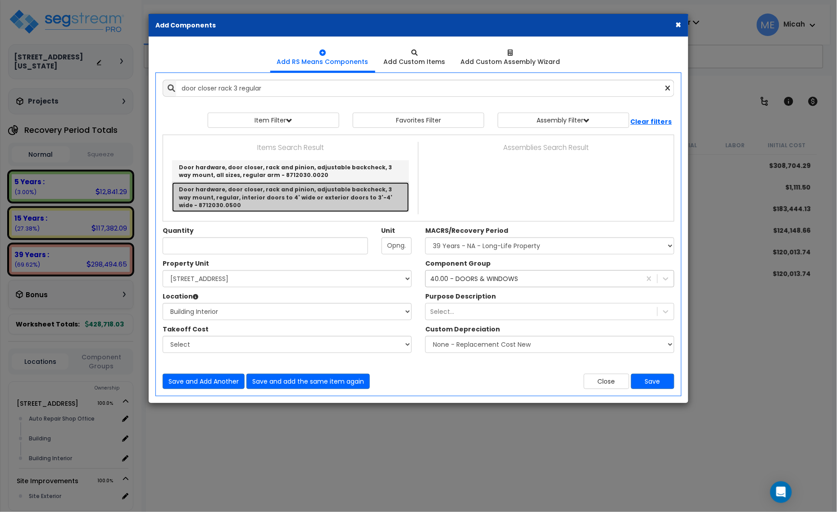
click at [343, 195] on link "Door hardware, door closer, rack and pinion, adjustable backcheck, 3 way mount,…" at bounding box center [290, 196] width 237 height 29
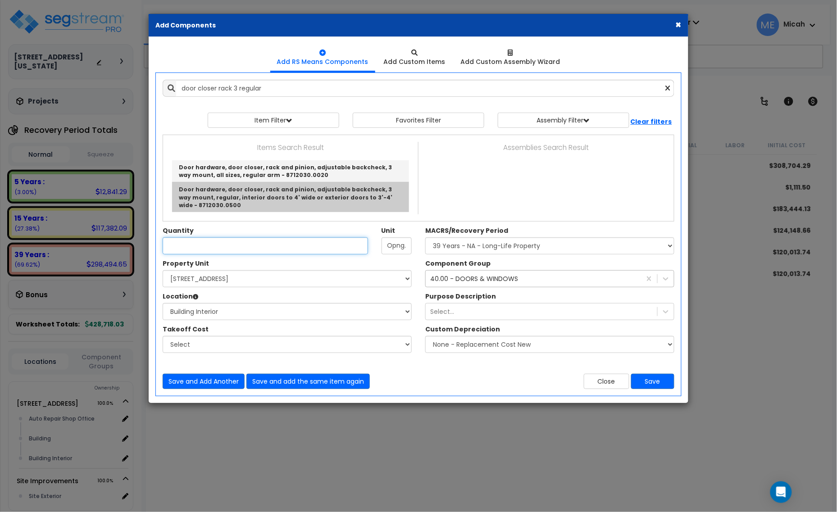
type input "Door hardware, door closer, rack and pinion, adjustable backcheck, 3 way mount,…"
type input "Ea."
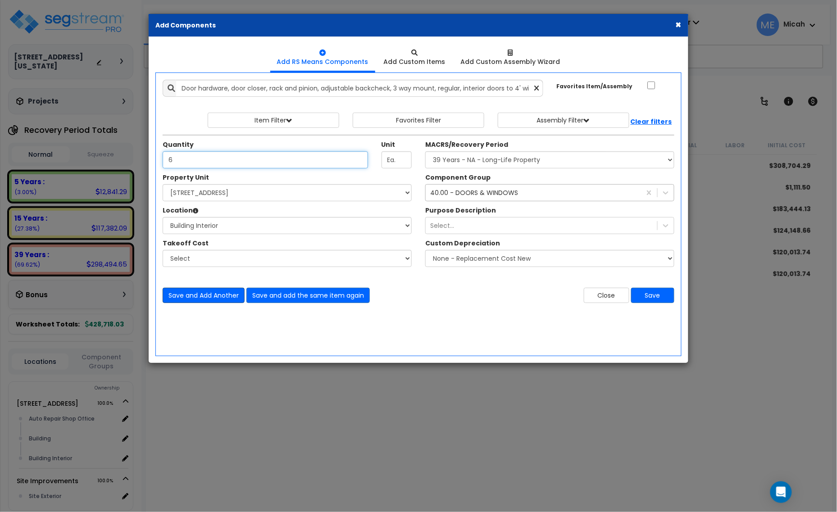
type input "6"
click at [212, 295] on button "Save and Add Another" at bounding box center [204, 295] width 82 height 15
